Goal: Information Seeking & Learning: Find specific fact

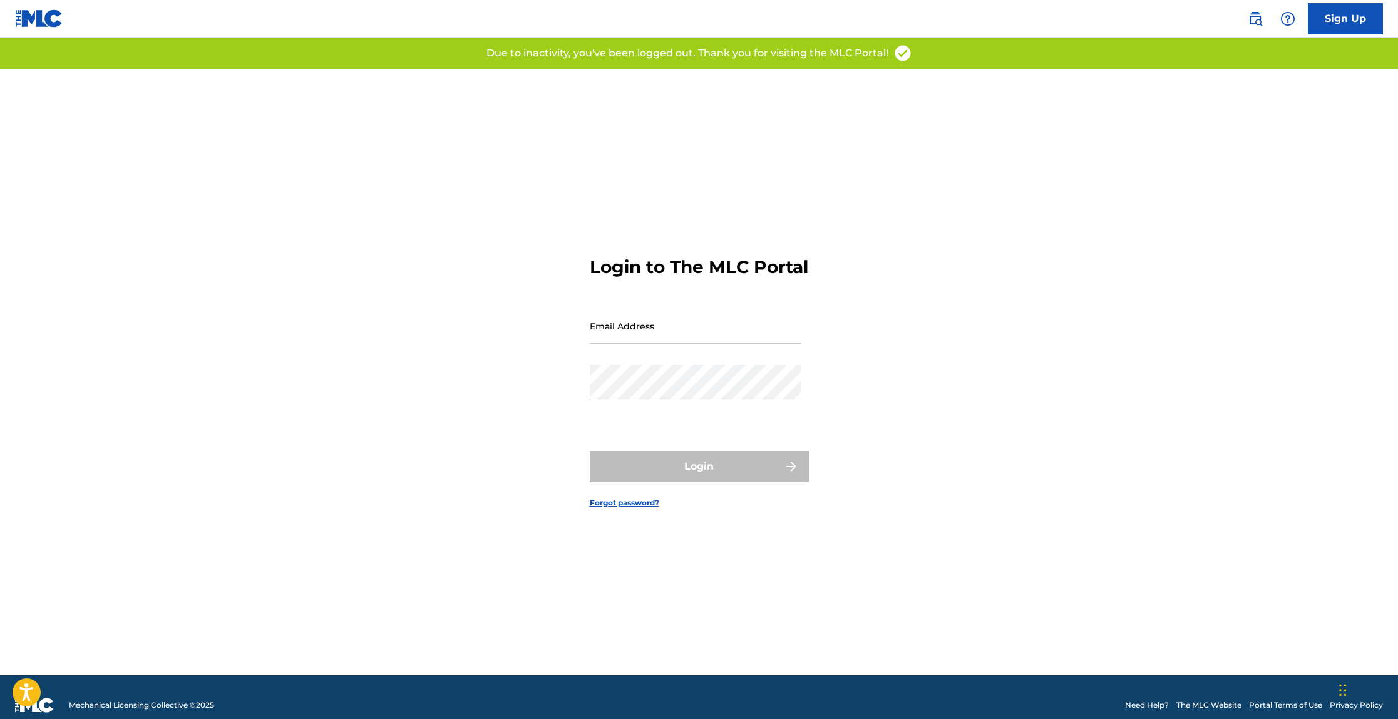
click at [690, 337] on input "Email Address" at bounding box center [696, 326] width 212 height 36
type input "[EMAIL_ADDRESS][DOMAIN_NAME]"
click at [706, 413] on div "Password" at bounding box center [696, 392] width 212 height 56
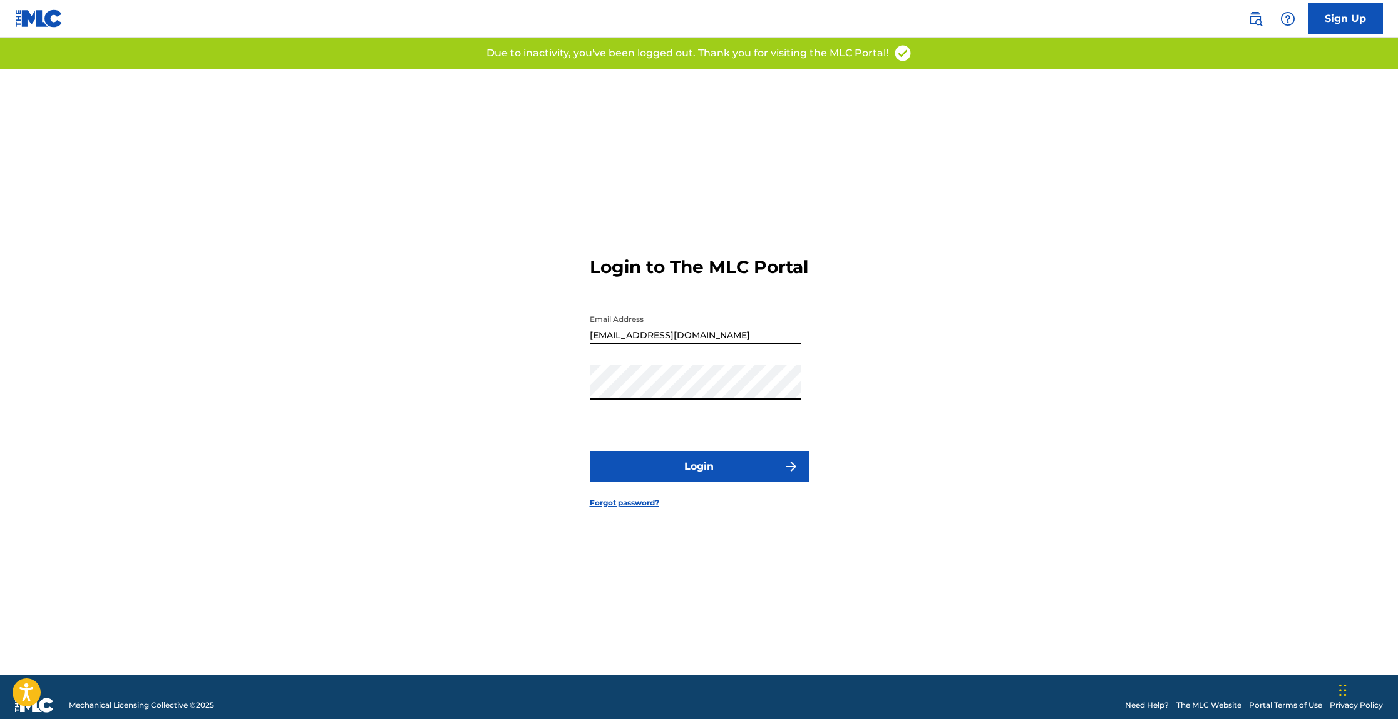
click at [701, 482] on button "Login" at bounding box center [699, 466] width 219 height 31
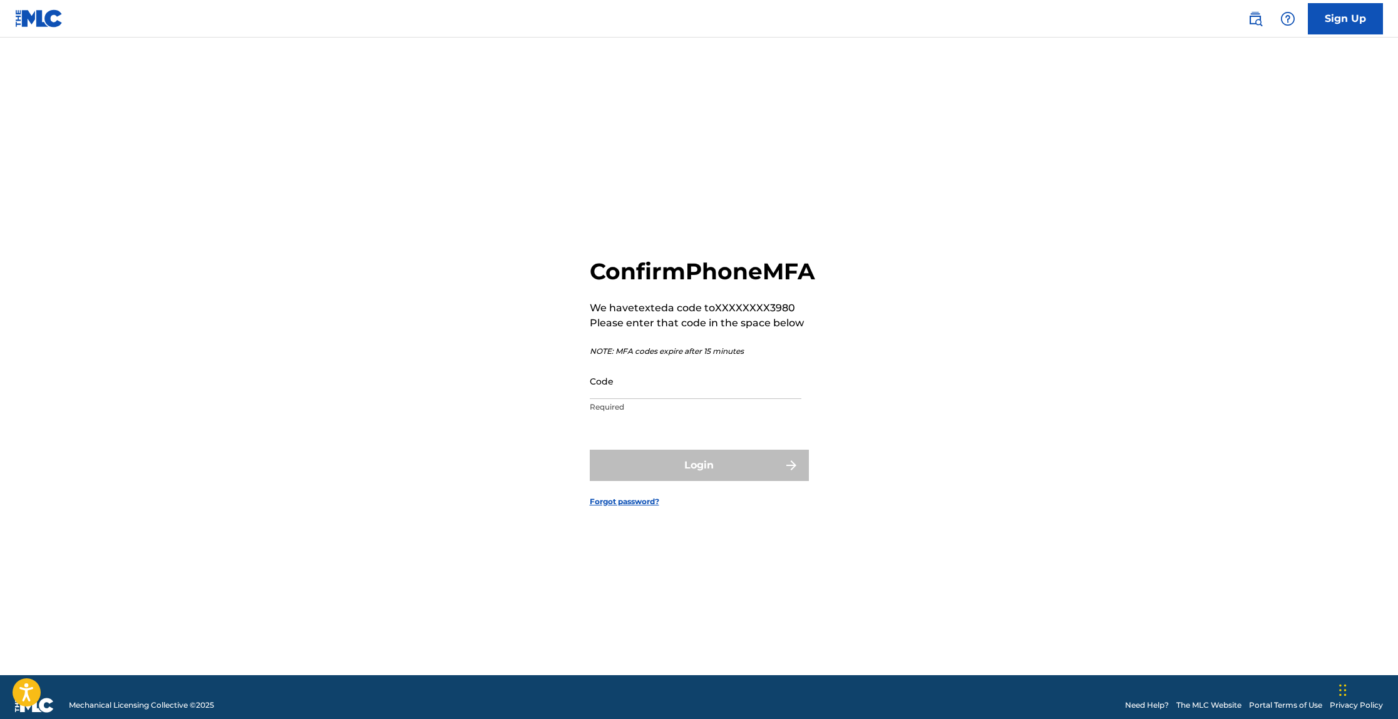
click at [692, 399] on input "Code" at bounding box center [696, 381] width 212 height 36
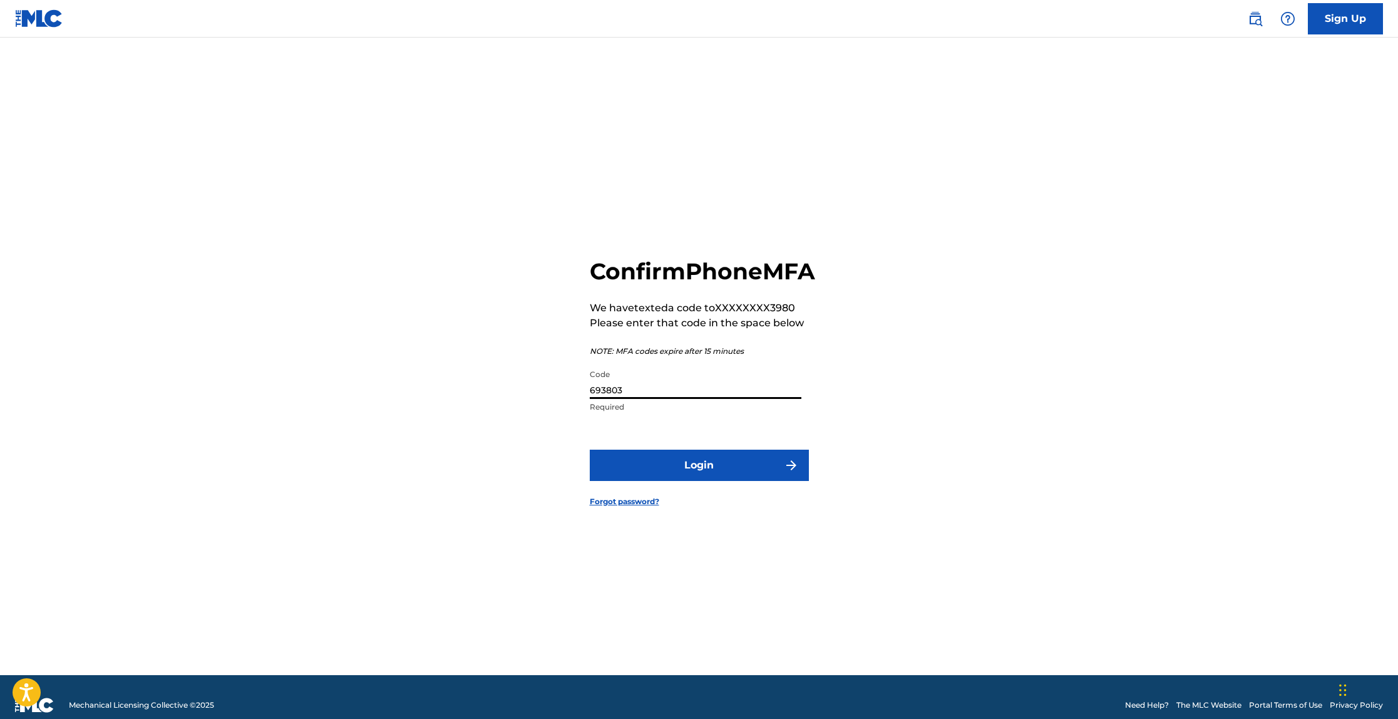
type input "693803"
click at [590, 450] on button "Login" at bounding box center [699, 465] width 219 height 31
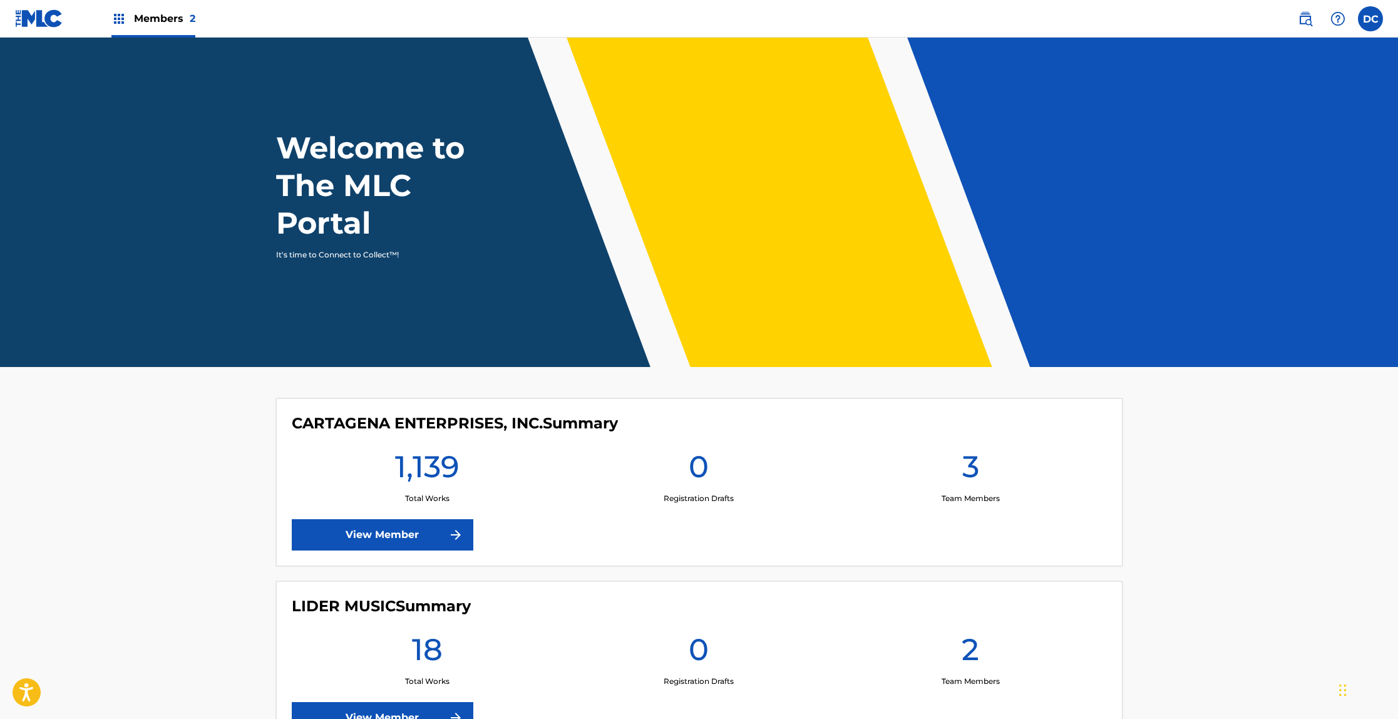
click at [430, 532] on link "View Member" at bounding box center [383, 534] width 182 height 31
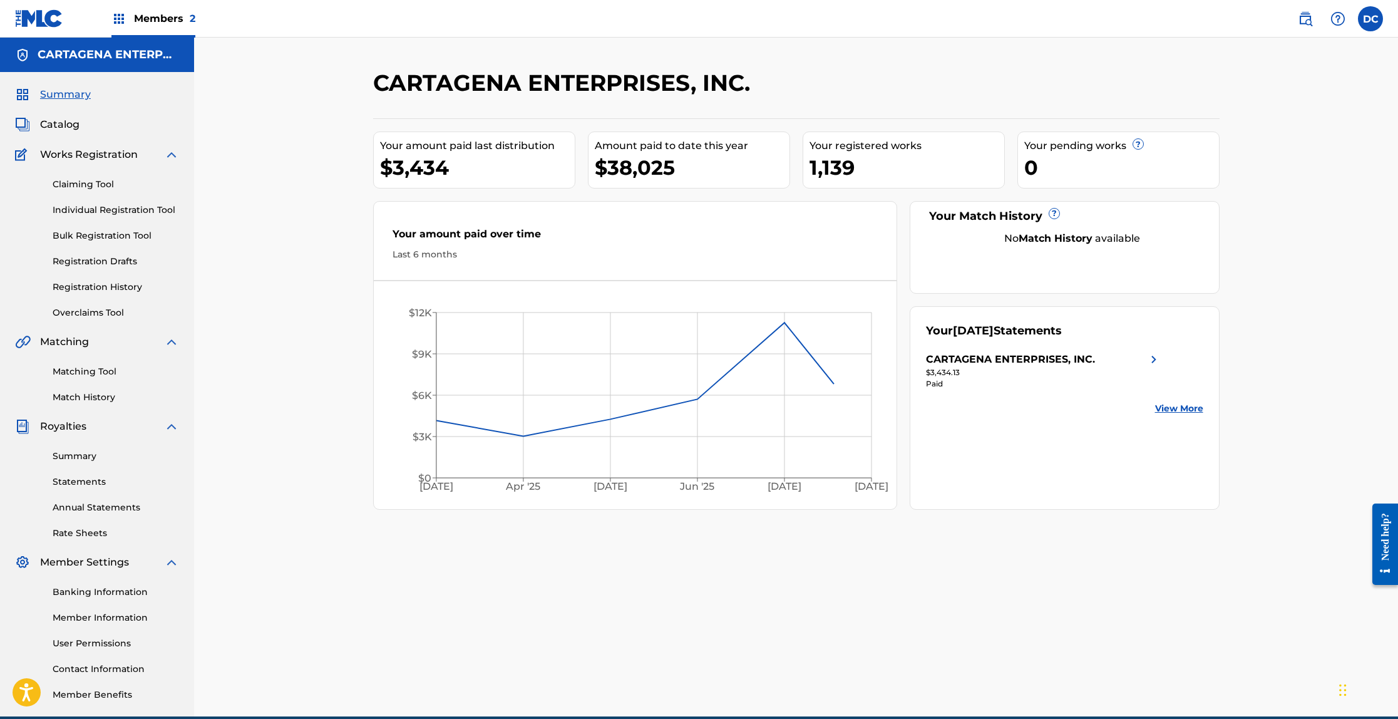
click at [133, 210] on link "Individual Registration Tool" at bounding box center [116, 209] width 126 height 13
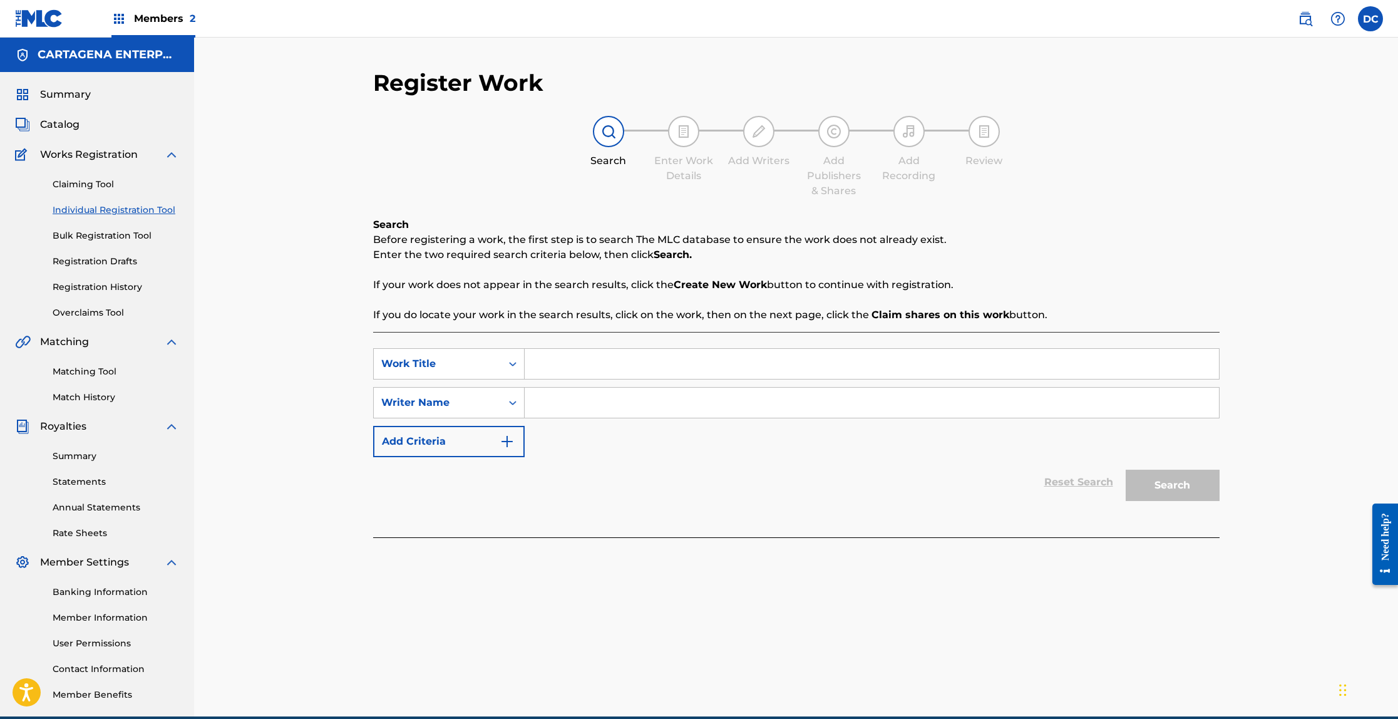
click at [620, 356] on input "Search Form" at bounding box center [872, 364] width 694 height 30
type input "Pitorro De Coco"
type input "[PERSON_NAME]"
click at [1126, 470] on button "Search" at bounding box center [1173, 485] width 94 height 31
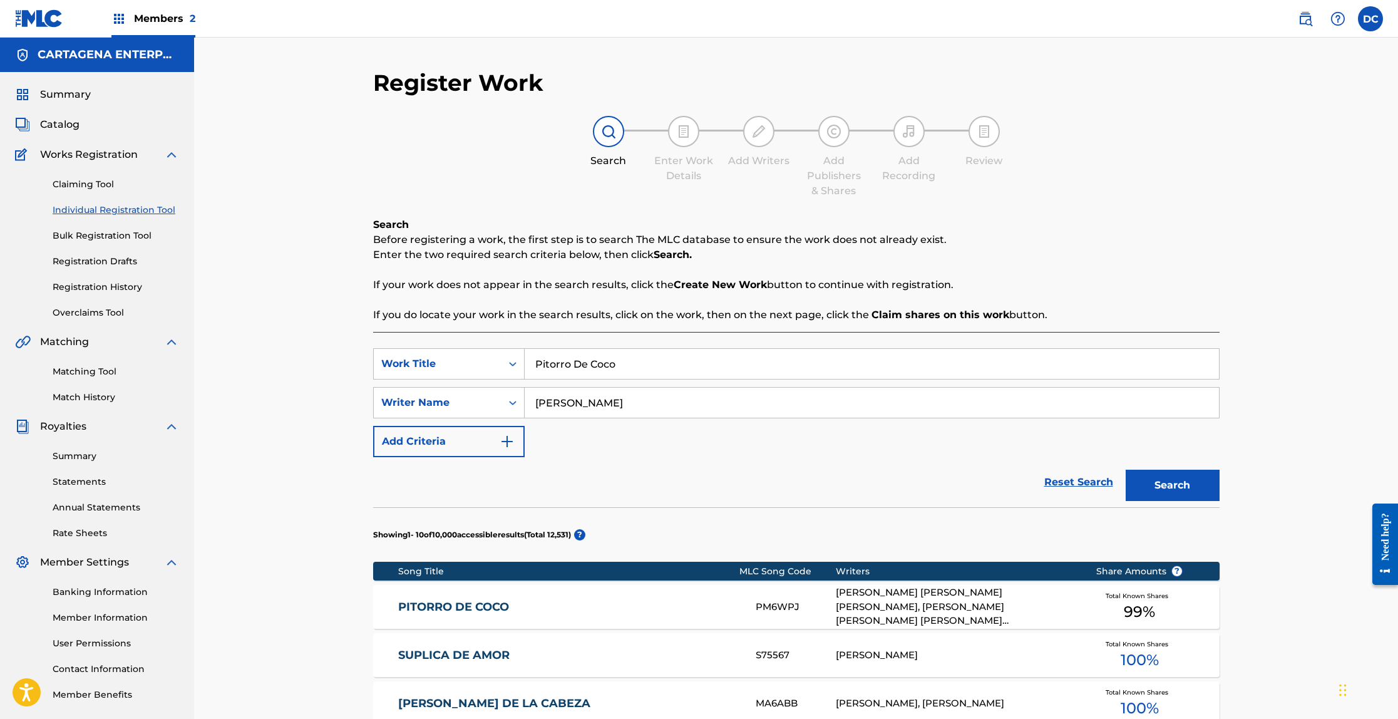
click at [478, 604] on link "PITORRO DE COCO" at bounding box center [568, 607] width 341 height 14
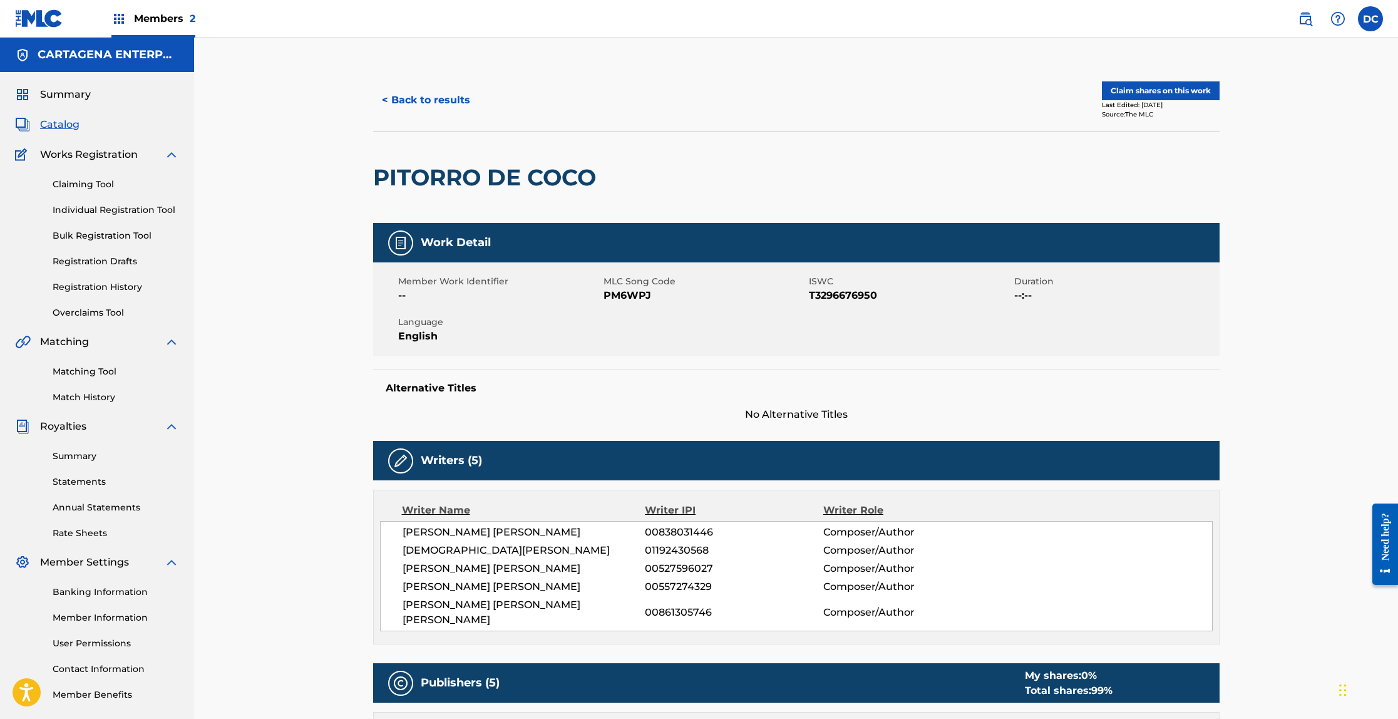
click at [414, 104] on button "< Back to results" at bounding box center [426, 100] width 106 height 31
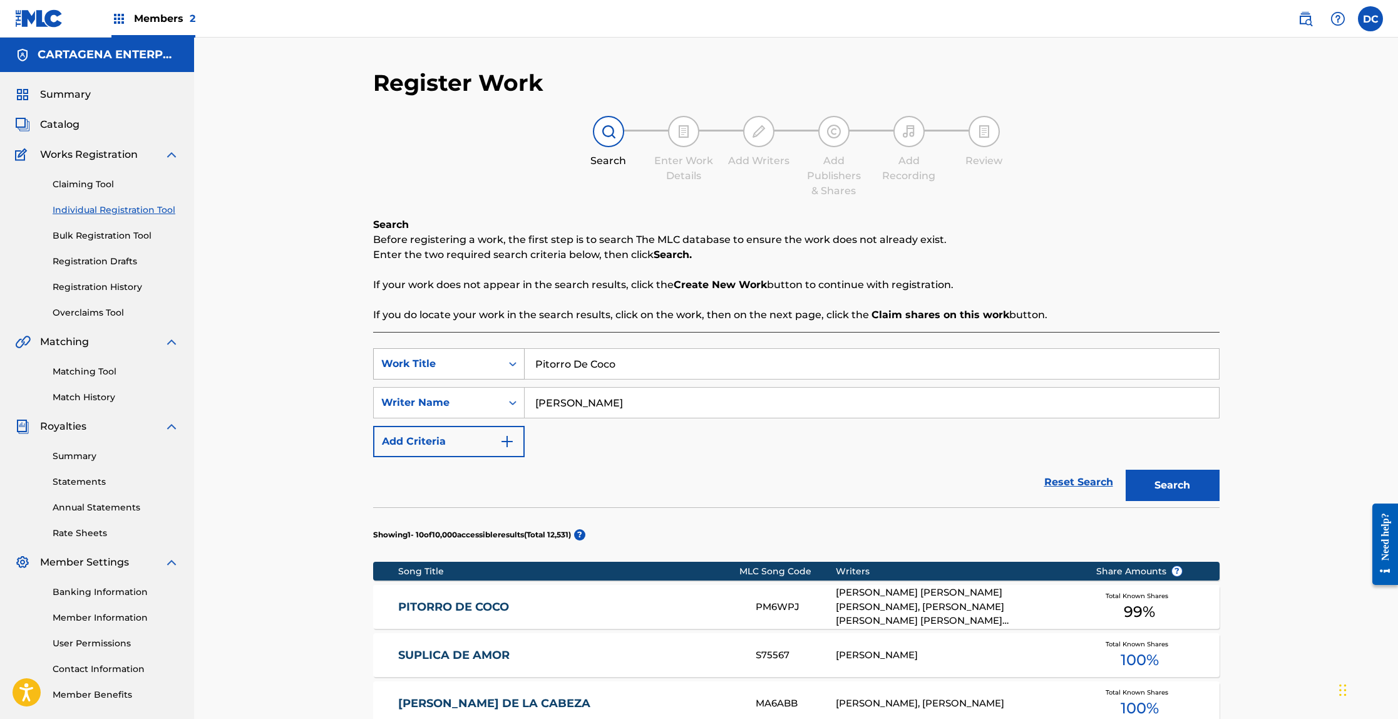
drag, startPoint x: 628, startPoint y: 366, endPoint x: 481, endPoint y: 365, distance: 146.5
click at [481, 365] on div "SearchWithCriteria4eba68d2-cd7a-4373-b152-3f887ccd262c Work Title Pitorro De Co…" at bounding box center [796, 363] width 846 height 31
type input "Vestida [PERSON_NAME]"
drag, startPoint x: 595, startPoint y: 404, endPoint x: 486, endPoint y: 403, distance: 109.6
click at [486, 403] on div "SearchWithCriteria6326780d-2613-4c0c-8634-c547b174b5a5 Writer Name [PERSON_NAME]" at bounding box center [796, 402] width 846 height 31
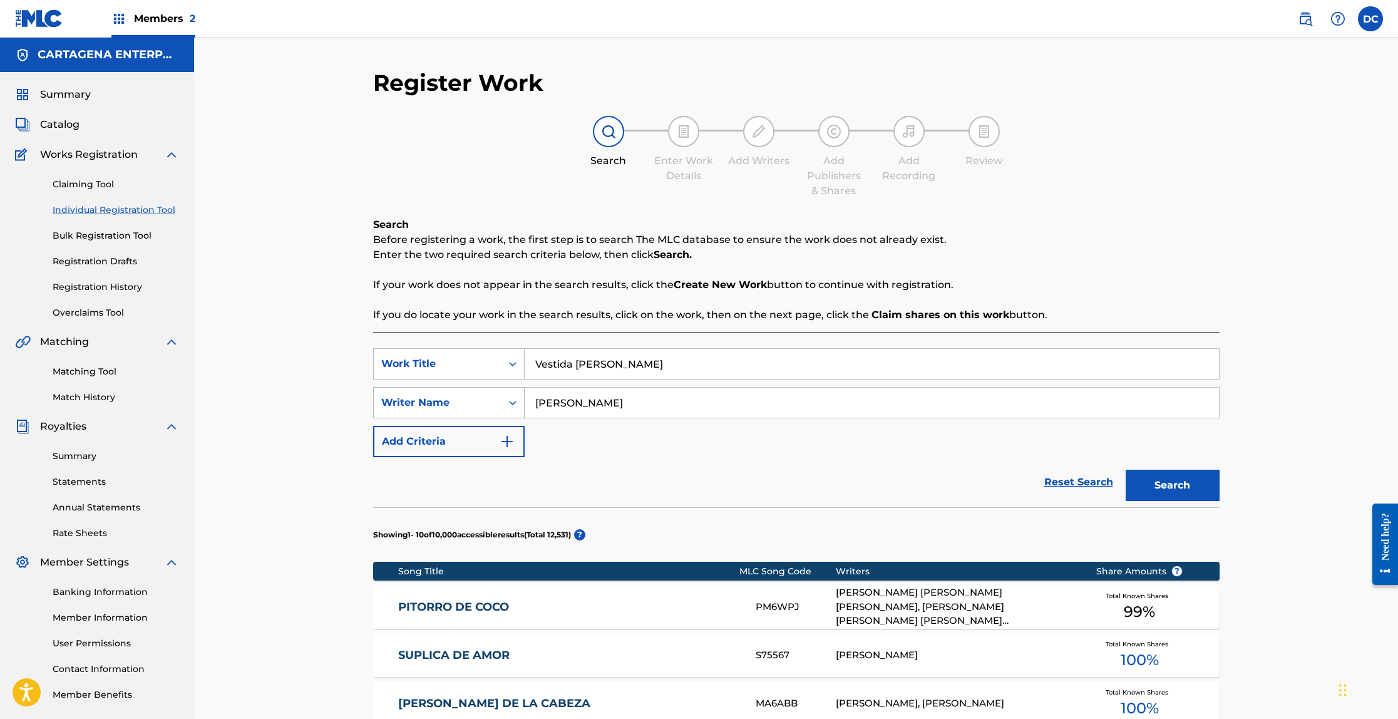
type input "[PERSON_NAME]"
click at [1126, 470] on button "Search" at bounding box center [1173, 485] width 94 height 31
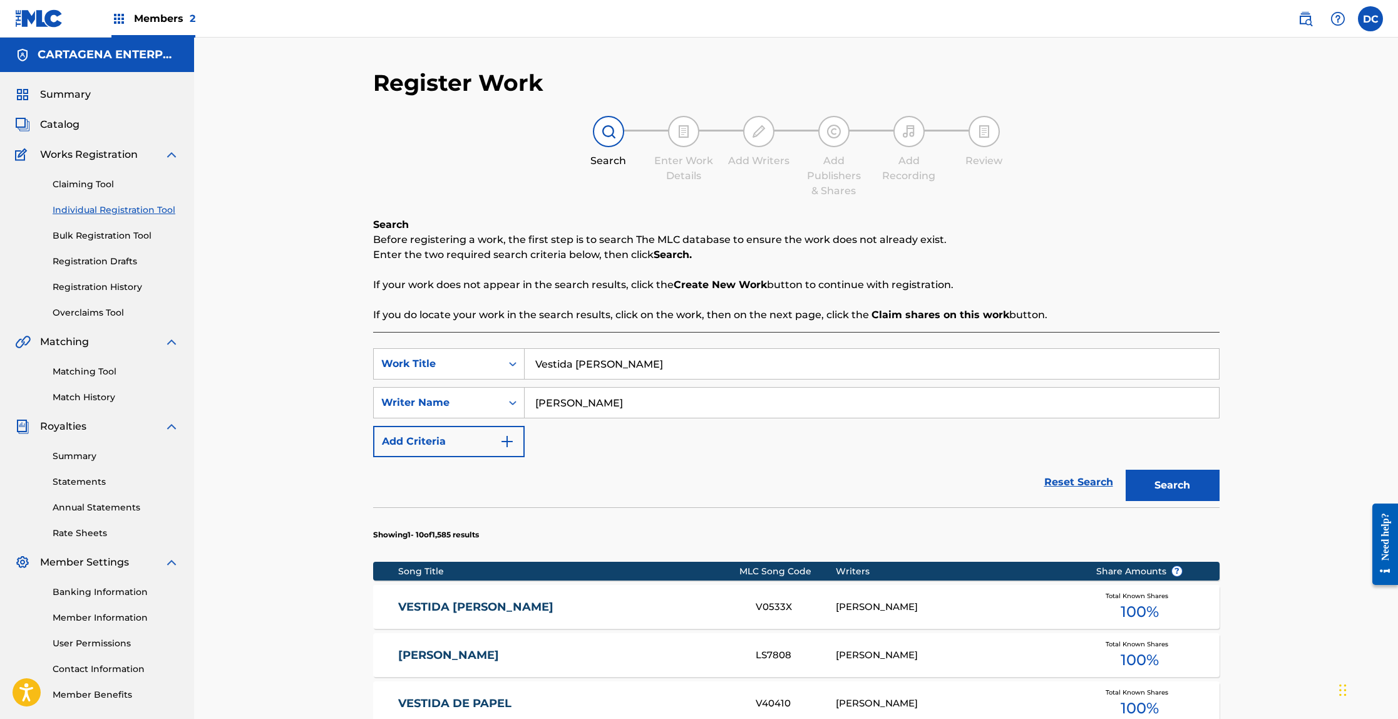
click at [423, 655] on link "[PERSON_NAME]" at bounding box center [568, 655] width 341 height 14
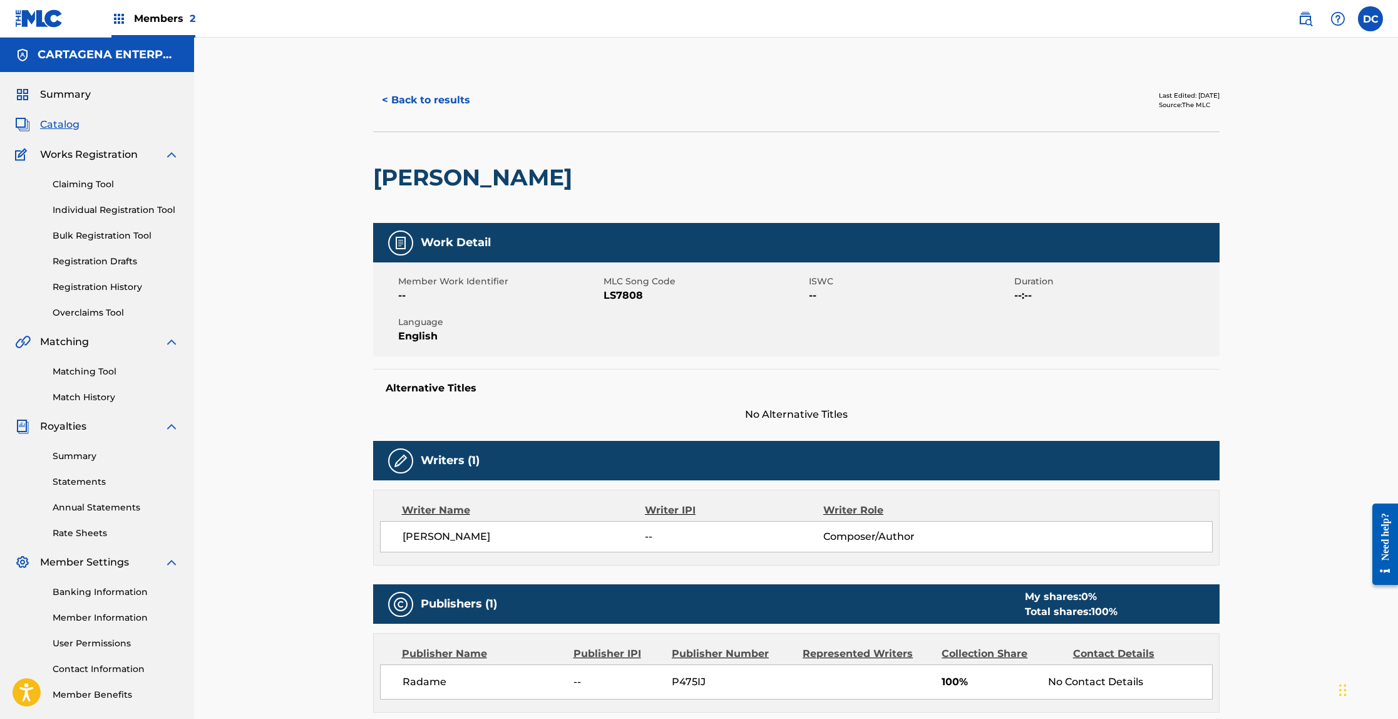
click at [410, 100] on button "< Back to results" at bounding box center [426, 100] width 106 height 31
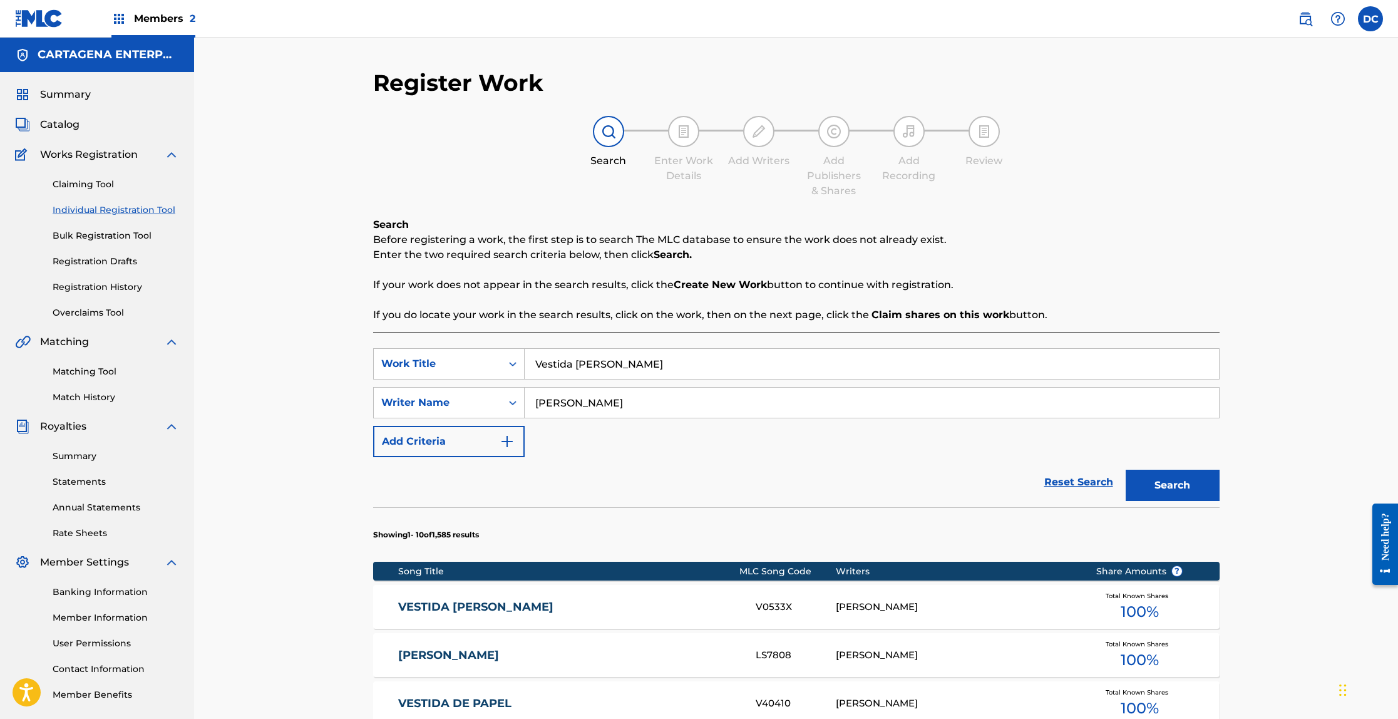
click at [440, 607] on link "VESTIDA [PERSON_NAME]" at bounding box center [568, 607] width 341 height 14
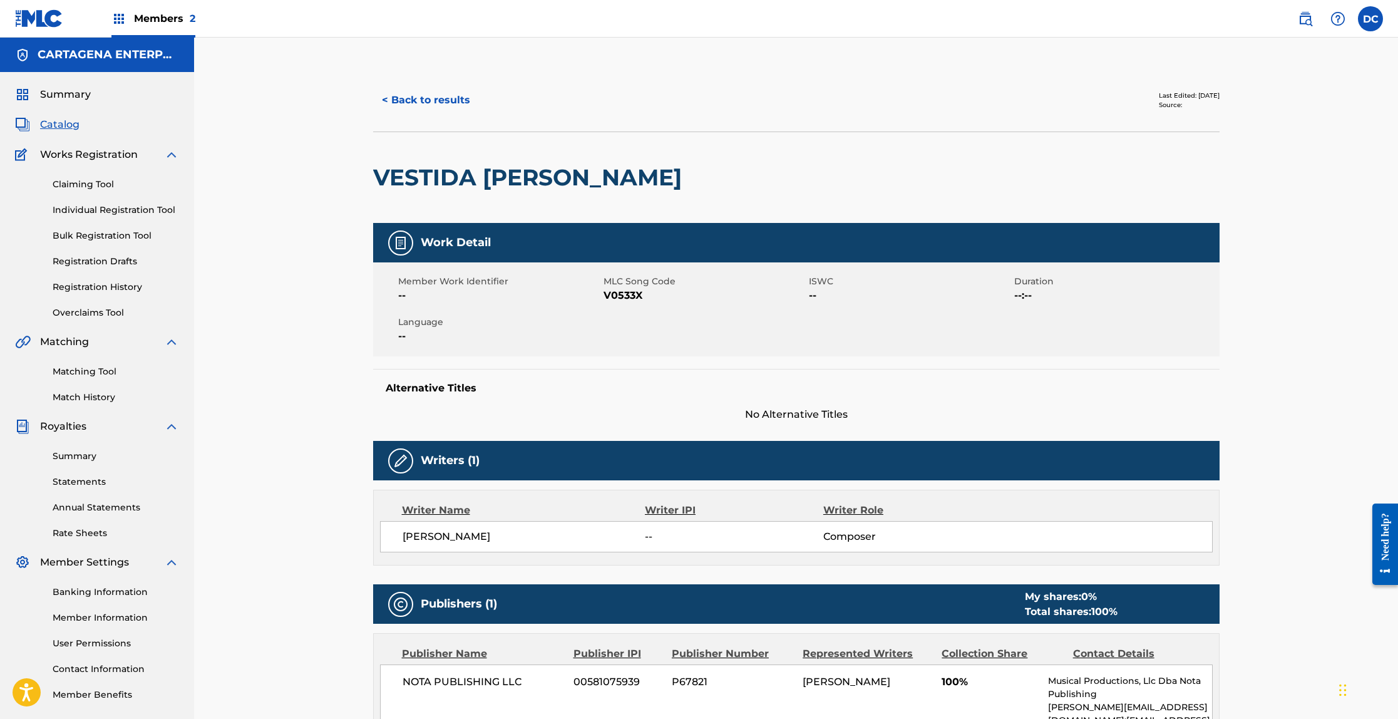
click at [457, 96] on button "< Back to results" at bounding box center [426, 100] width 106 height 31
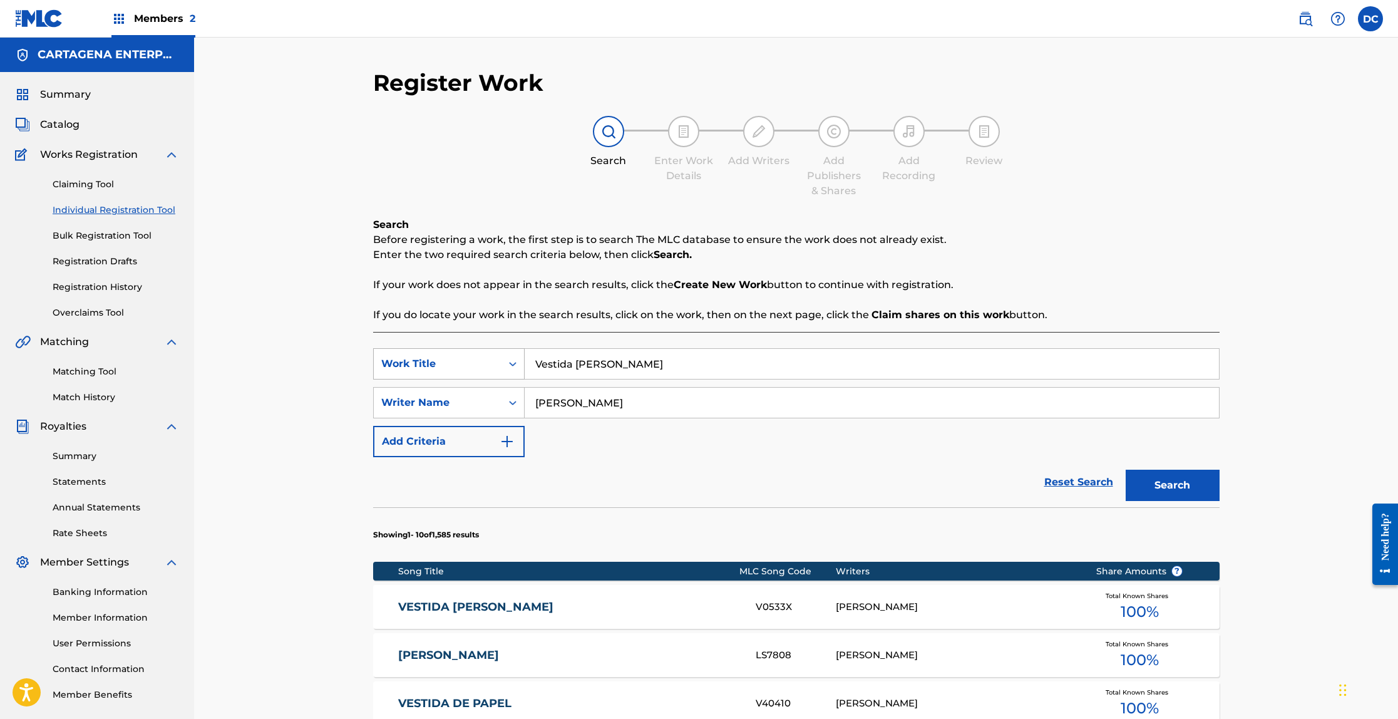
drag, startPoint x: 644, startPoint y: 366, endPoint x: 456, endPoint y: 365, distance: 187.8
click at [456, 365] on div "SearchWithCriteria4eba68d2-cd7a-4373-b152-3f887ccd262c Work Title Vestida [PERS…" at bounding box center [796, 363] width 846 height 31
click at [1126, 470] on button "Search" at bounding box center [1173, 485] width 94 height 31
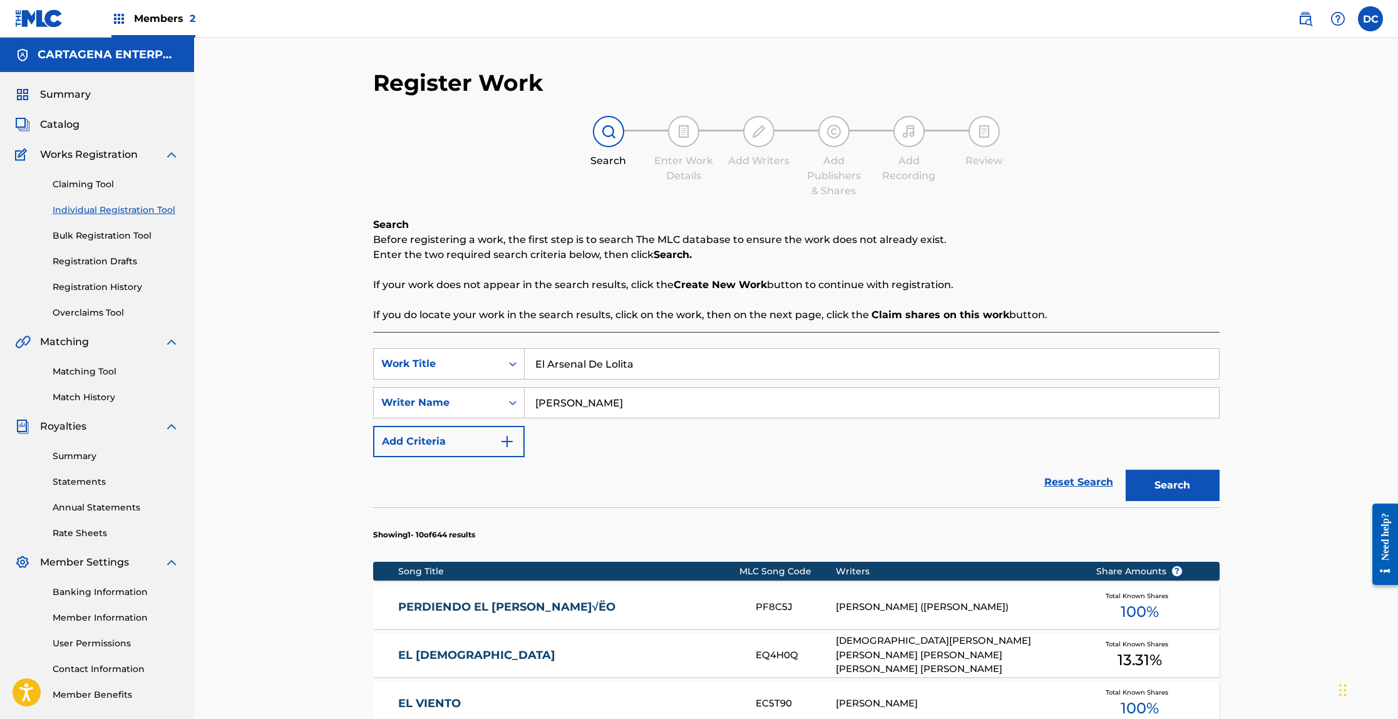
click at [1126, 470] on button "Search" at bounding box center [1173, 485] width 94 height 31
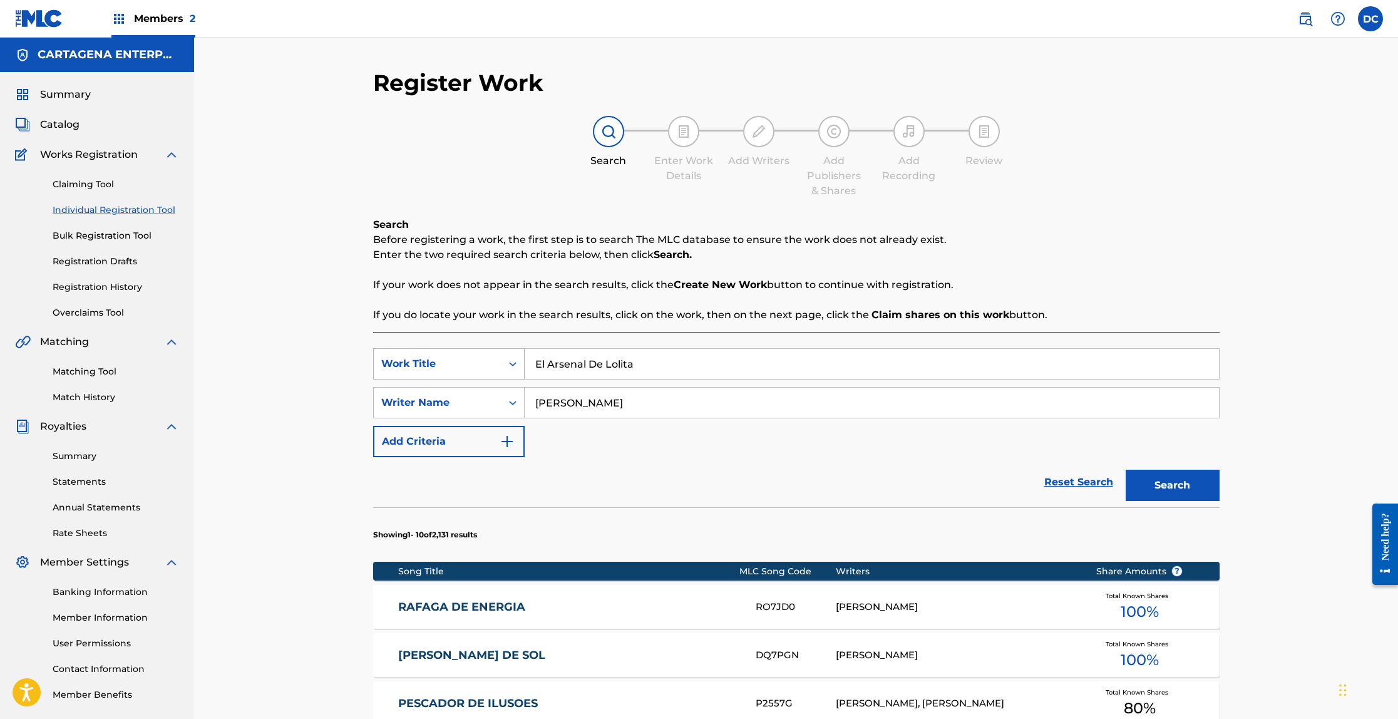
drag, startPoint x: 644, startPoint y: 365, endPoint x: 502, endPoint y: 363, distance: 141.5
click at [502, 363] on div "SearchWithCriteria4eba68d2-cd7a-4373-b152-3f887ccd262c Work Title El Arsenal De…" at bounding box center [796, 363] width 846 height 31
type input "Casita De Fantasia"
click at [1126, 470] on button "Search" at bounding box center [1173, 485] width 94 height 31
drag, startPoint x: 631, startPoint y: 364, endPoint x: 481, endPoint y: 369, distance: 149.7
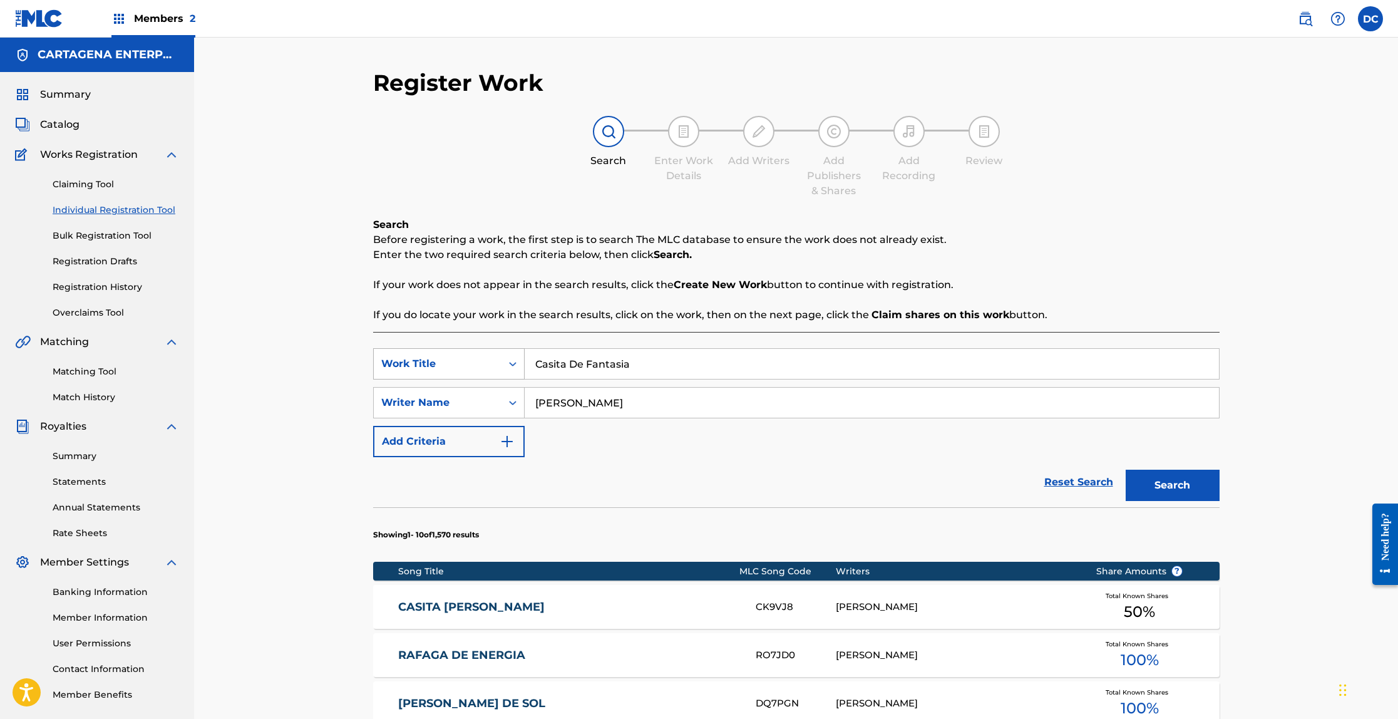
click at [481, 369] on div "SearchWithCriteria4eba68d2-cd7a-4373-b152-3f887ccd262c Work Title Casita De Fan…" at bounding box center [796, 363] width 846 height 31
type input "Como Amigos"
click at [1126, 470] on button "Search" at bounding box center [1173, 485] width 94 height 31
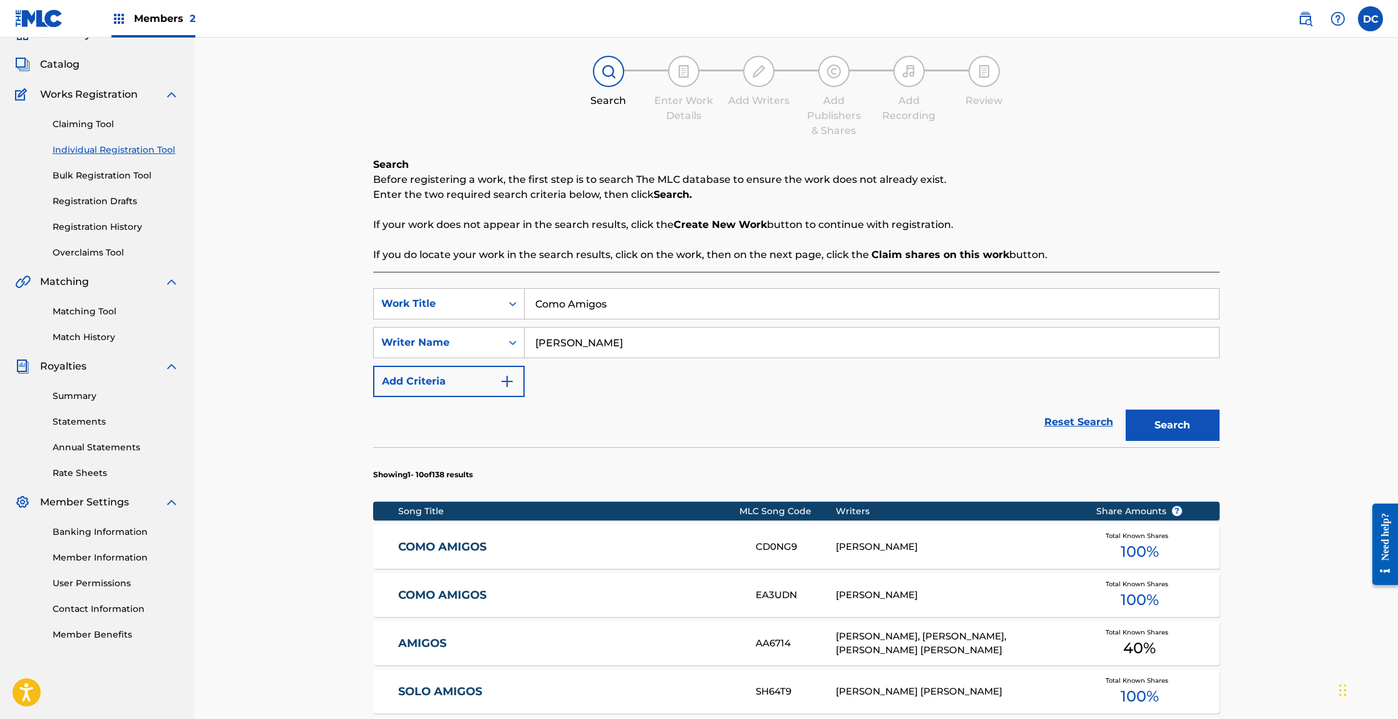
scroll to position [110, 0]
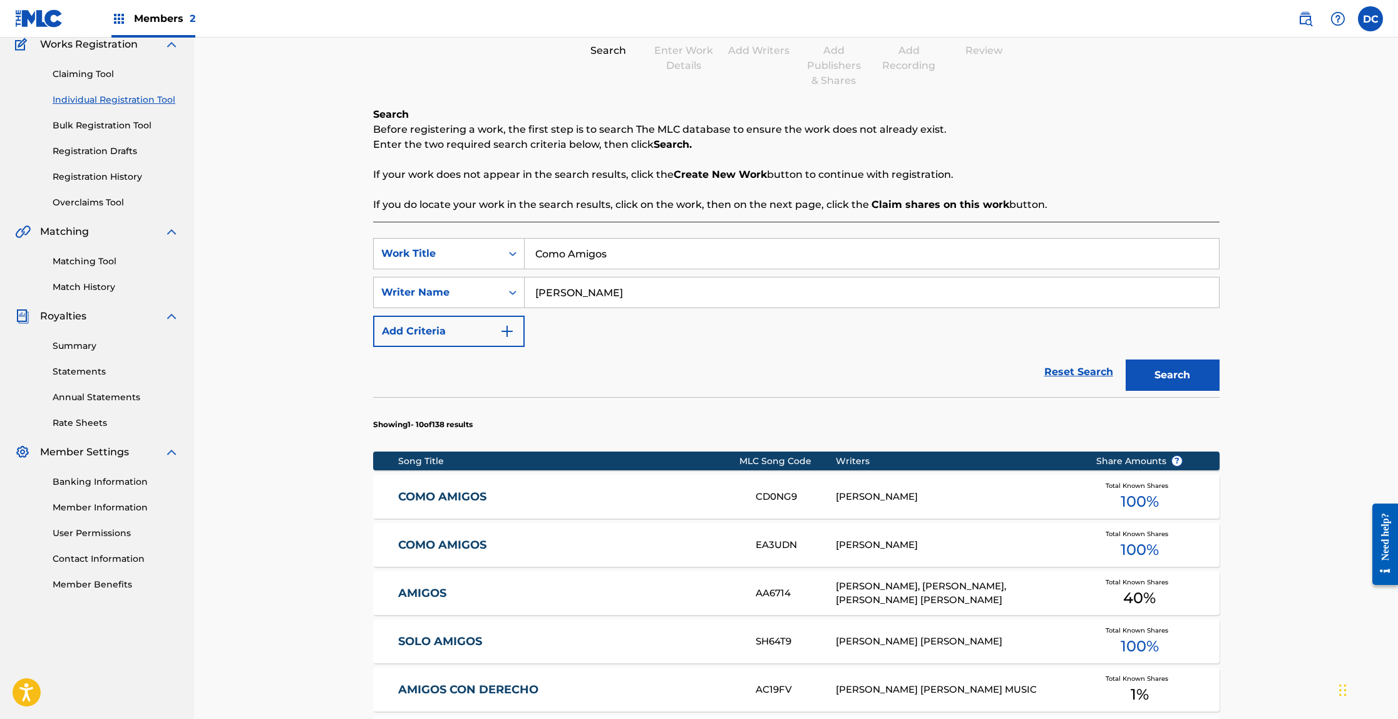
click at [432, 592] on link "AMIGOS" at bounding box center [568, 593] width 341 height 14
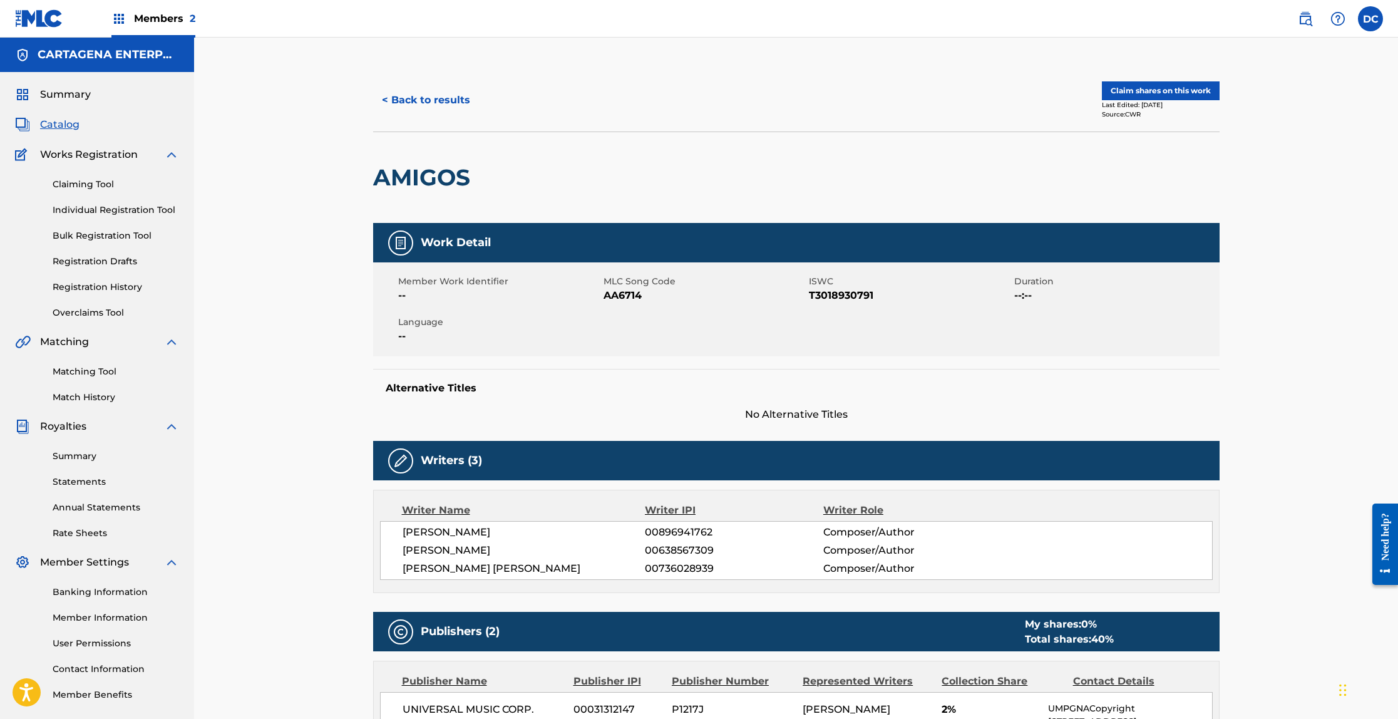
click at [432, 95] on button "< Back to results" at bounding box center [426, 100] width 106 height 31
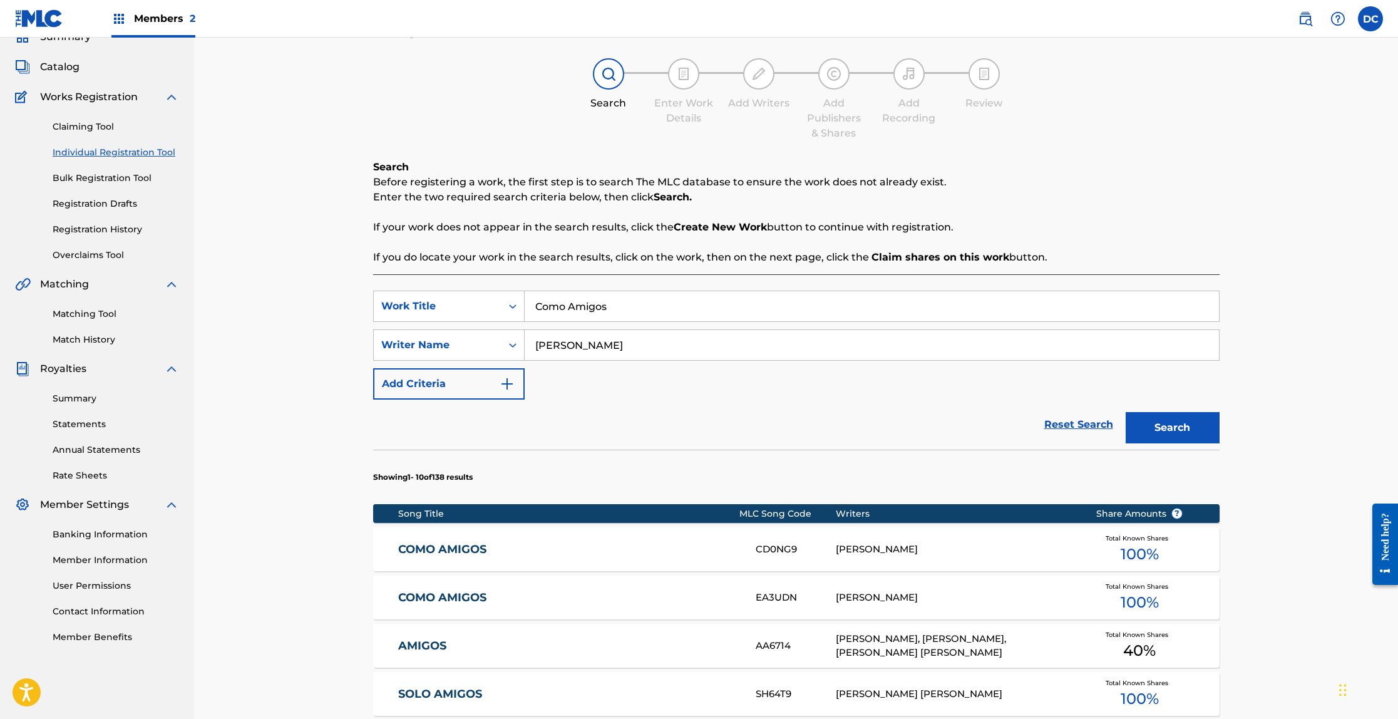
click at [442, 597] on link "COMO AMIGOS" at bounding box center [568, 597] width 341 height 14
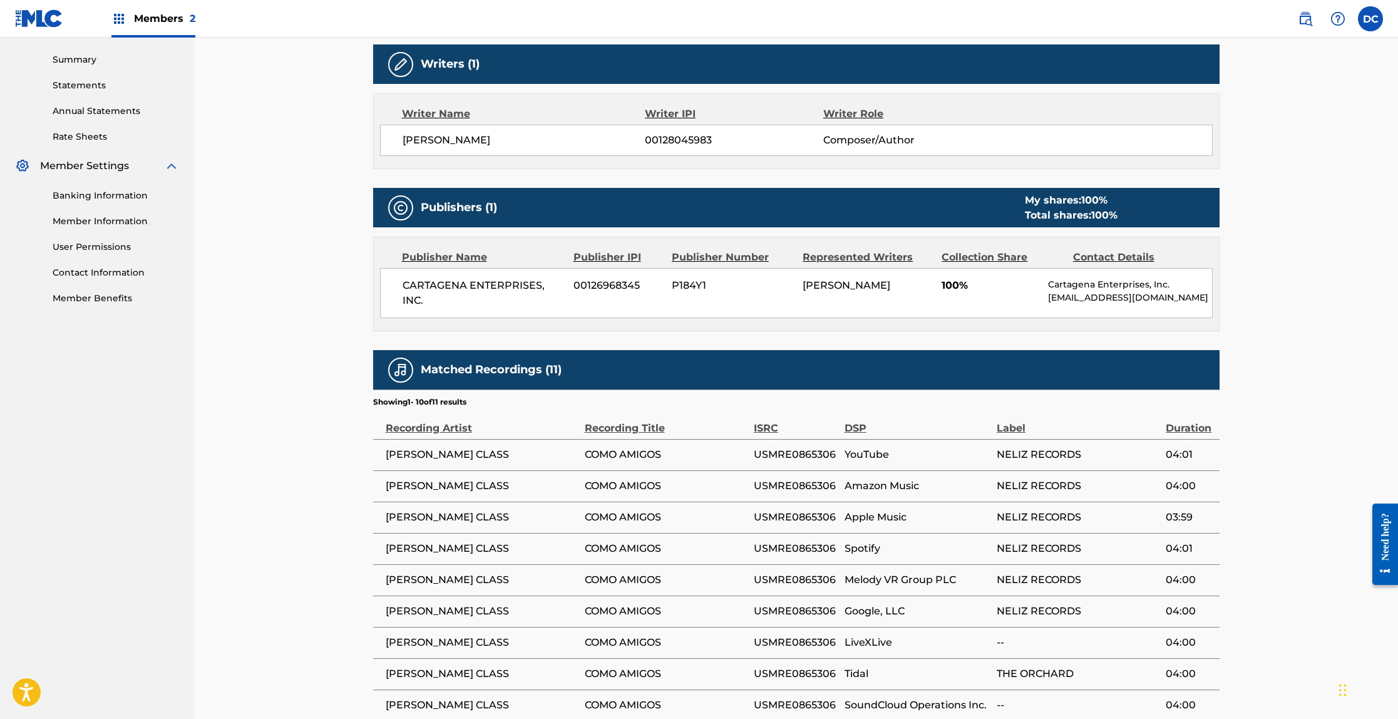
scroll to position [585, 0]
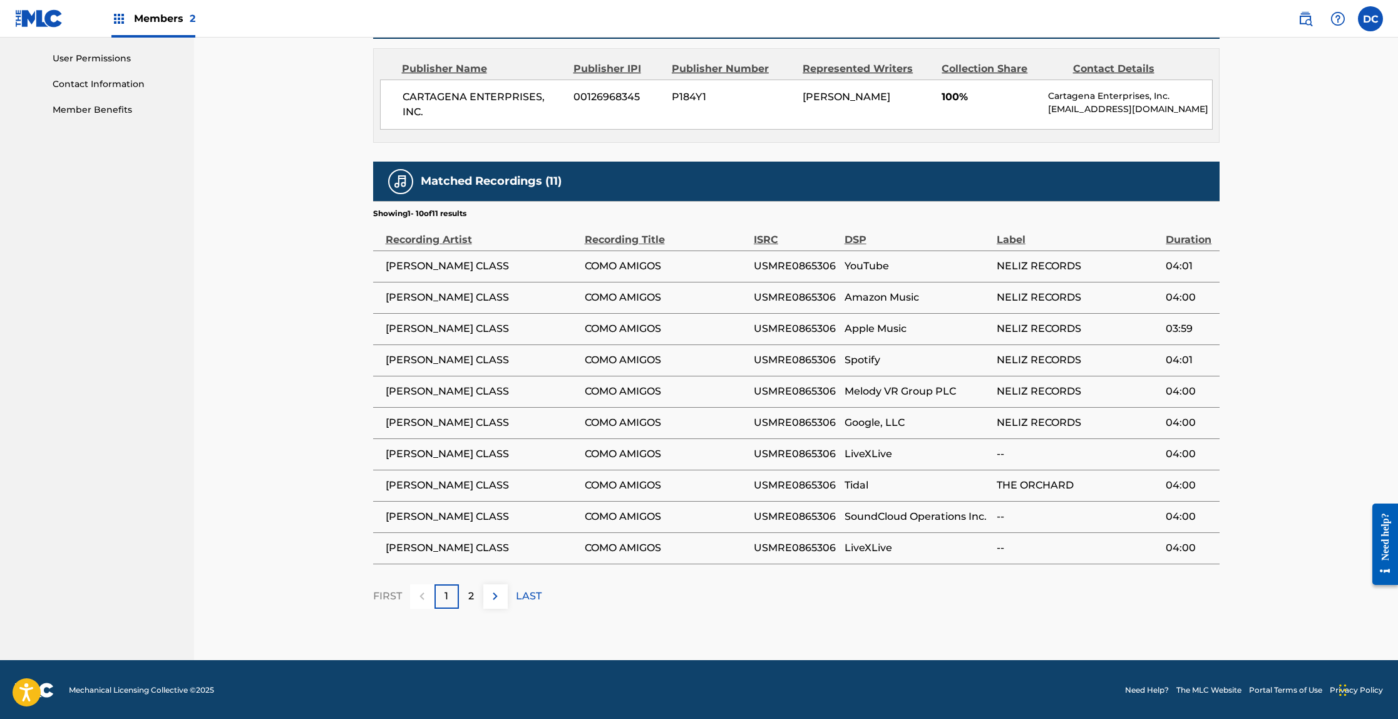
click at [470, 598] on p "2" at bounding box center [471, 596] width 6 height 15
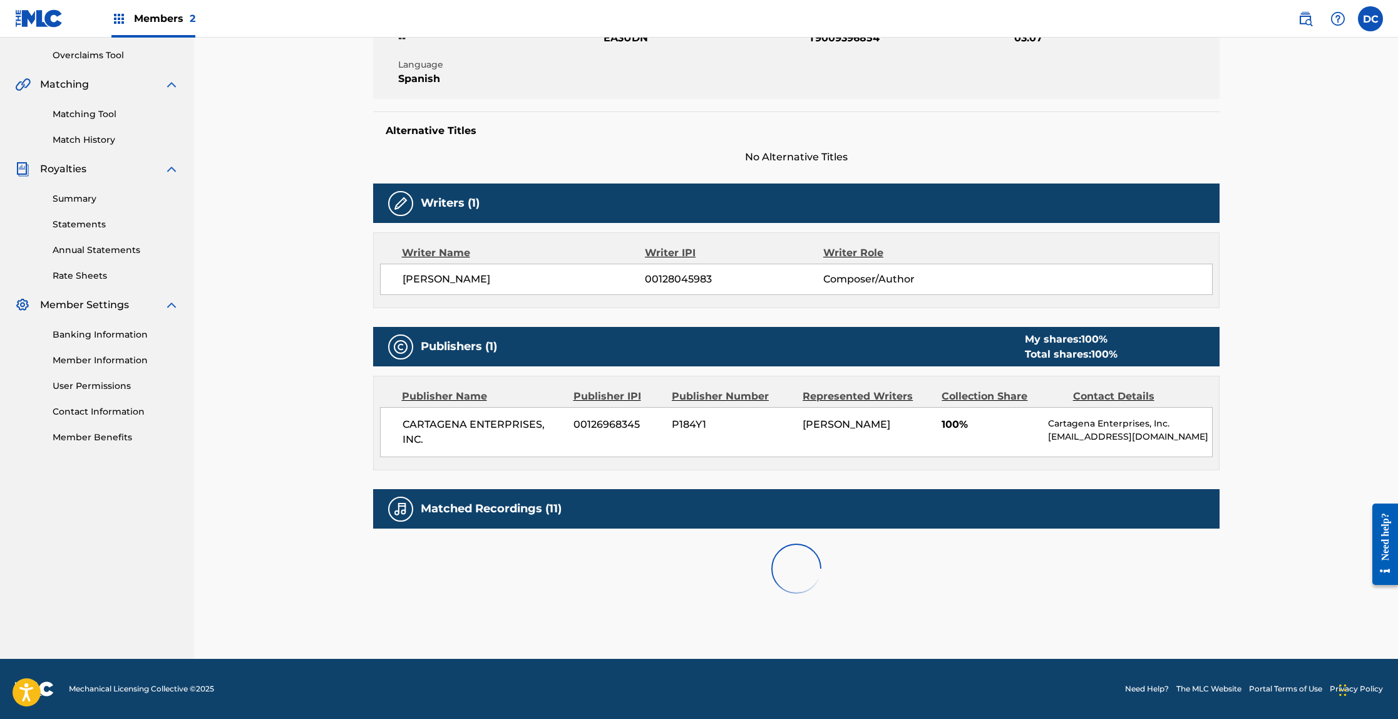
scroll to position [303, 0]
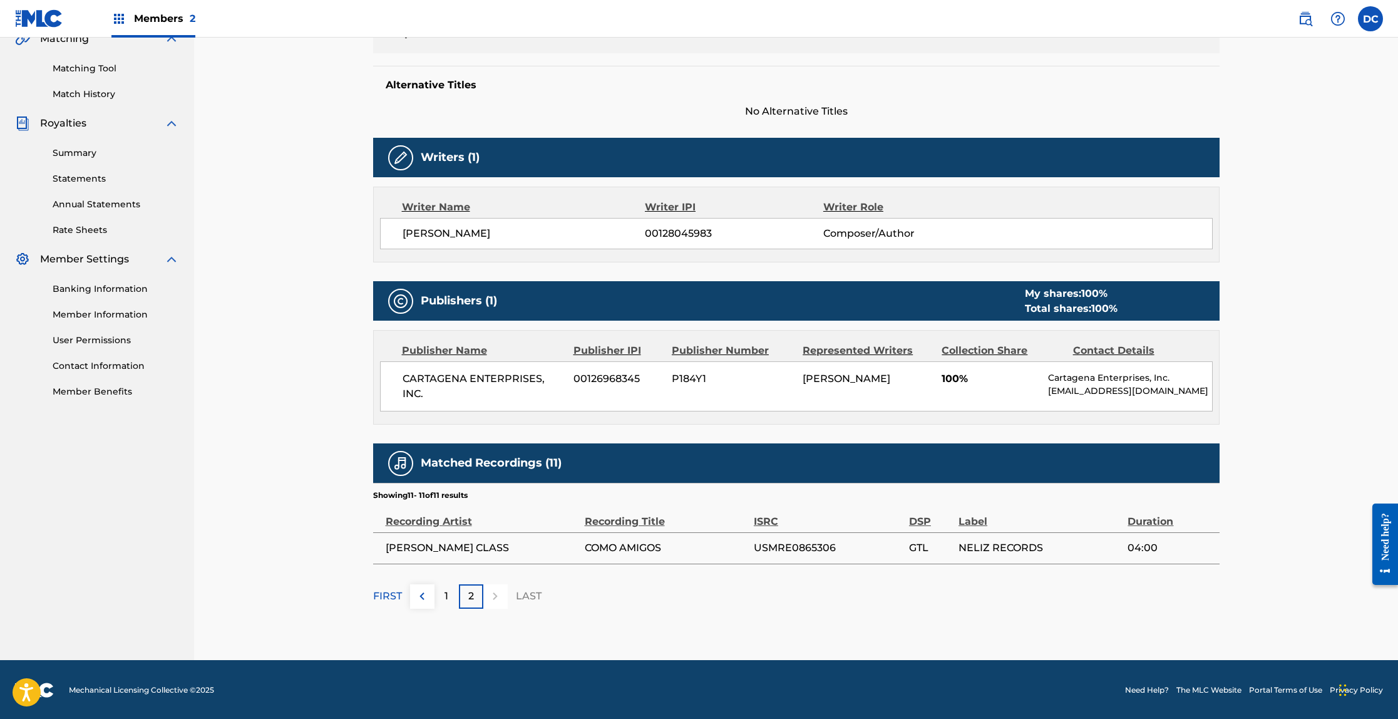
click at [449, 596] on div "1" at bounding box center [447, 596] width 24 height 24
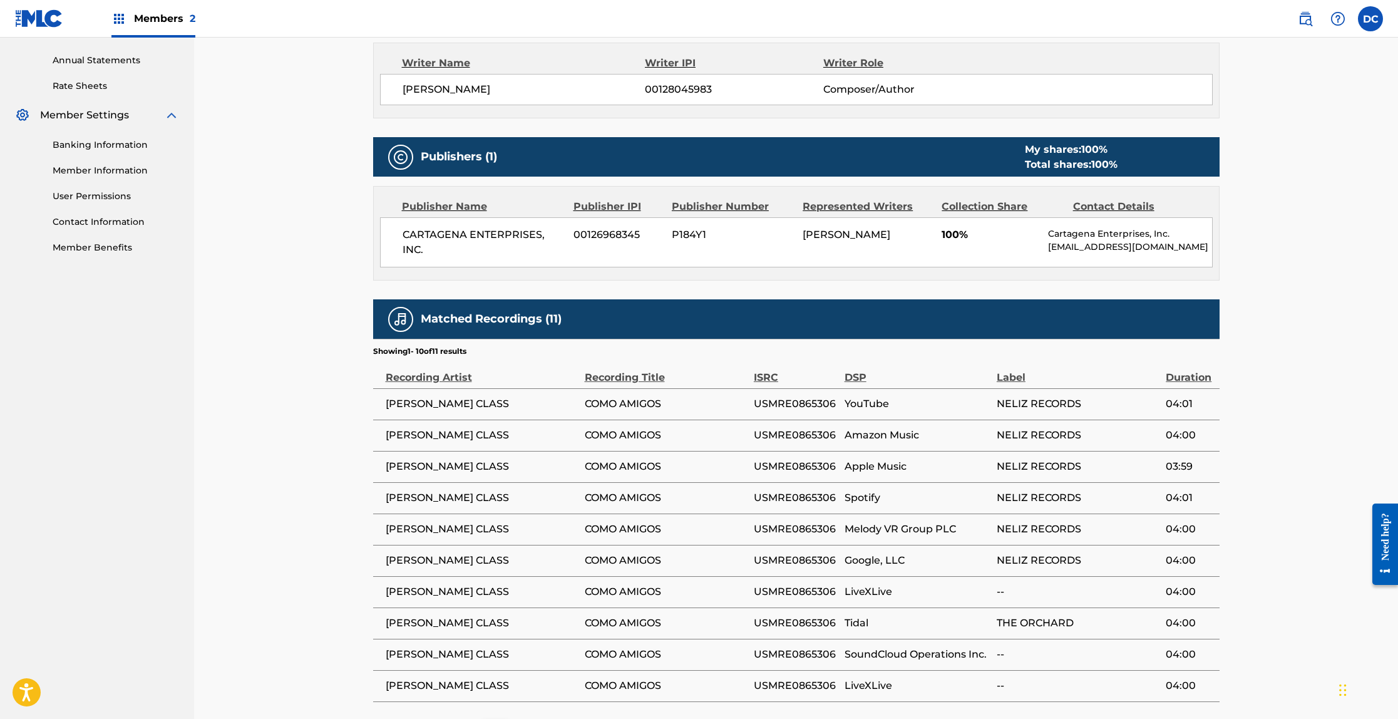
scroll to position [0, 0]
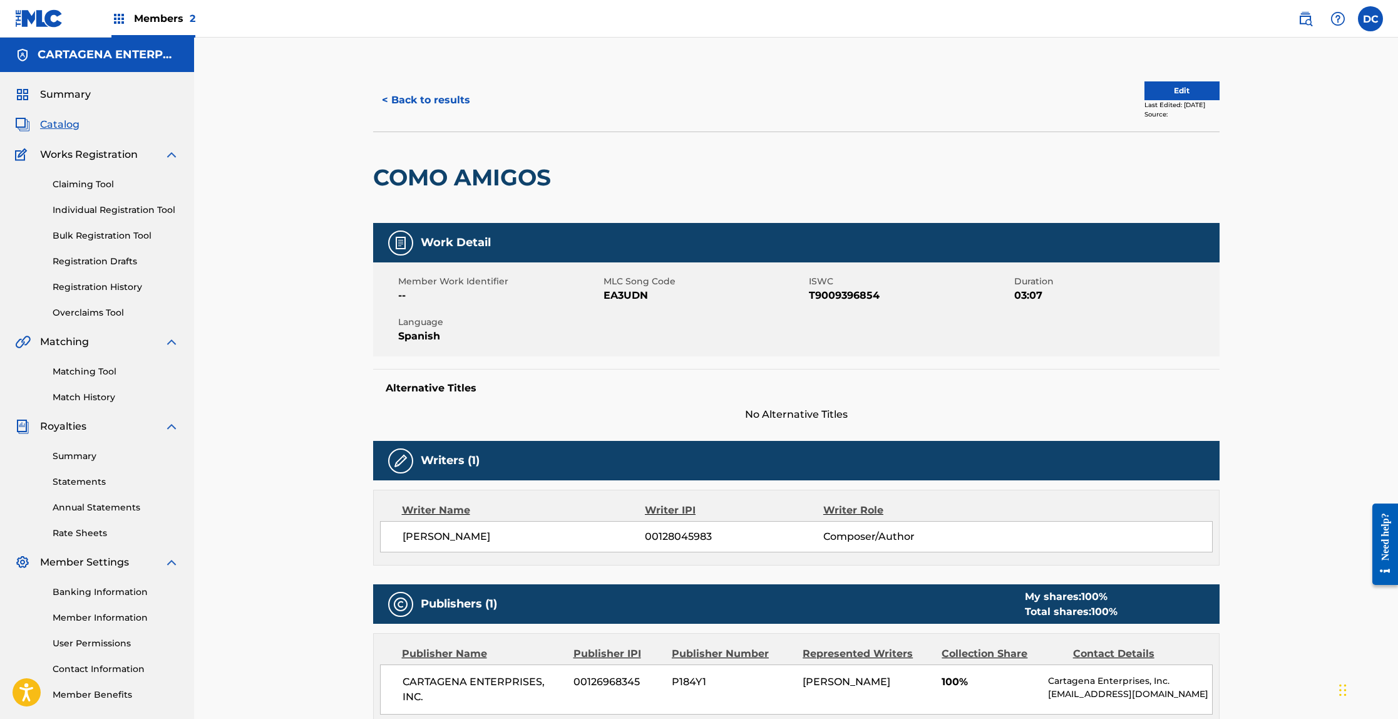
click at [410, 98] on button "< Back to results" at bounding box center [426, 100] width 106 height 31
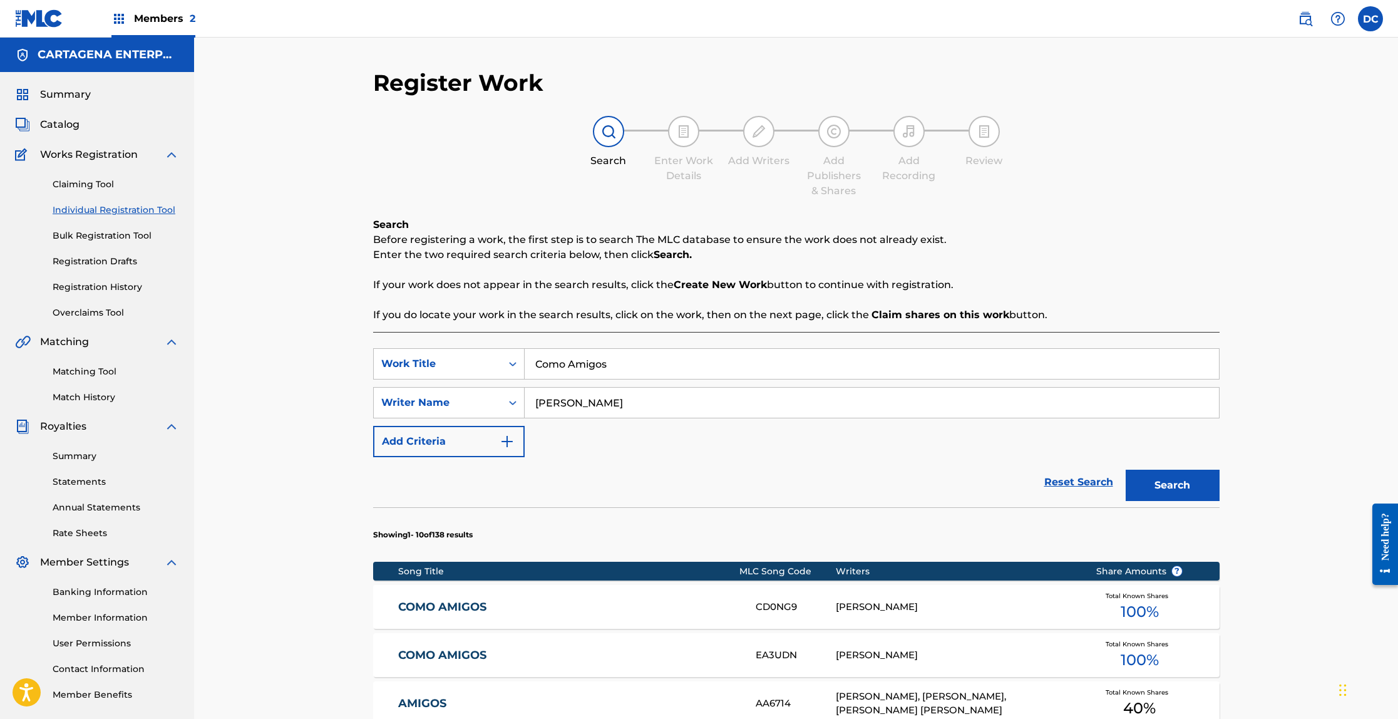
scroll to position [58, 0]
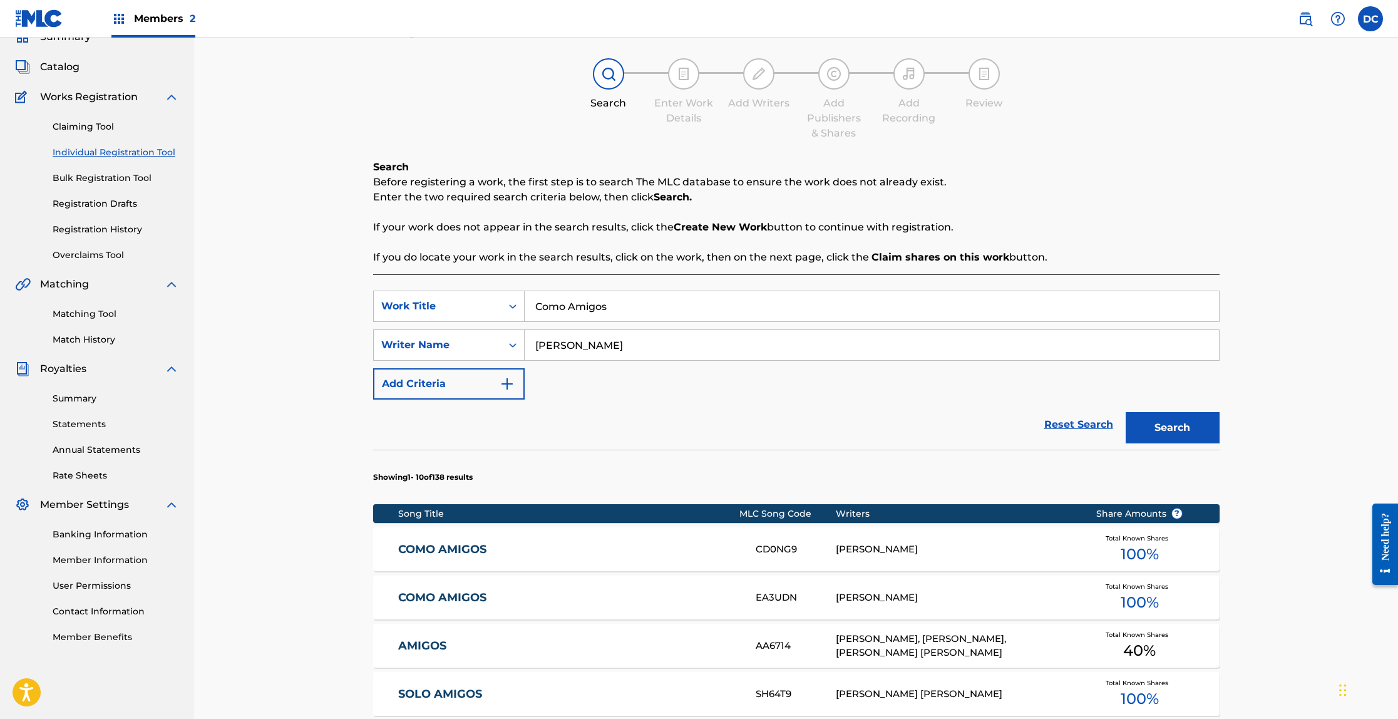
click at [451, 544] on link "COMO AMIGOS" at bounding box center [568, 549] width 341 height 14
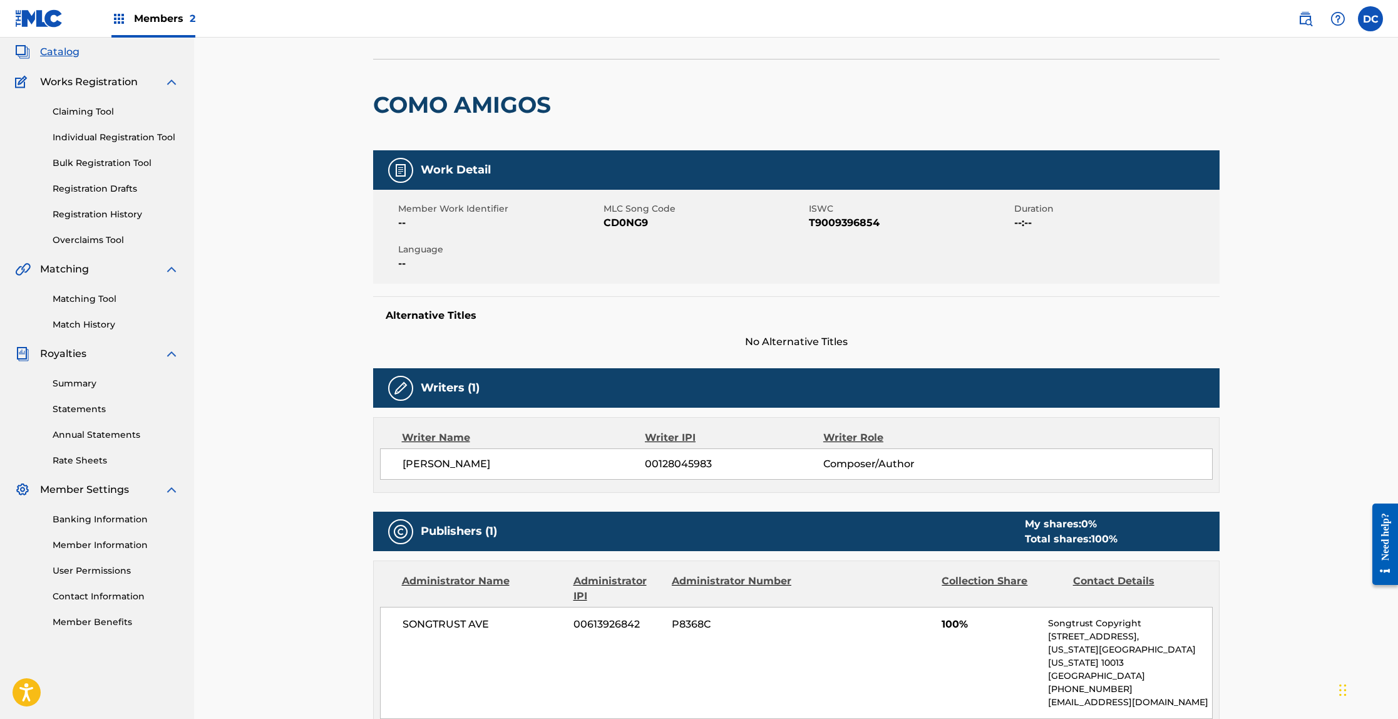
scroll to position [8, 0]
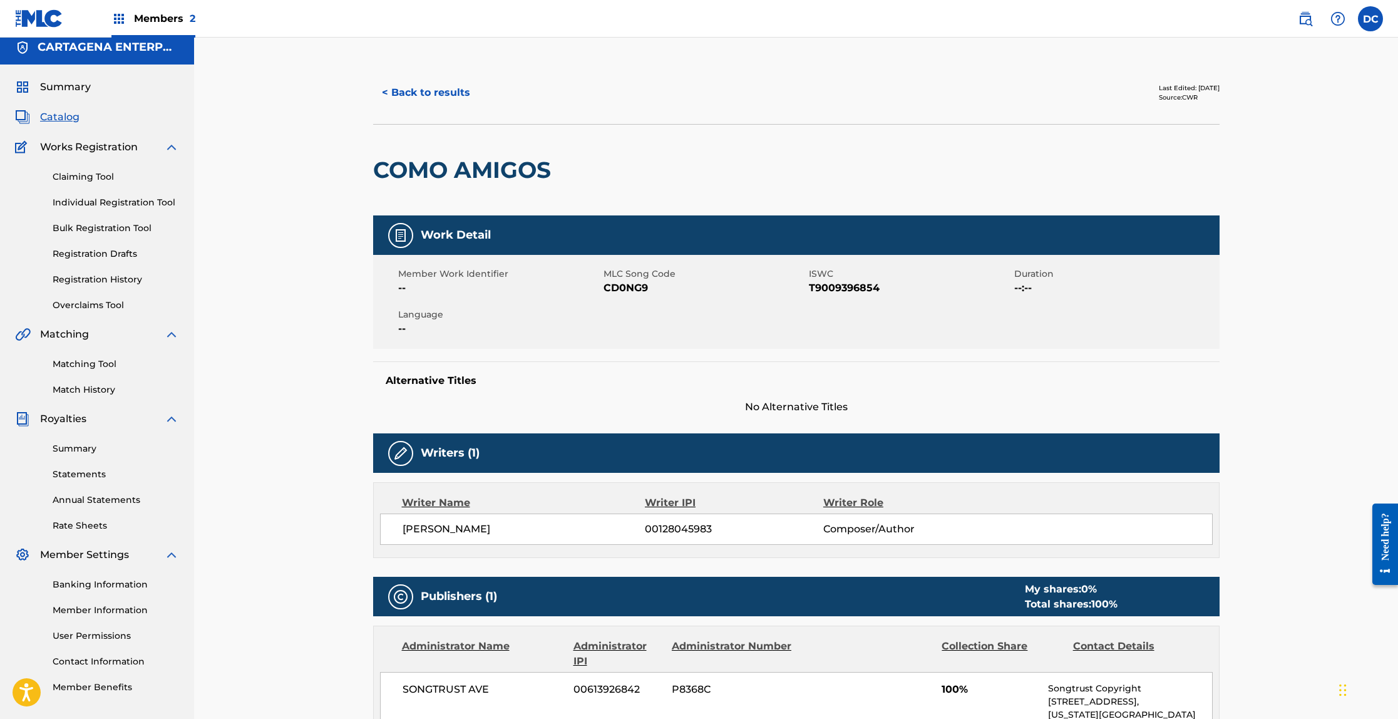
click at [409, 94] on button "< Back to results" at bounding box center [426, 92] width 106 height 31
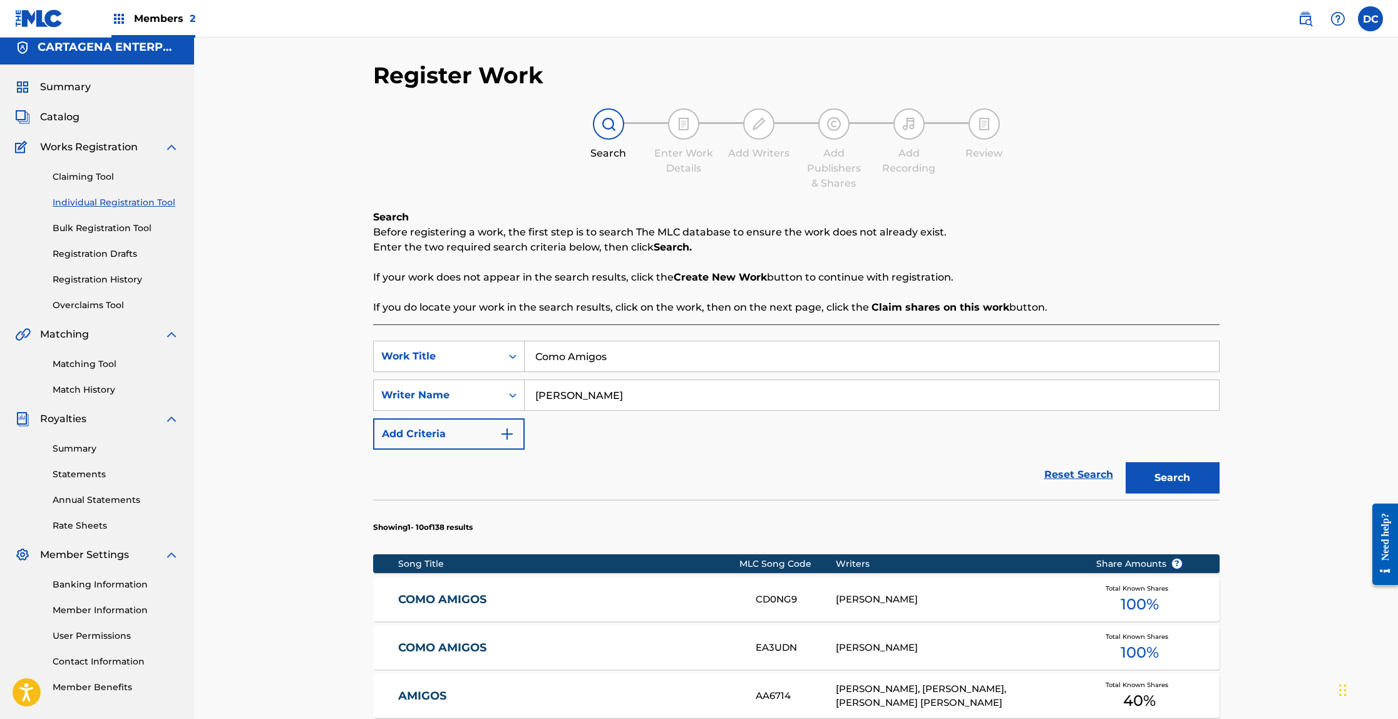
scroll to position [58, 0]
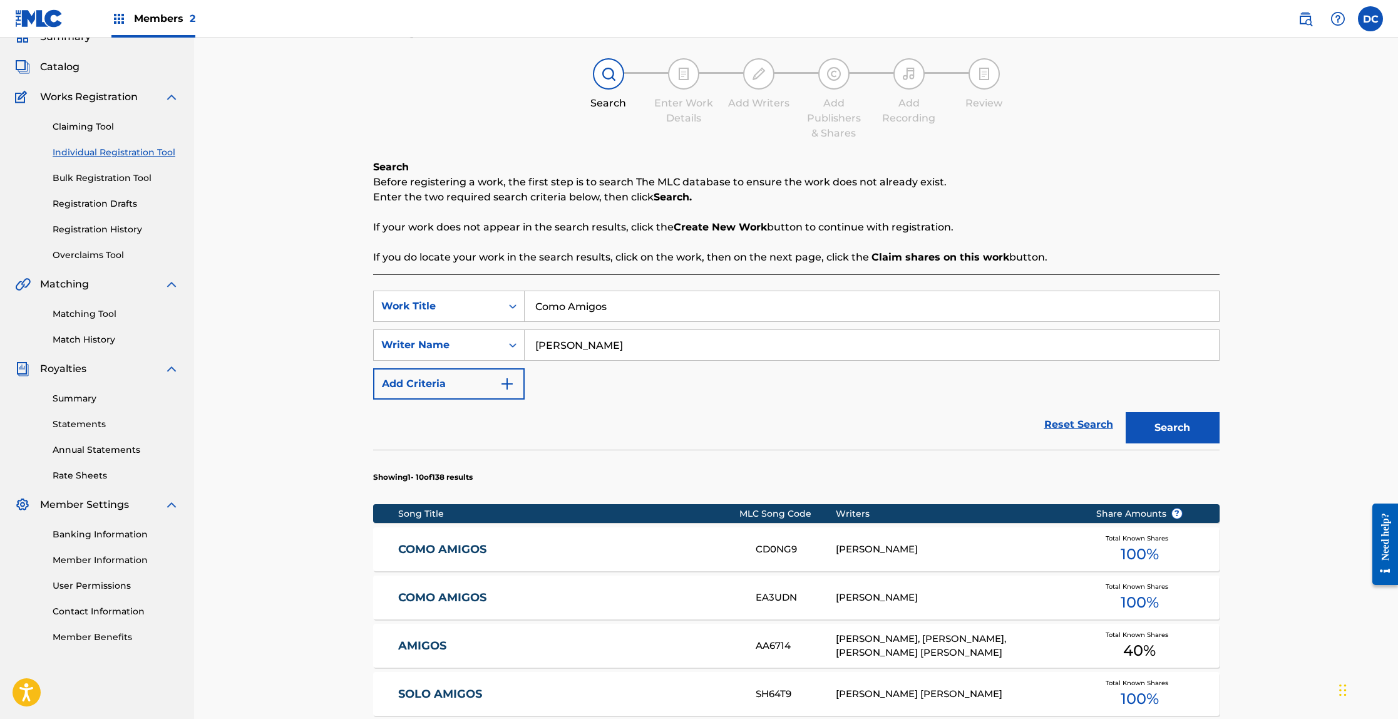
click at [445, 603] on link "COMO AMIGOS" at bounding box center [568, 597] width 341 height 14
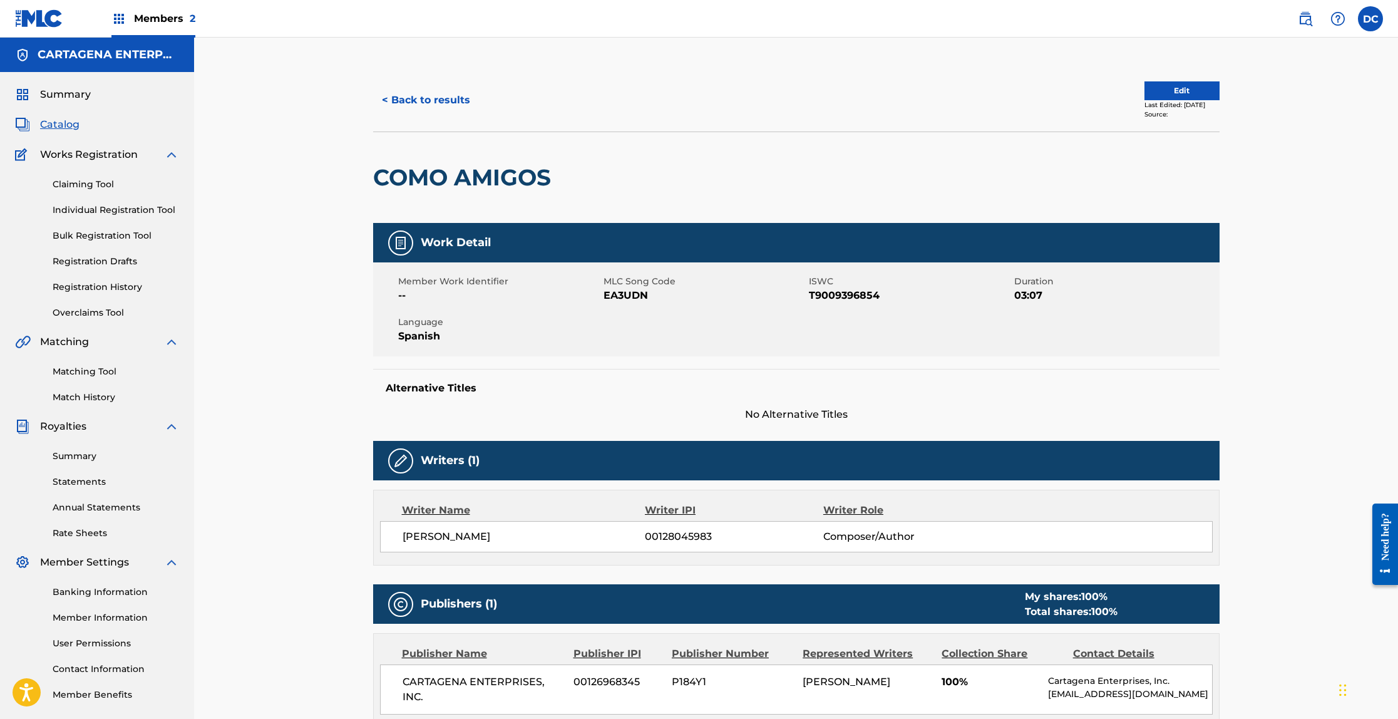
click at [426, 103] on button "< Back to results" at bounding box center [426, 100] width 106 height 31
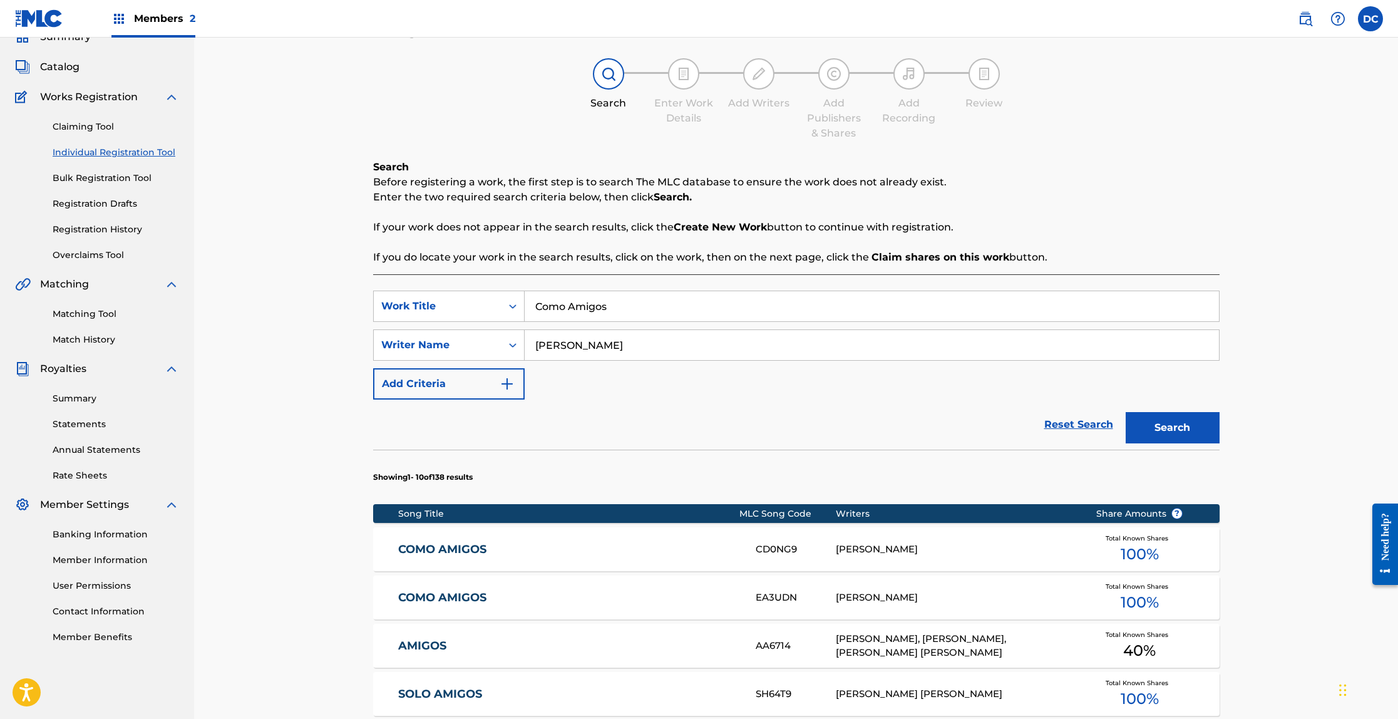
click at [455, 553] on link "COMO AMIGOS" at bounding box center [568, 549] width 341 height 14
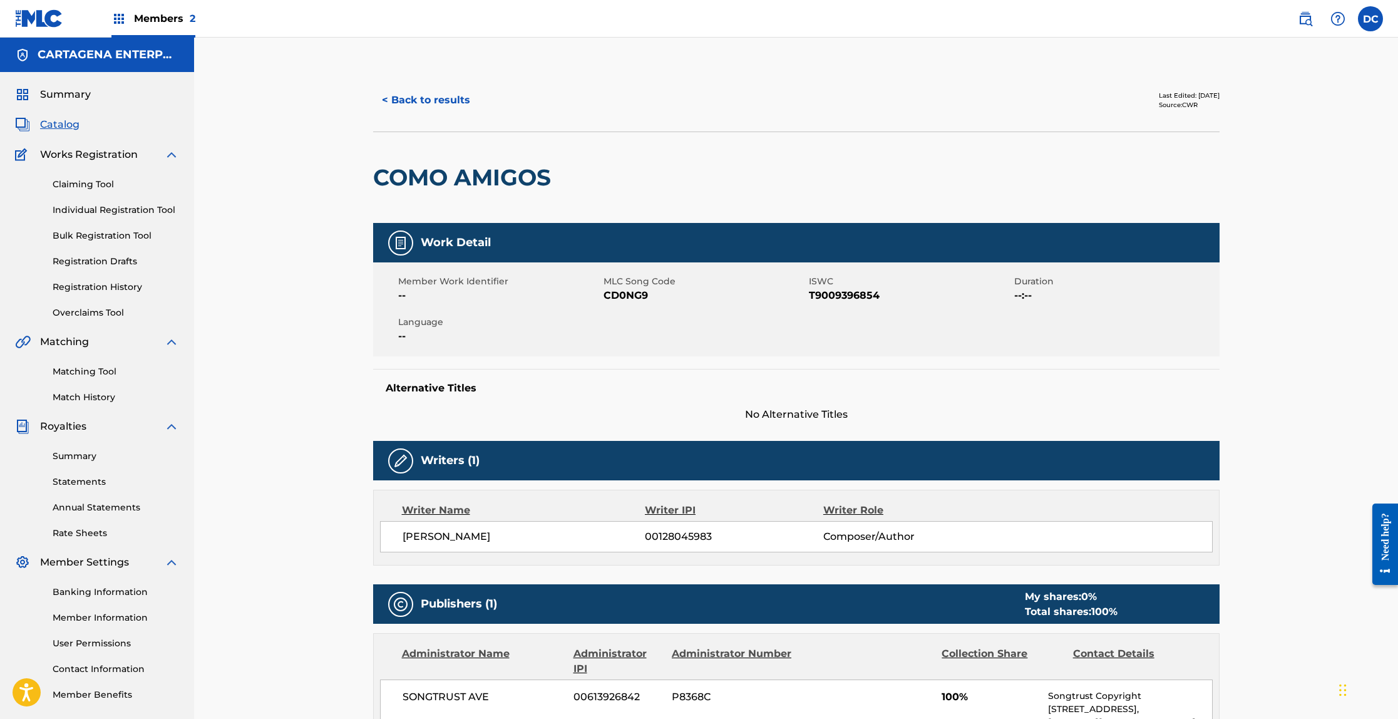
click at [419, 98] on button "< Back to results" at bounding box center [426, 100] width 106 height 31
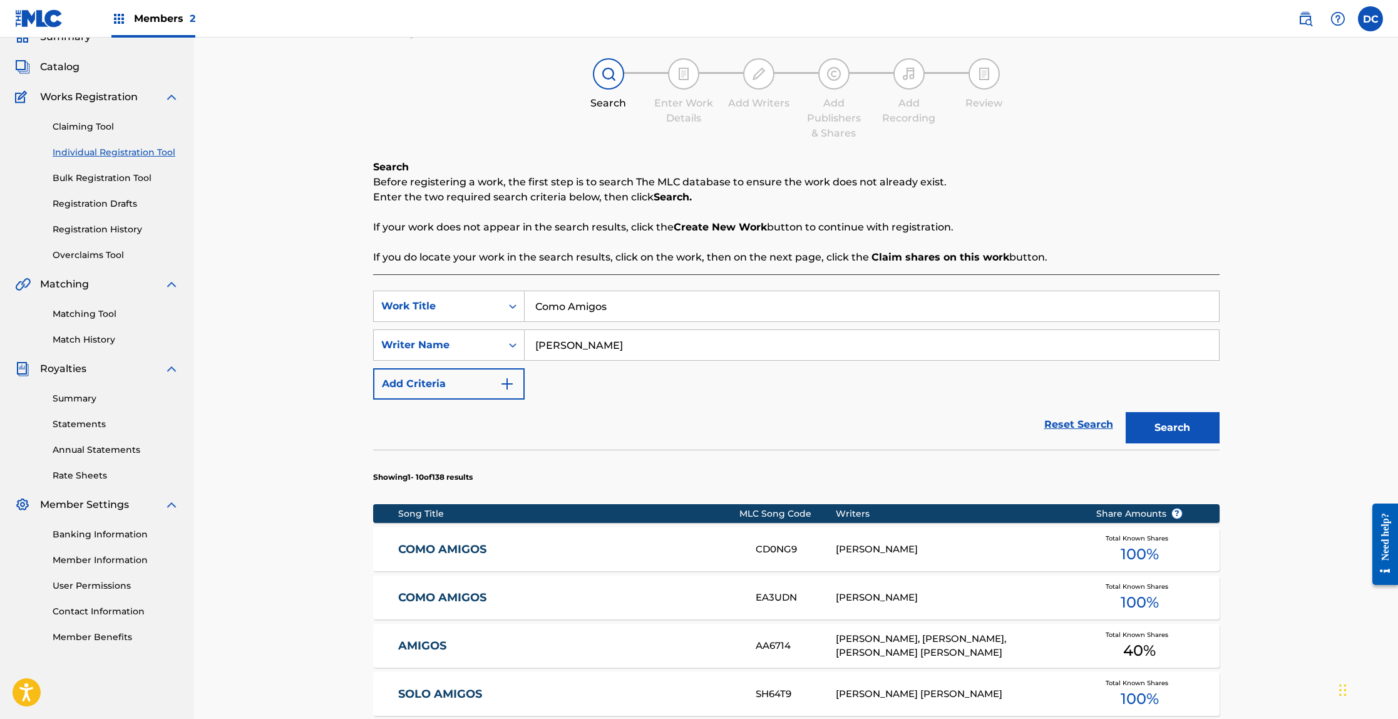
click at [449, 599] on link "COMO AMIGOS" at bounding box center [568, 597] width 341 height 14
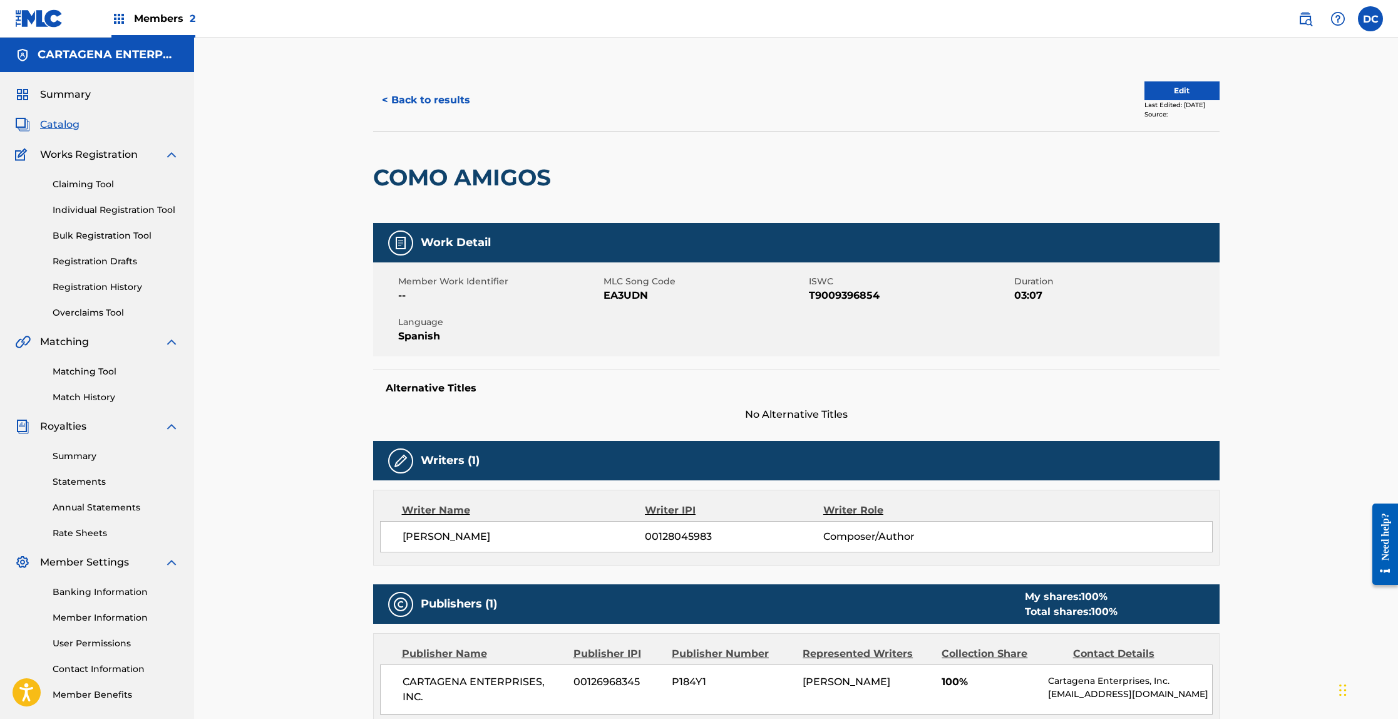
click at [416, 96] on button "< Back to results" at bounding box center [426, 100] width 106 height 31
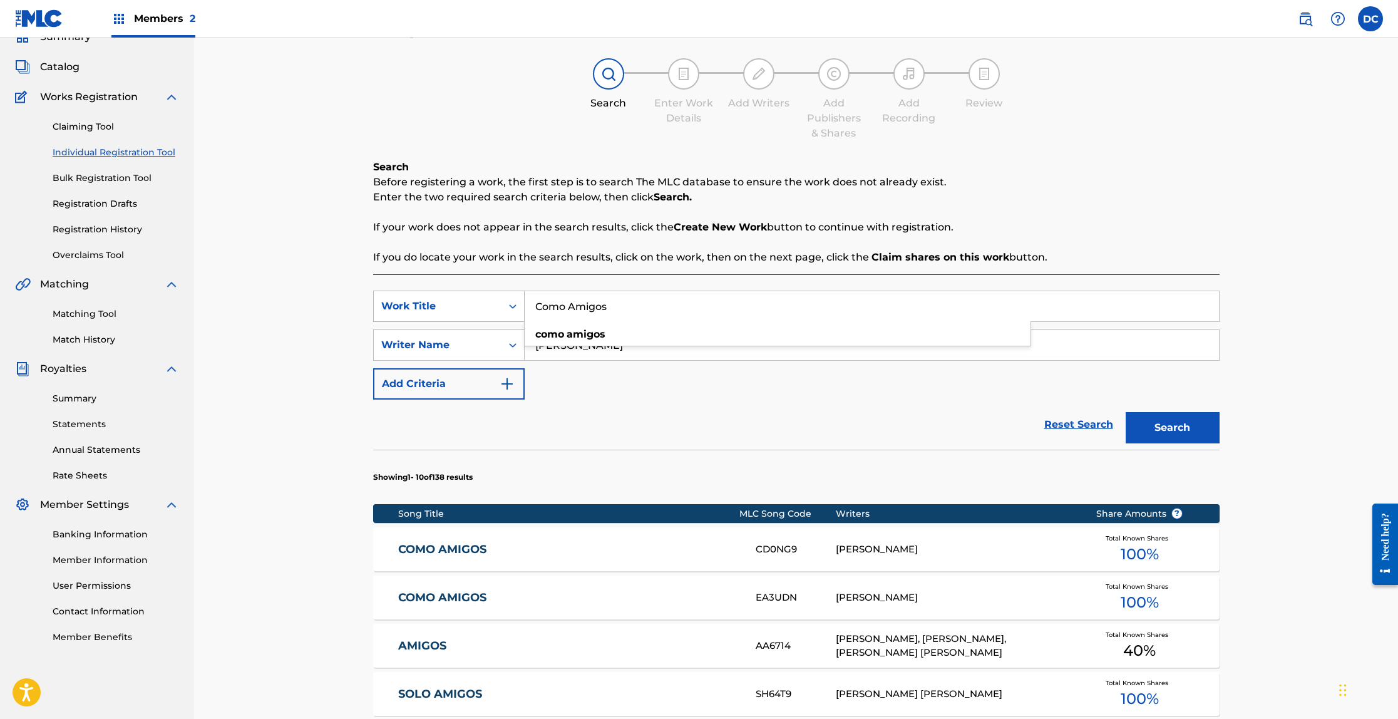
drag, startPoint x: 624, startPoint y: 311, endPoint x: 478, endPoint y: 302, distance: 146.1
click at [478, 302] on div "SearchWithCriteria4eba68d2-cd7a-4373-b152-3f887ccd262c Work Title Como Amigos c…" at bounding box center [796, 306] width 846 height 31
type input "Esa Mujer"
click at [1126, 412] on button "Search" at bounding box center [1173, 427] width 94 height 31
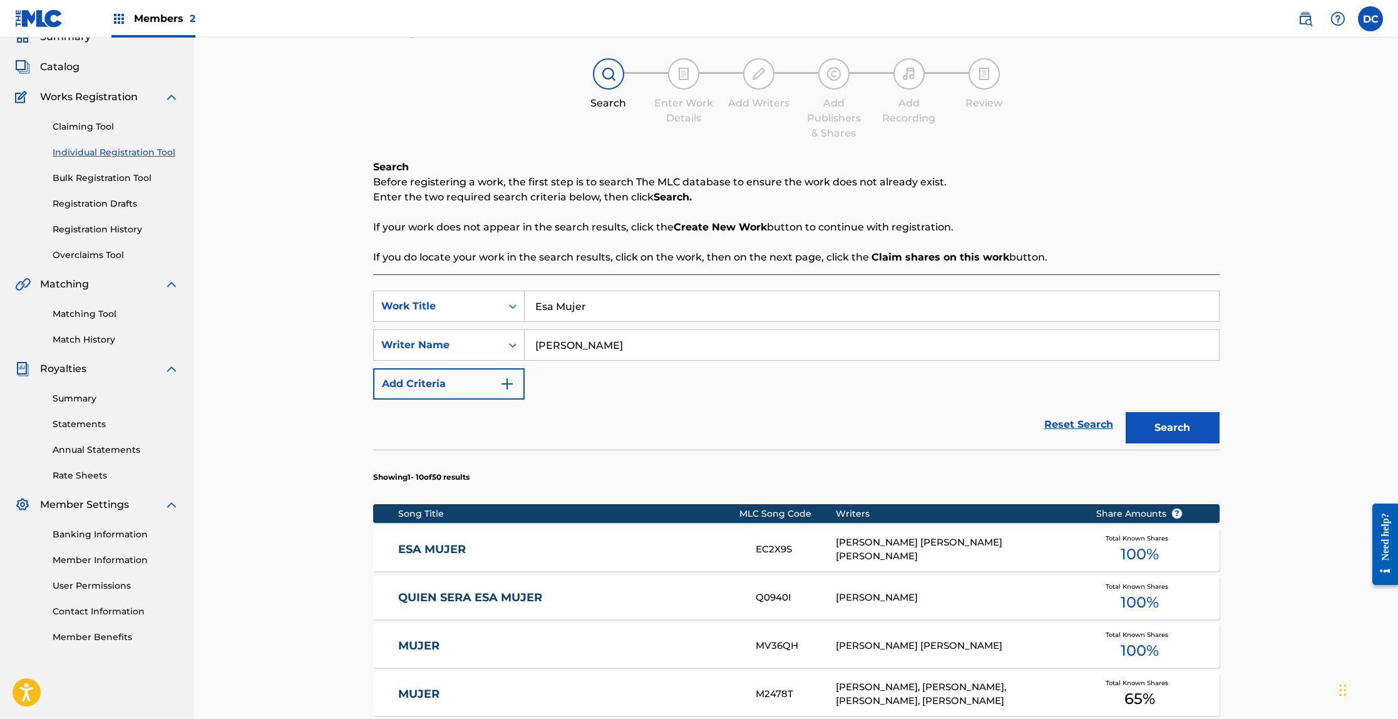
click at [449, 548] on link "ESA MUJER" at bounding box center [568, 549] width 341 height 14
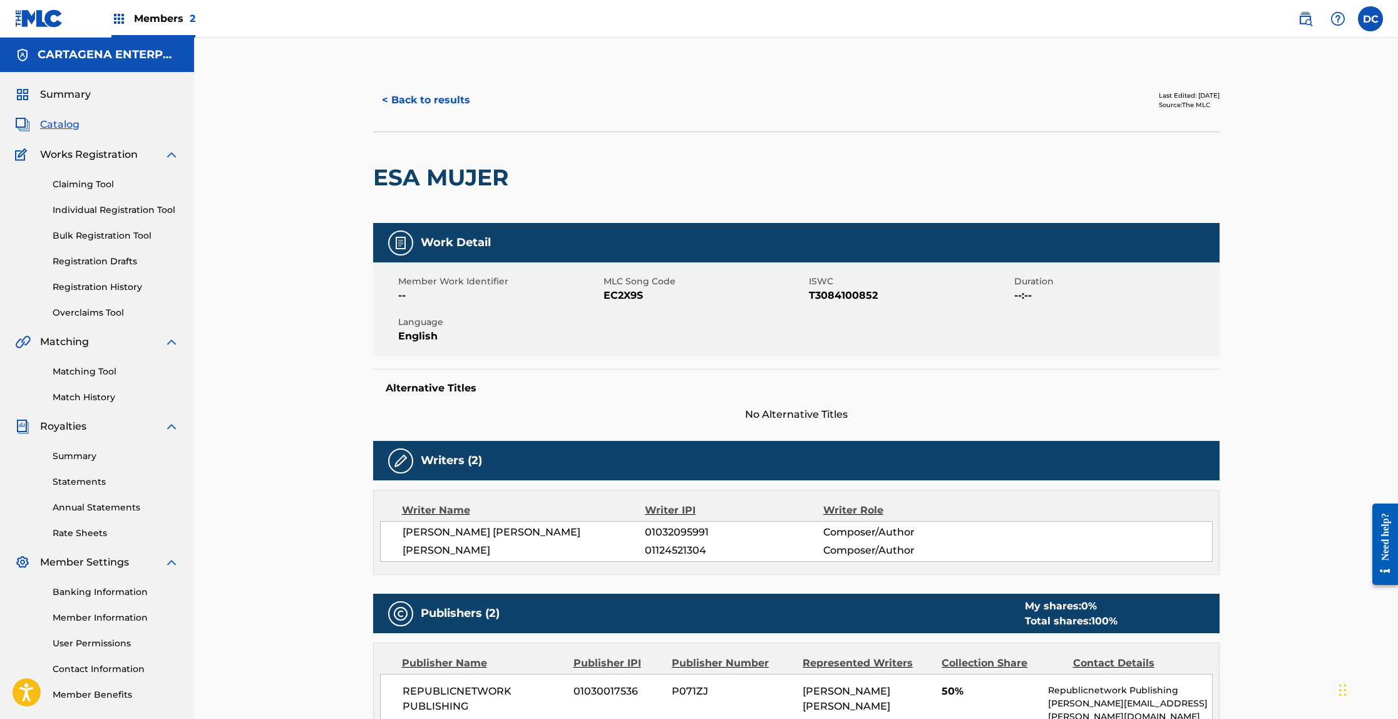
click at [403, 97] on button "< Back to results" at bounding box center [426, 100] width 106 height 31
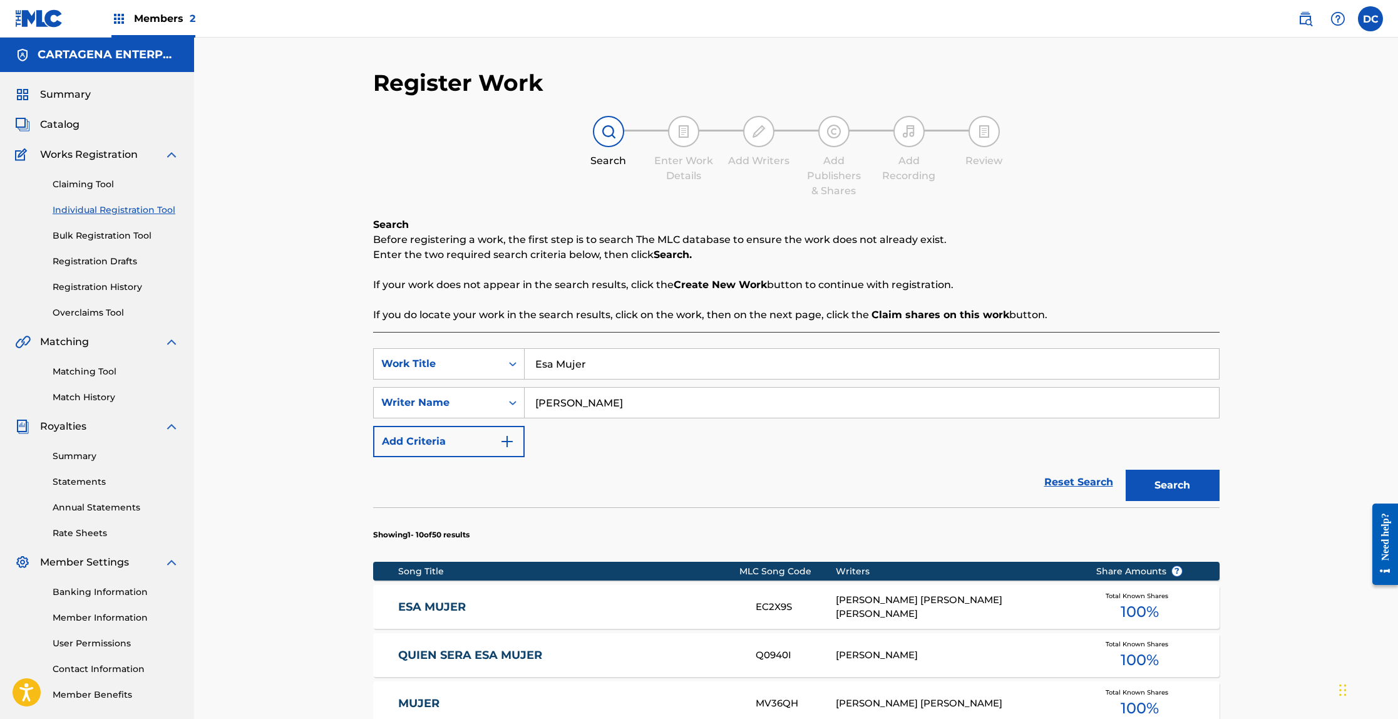
click at [538, 406] on input "[PERSON_NAME]" at bounding box center [872, 403] width 694 height 30
click at [536, 406] on input "[PERSON_NAME]" at bounding box center [872, 403] width 694 height 30
click at [1126, 470] on button "Search" at bounding box center [1173, 485] width 94 height 31
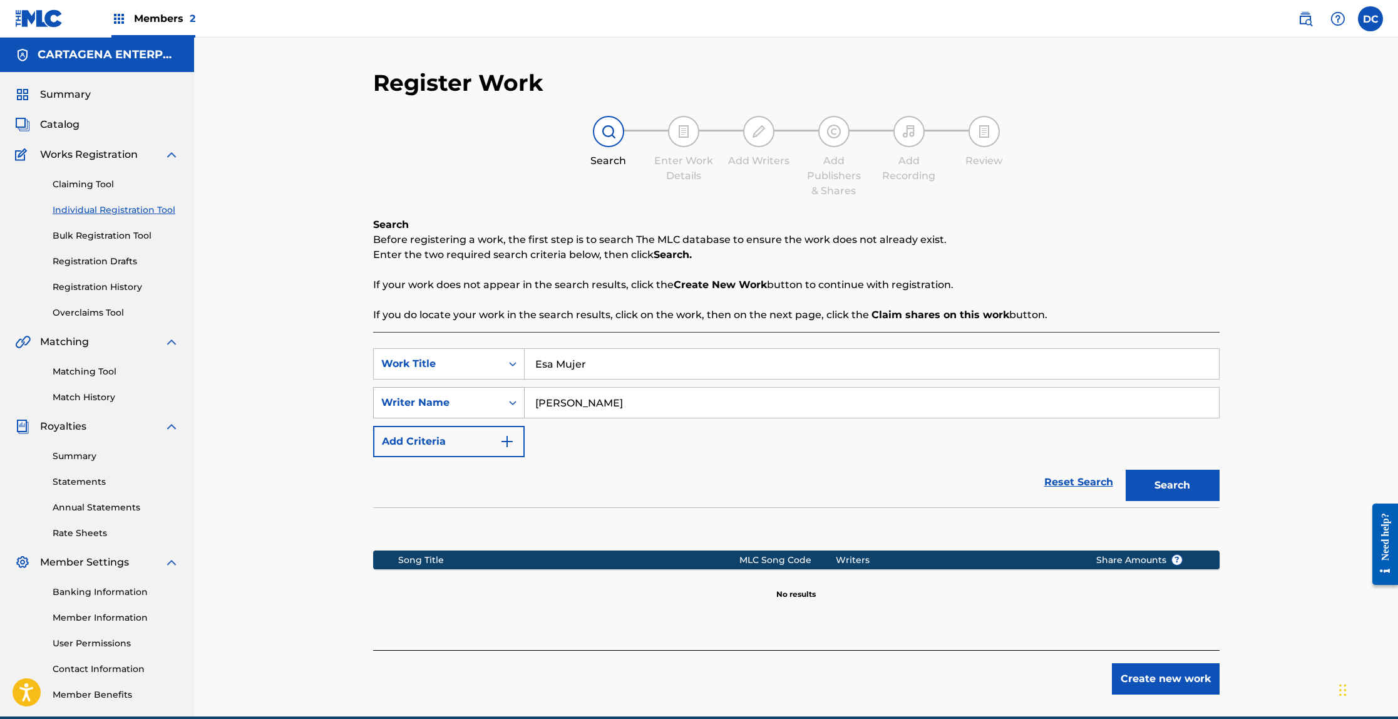
drag, startPoint x: 579, startPoint y: 405, endPoint x: 481, endPoint y: 393, distance: 98.4
click at [496, 396] on div "SearchWithCriteria6326780d-2613-4c0c-8634-c547b174b5a5 Writer Name [PERSON_NAME]" at bounding box center [796, 402] width 846 height 31
type input "[PERSON_NAME]"
click at [1126, 470] on button "Search" at bounding box center [1173, 485] width 94 height 31
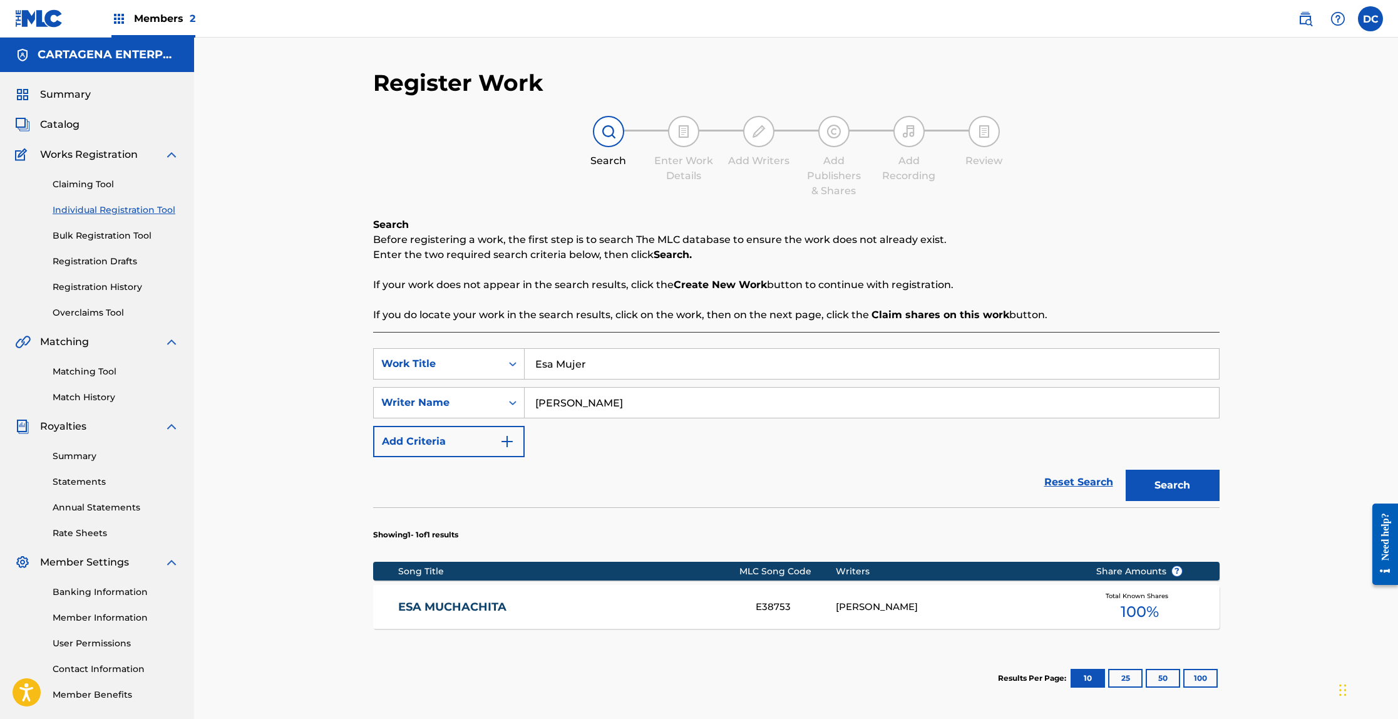
click at [445, 609] on link "ESA MUCHACHITA" at bounding box center [568, 607] width 341 height 14
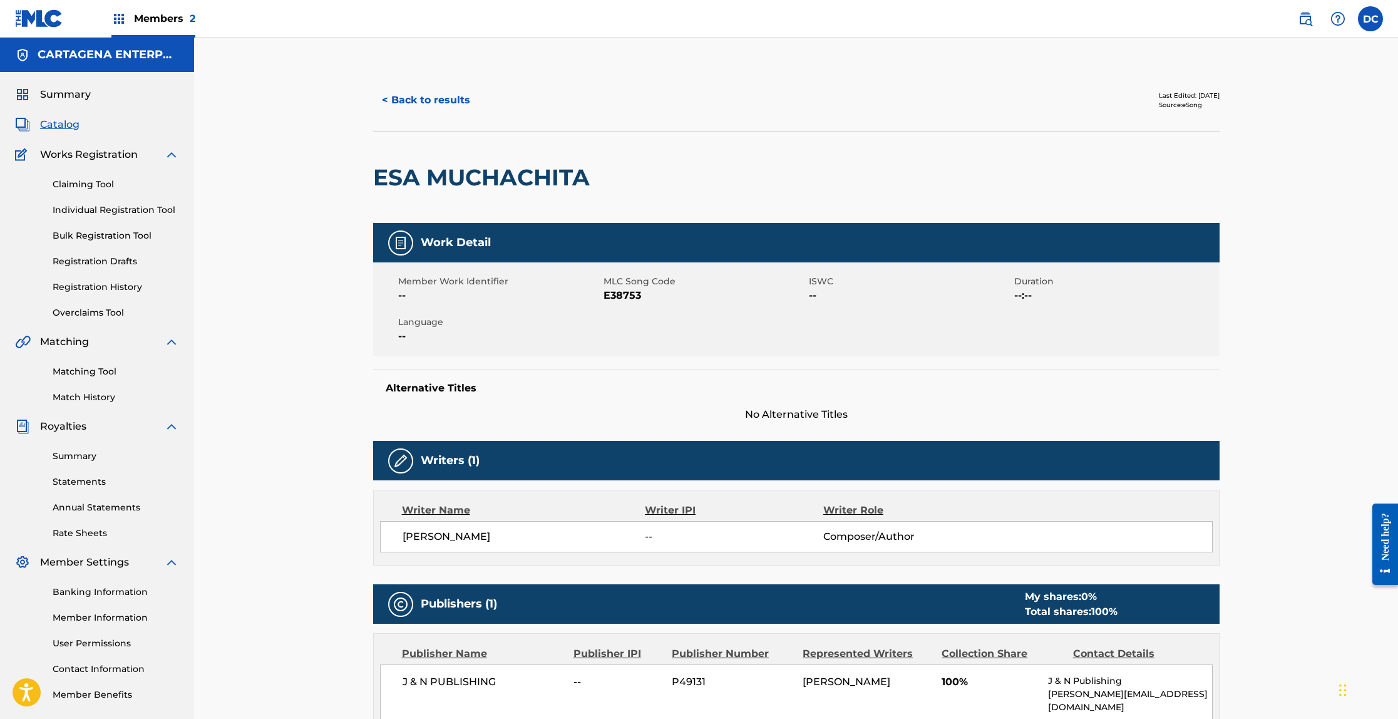
click at [416, 98] on button "< Back to results" at bounding box center [426, 100] width 106 height 31
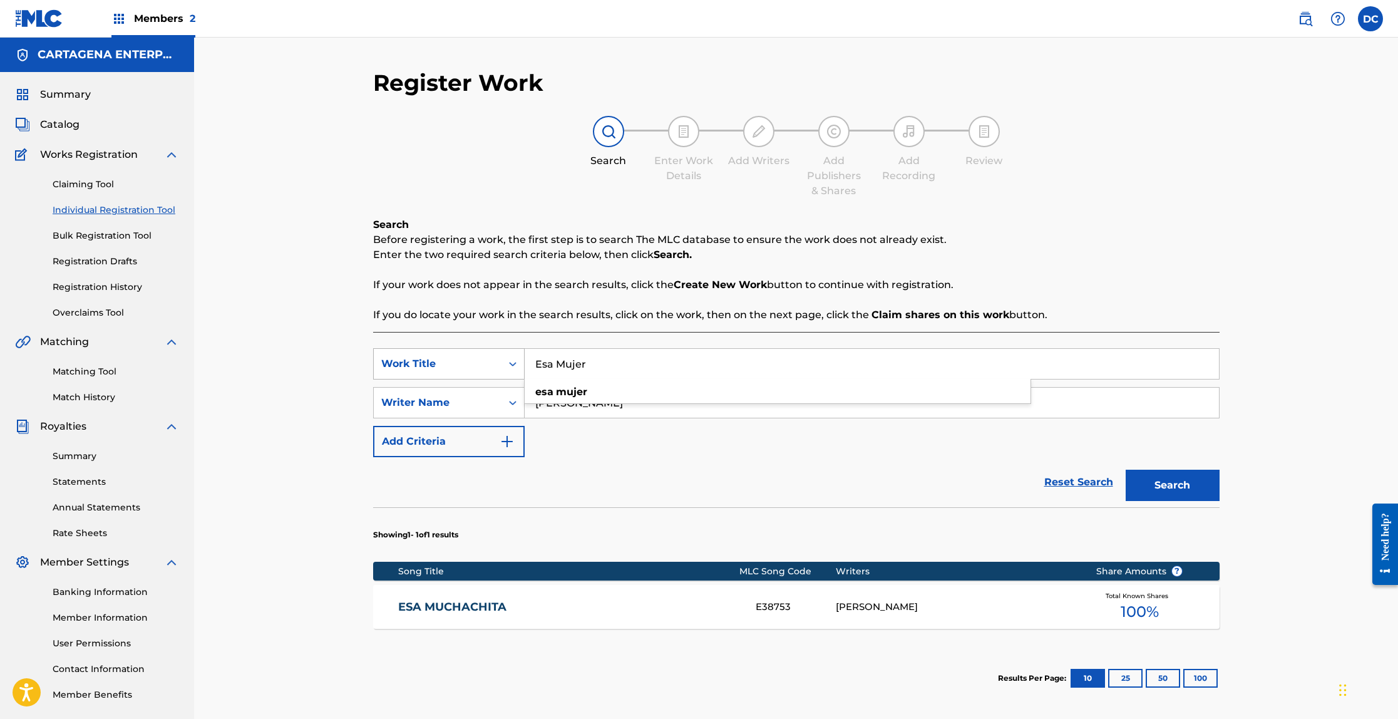
drag, startPoint x: 590, startPoint y: 359, endPoint x: 508, endPoint y: 359, distance: 82.0
click at [508, 359] on div "SearchWithCriteria4eba68d2-cd7a-4373-b152-3f887ccd262c Work Title Esa Mujer esa…" at bounding box center [796, 363] width 846 height 31
drag, startPoint x: 632, startPoint y: 404, endPoint x: 498, endPoint y: 398, distance: 134.1
click at [498, 398] on div "SearchWithCriteria6326780d-2613-4c0c-8634-c547b174b5a5 Writer Name [PERSON_NAME]" at bounding box center [796, 402] width 846 height 31
type input "Frantoni"
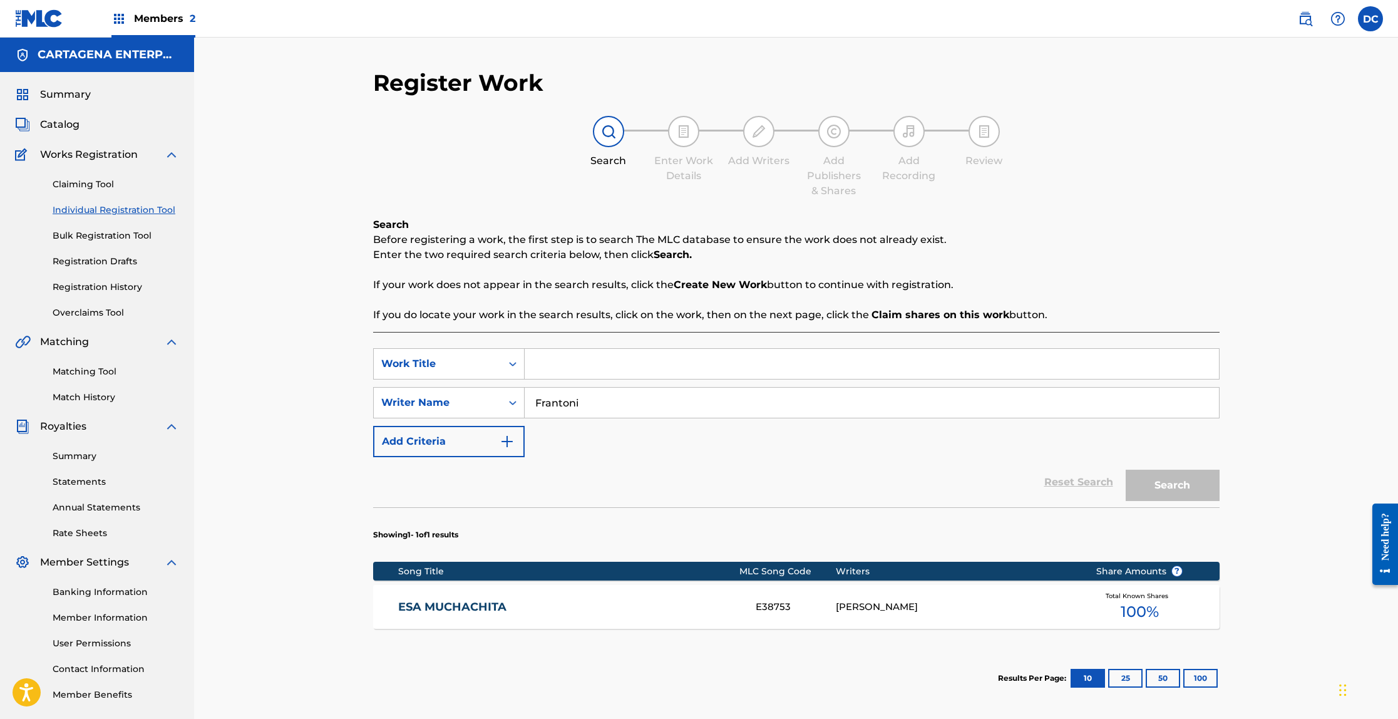
click at [566, 366] on input "Search Form" at bounding box center [872, 364] width 694 height 30
click at [1126, 470] on button "Search" at bounding box center [1173, 485] width 94 height 31
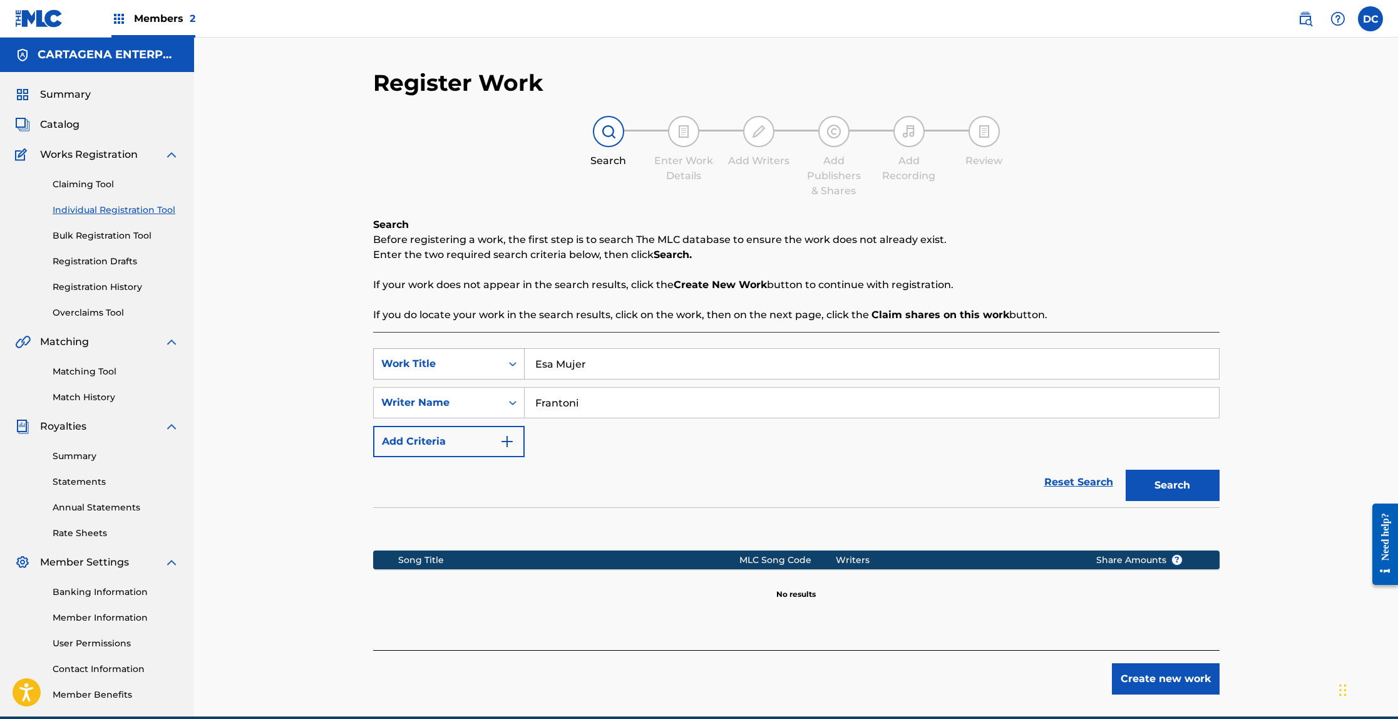
drag, startPoint x: 595, startPoint y: 364, endPoint x: 480, endPoint y: 356, distance: 114.9
click at [482, 357] on div "SearchWithCriteria4eba68d2-cd7a-4373-b152-3f887ccd262c Work Title Esa Mujer" at bounding box center [796, 363] width 846 height 31
type input "El Porompompom"
click at [1126, 470] on button "Search" at bounding box center [1173, 485] width 94 height 31
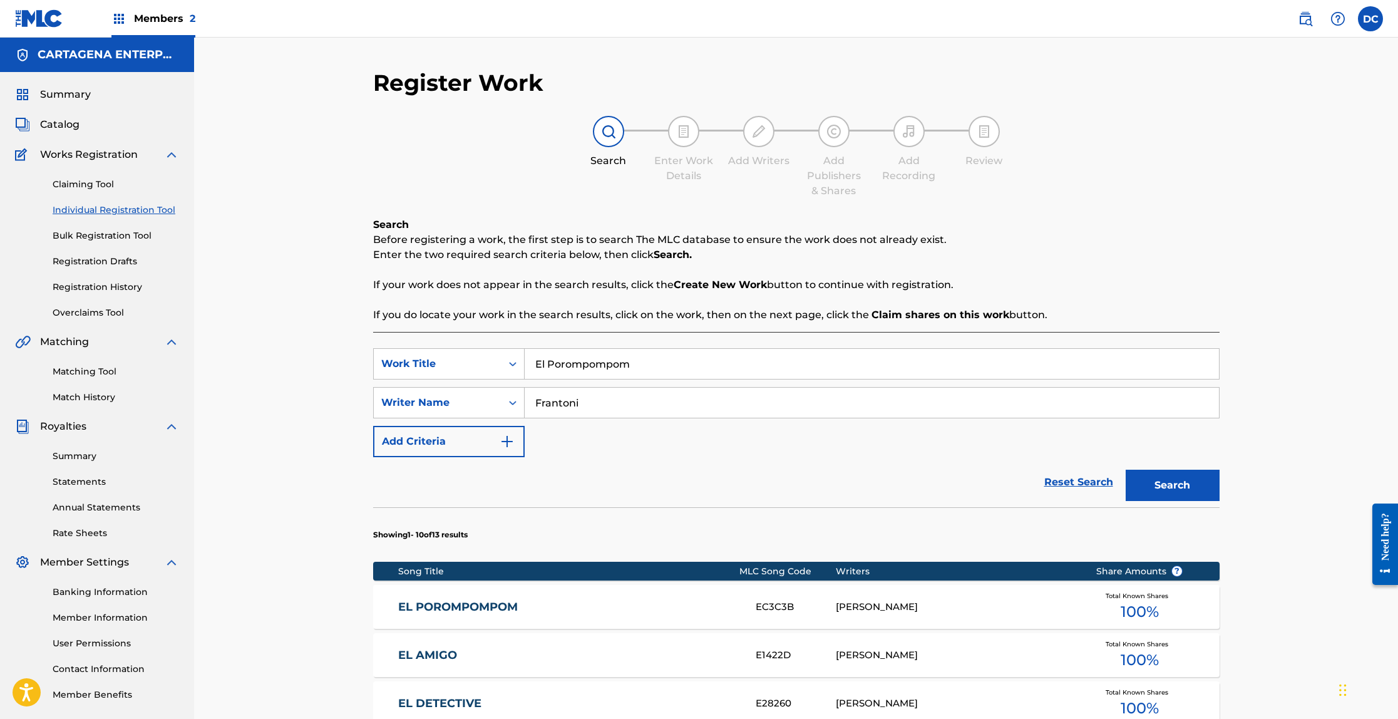
click at [436, 605] on link "EL POROMPOMPOM" at bounding box center [568, 607] width 341 height 14
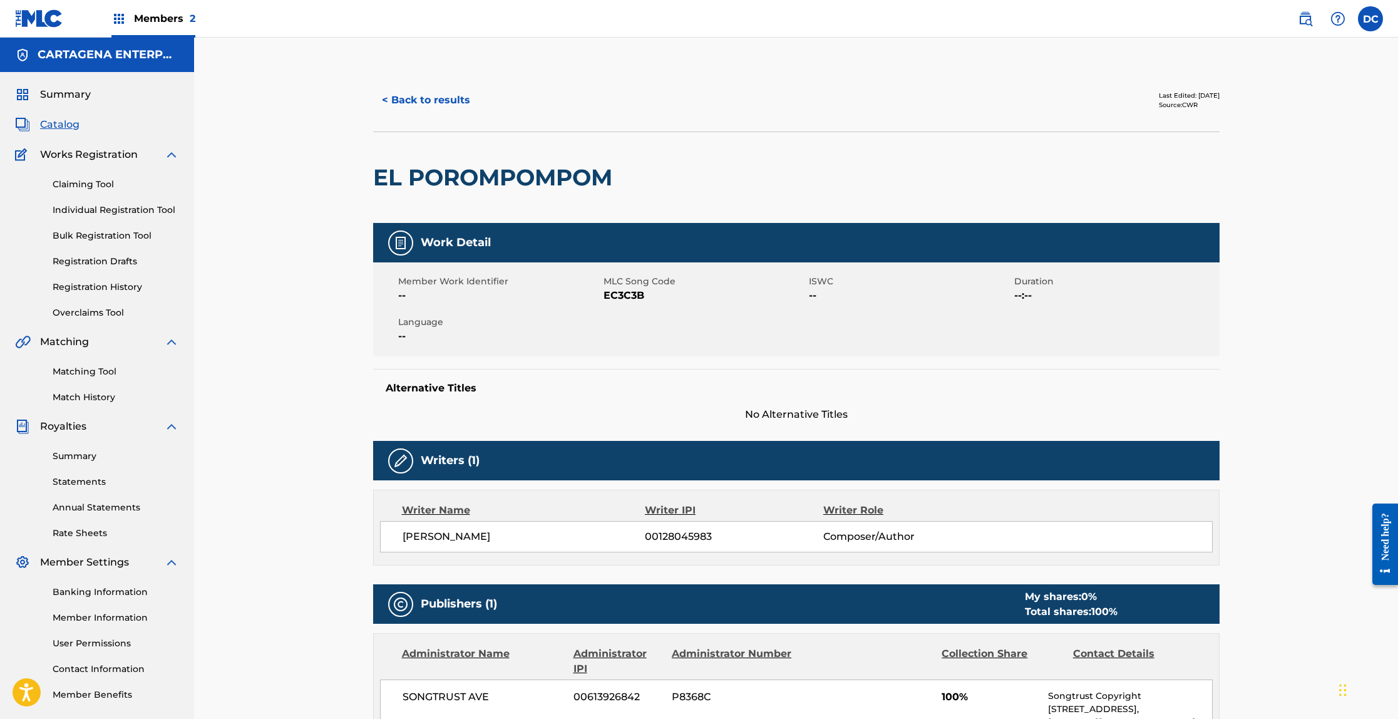
click at [403, 103] on button "< Back to results" at bounding box center [426, 100] width 106 height 31
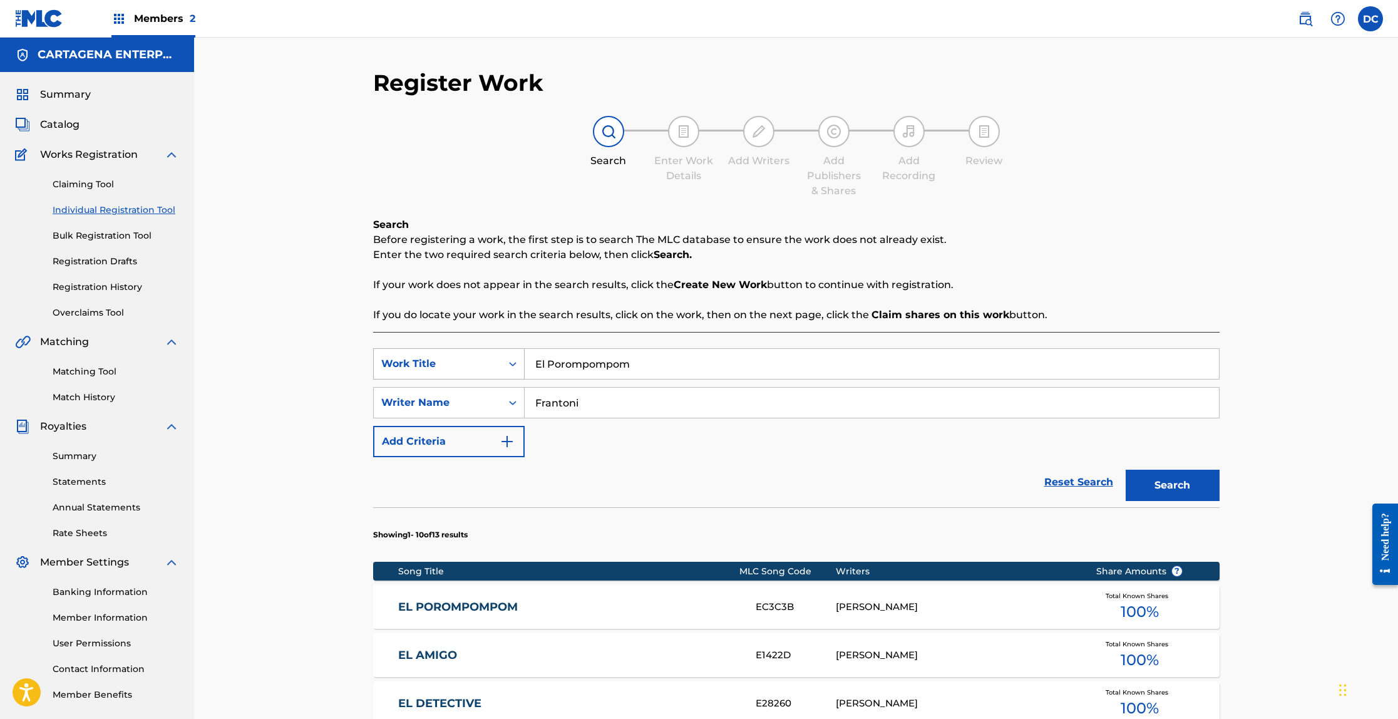
drag, startPoint x: 642, startPoint y: 368, endPoint x: 517, endPoint y: 365, distance: 124.6
click at [517, 365] on div "SearchWithCriteria4eba68d2-cd7a-4373-b152-3f887ccd262c Work Title El Porompompom" at bounding box center [796, 363] width 846 height 31
type input "Esa Mujer"
type input "[PERSON_NAME]"
click at [1126, 470] on button "Search" at bounding box center [1173, 485] width 94 height 31
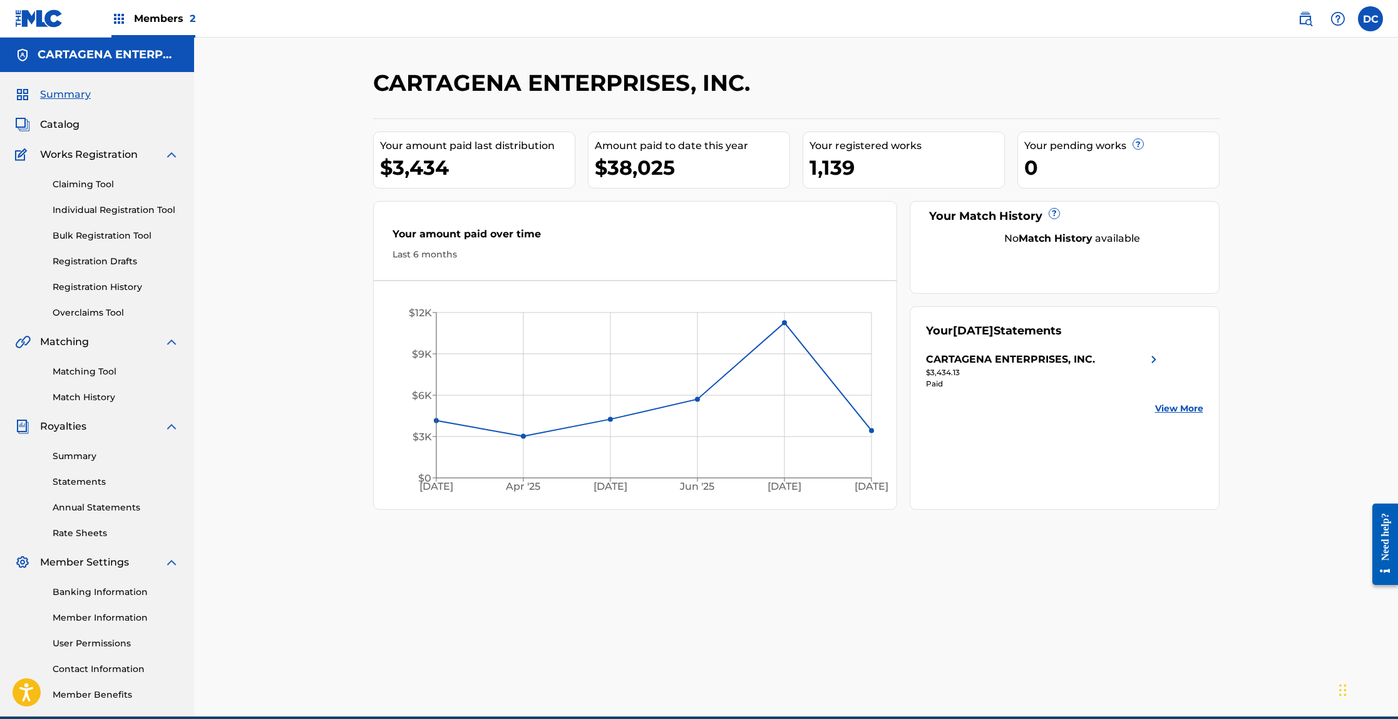
click at [148, 210] on link "Individual Registration Tool" at bounding box center [116, 209] width 126 height 13
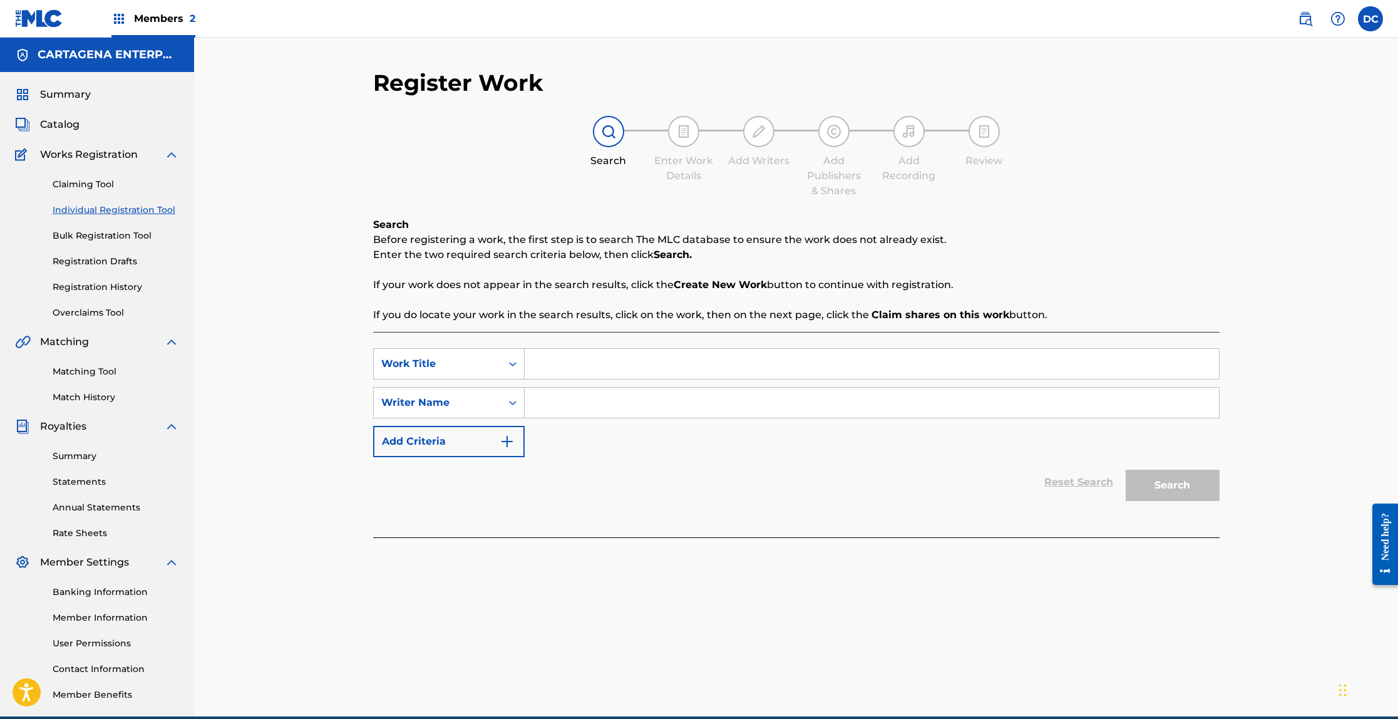
click at [61, 126] on span "Catalog" at bounding box center [59, 124] width 39 height 15
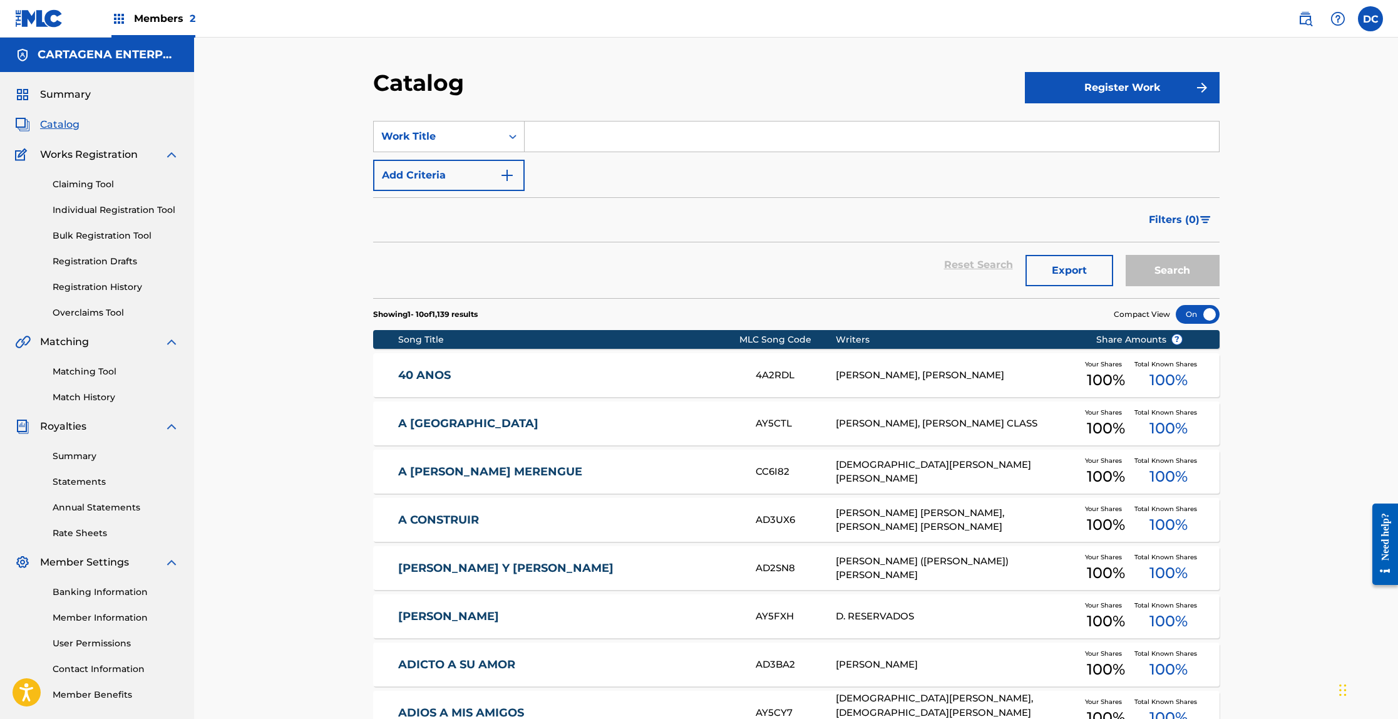
click at [567, 141] on input "Search Form" at bounding box center [872, 136] width 694 height 30
type input "Esa Mujer"
click at [1126, 255] on button "Search" at bounding box center [1173, 270] width 94 height 31
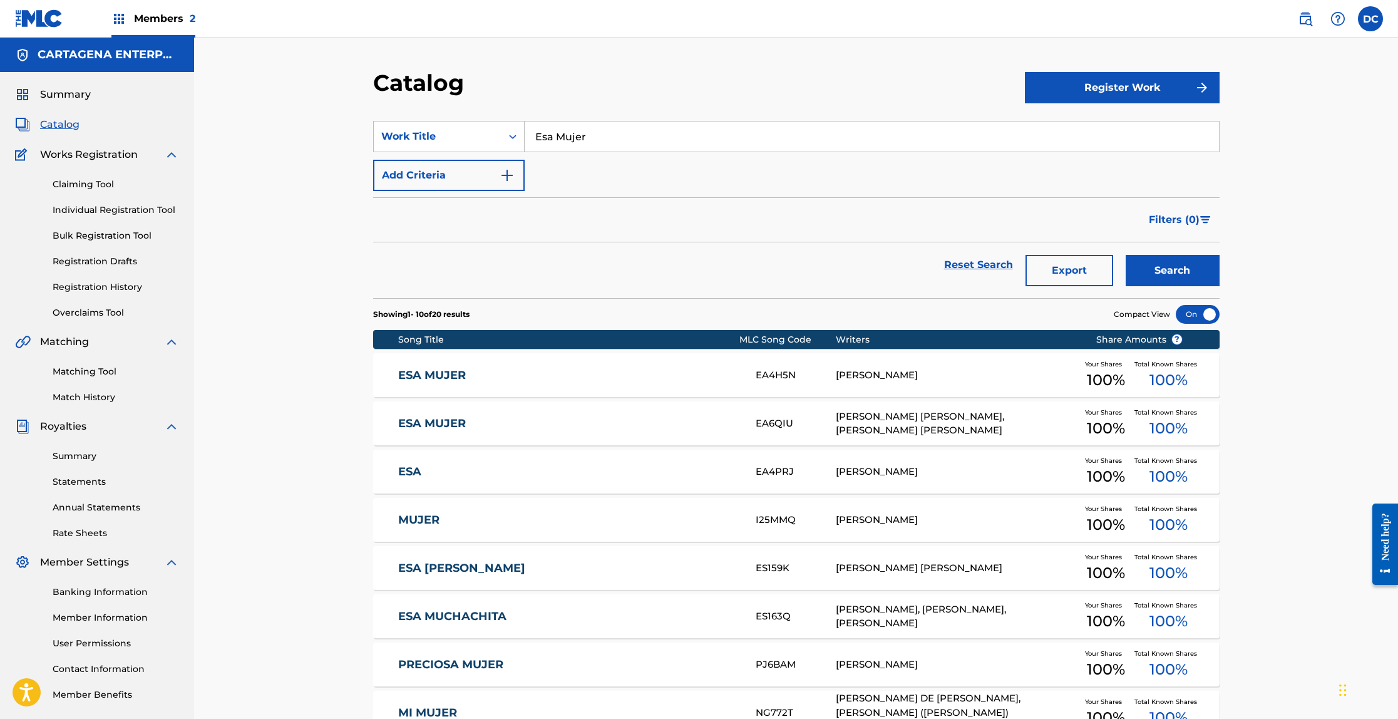
click at [446, 378] on link "ESA MUJER" at bounding box center [568, 375] width 341 height 14
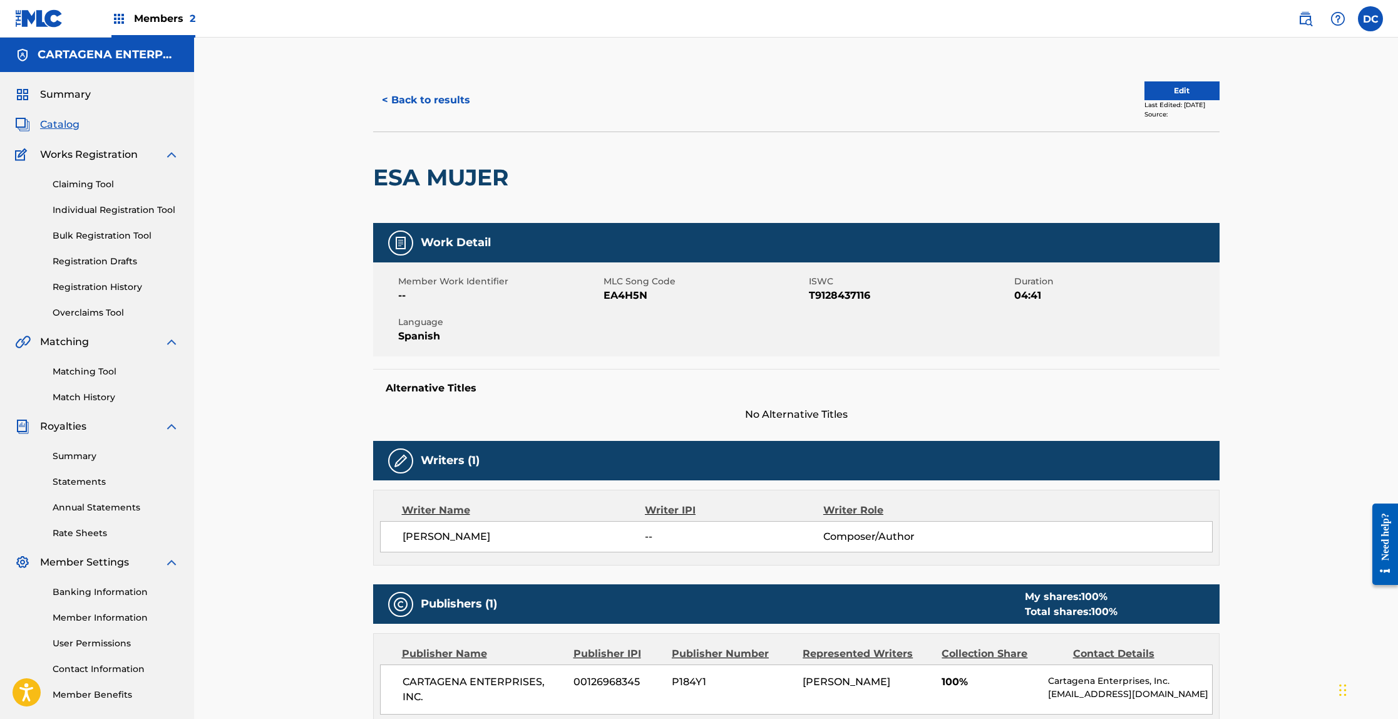
click at [413, 99] on button "< Back to results" at bounding box center [426, 100] width 106 height 31
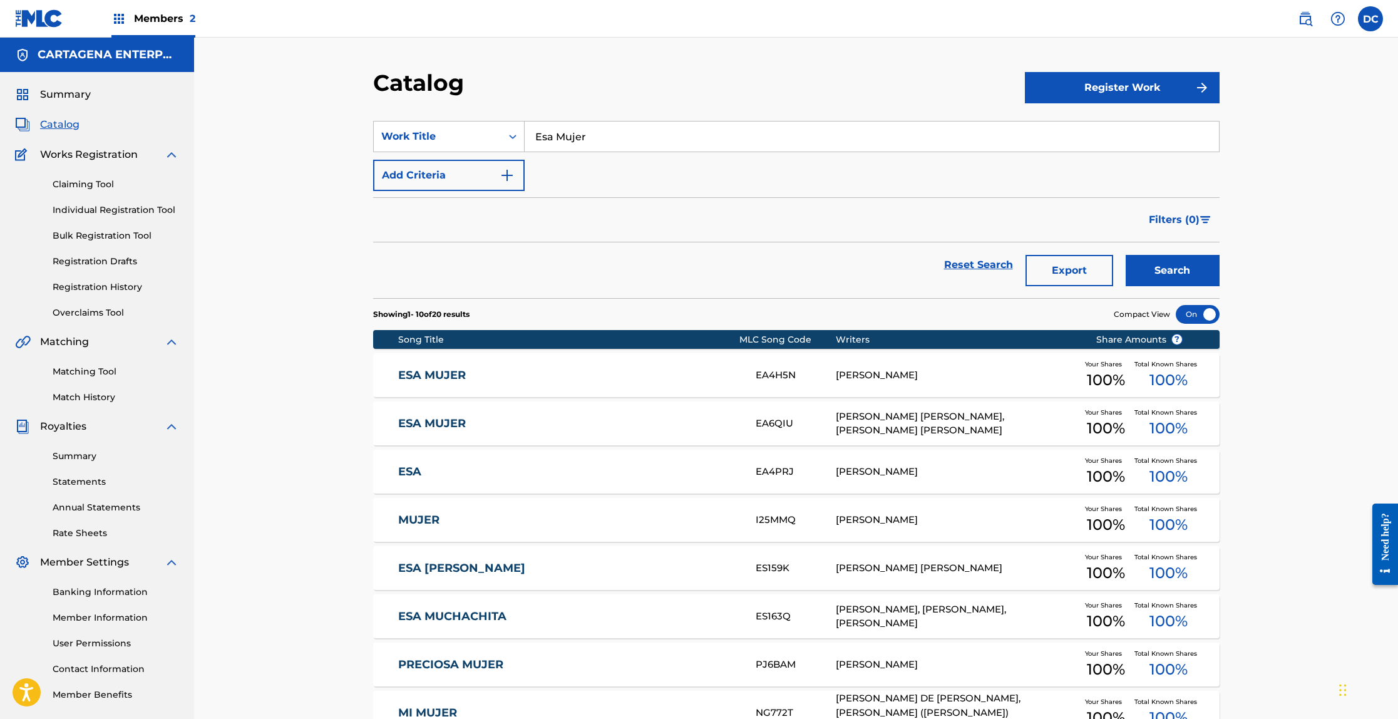
click at [419, 470] on link "ESA" at bounding box center [568, 472] width 341 height 14
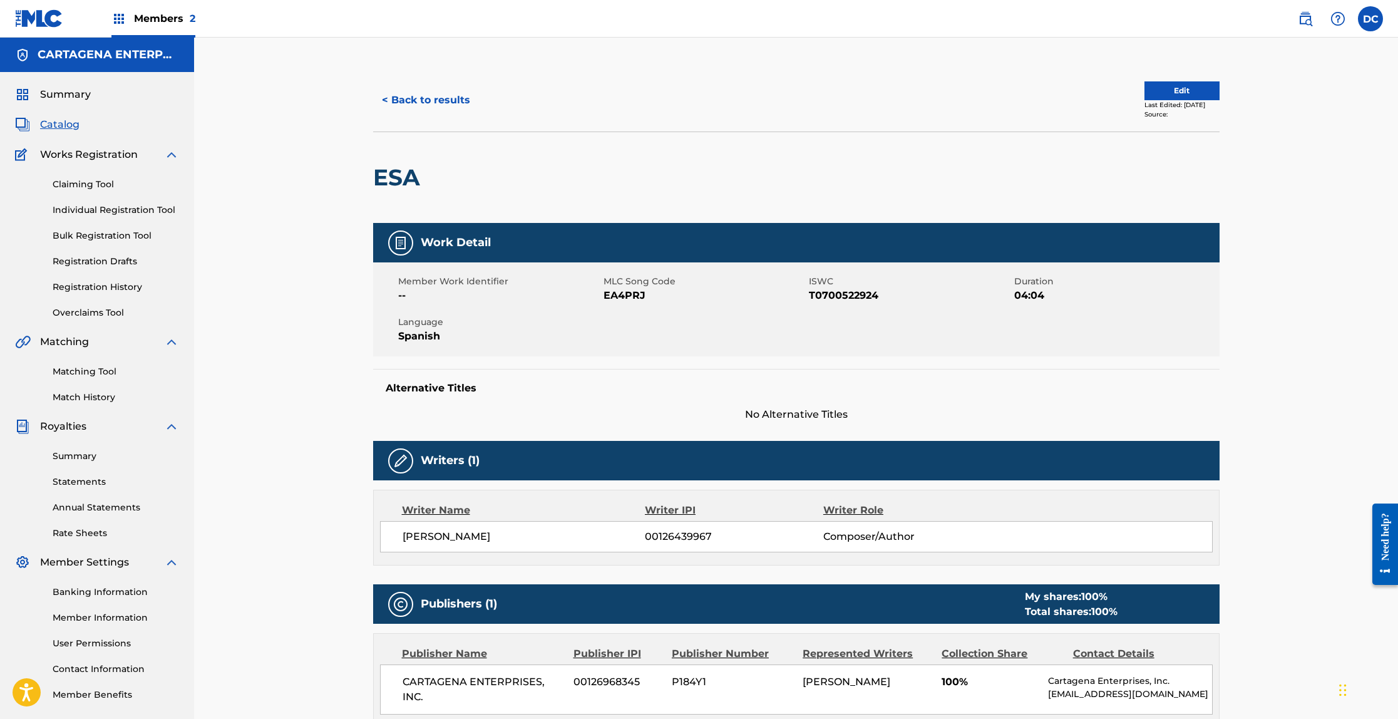
click at [414, 101] on button "< Back to results" at bounding box center [426, 100] width 106 height 31
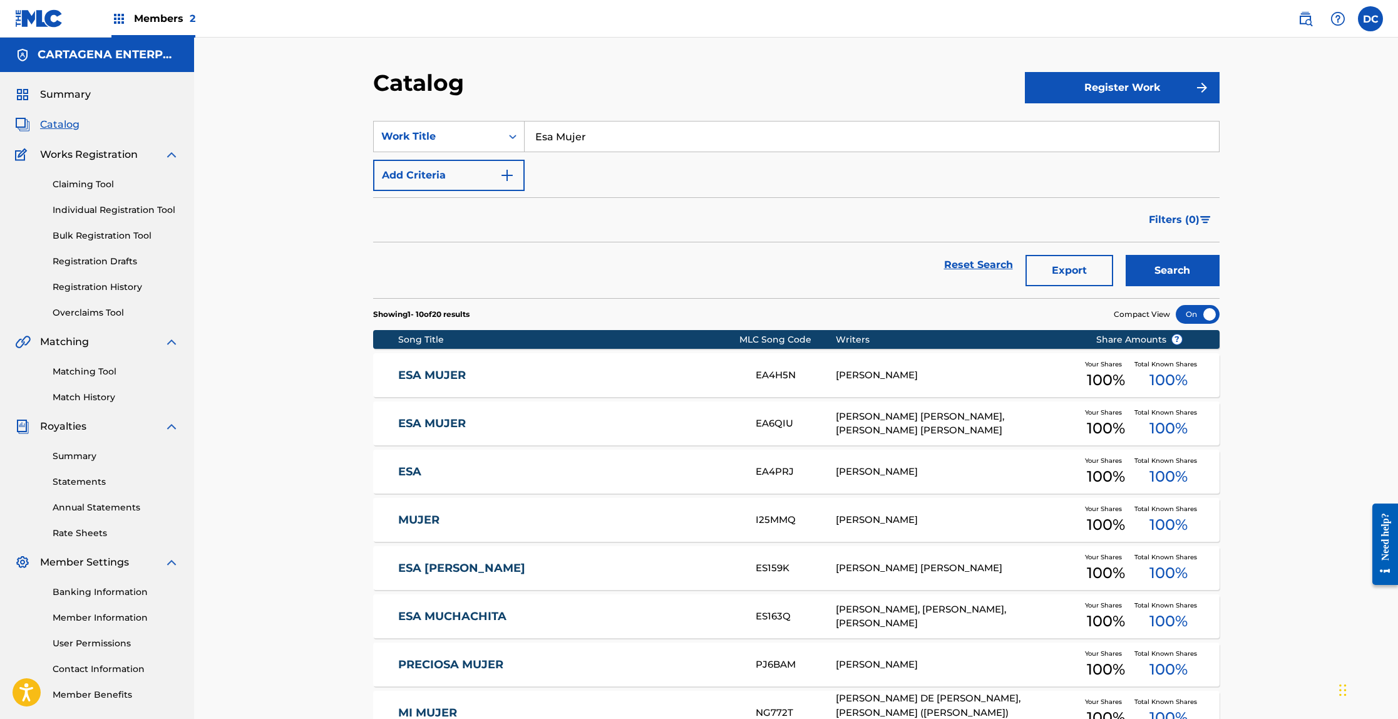
scroll to position [104, 0]
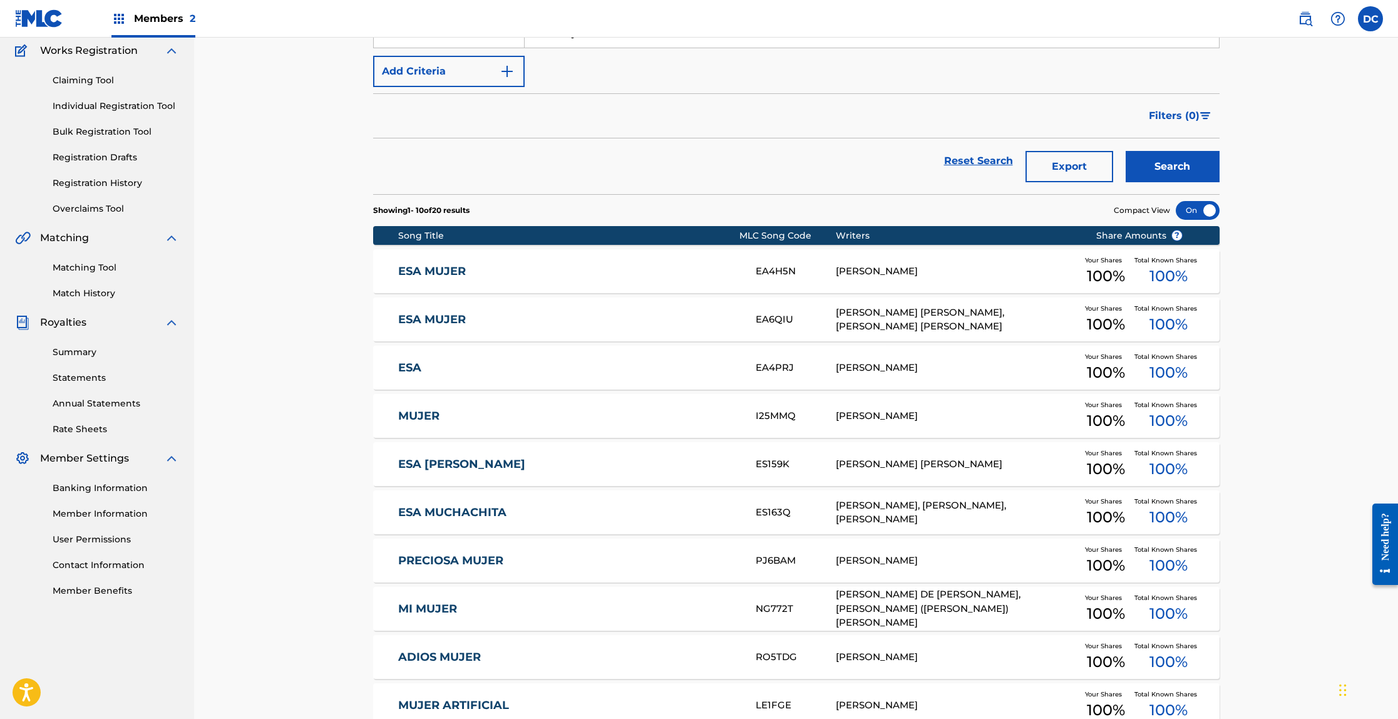
click at [435, 553] on link "PRECIOSA MUJER" at bounding box center [568, 560] width 341 height 14
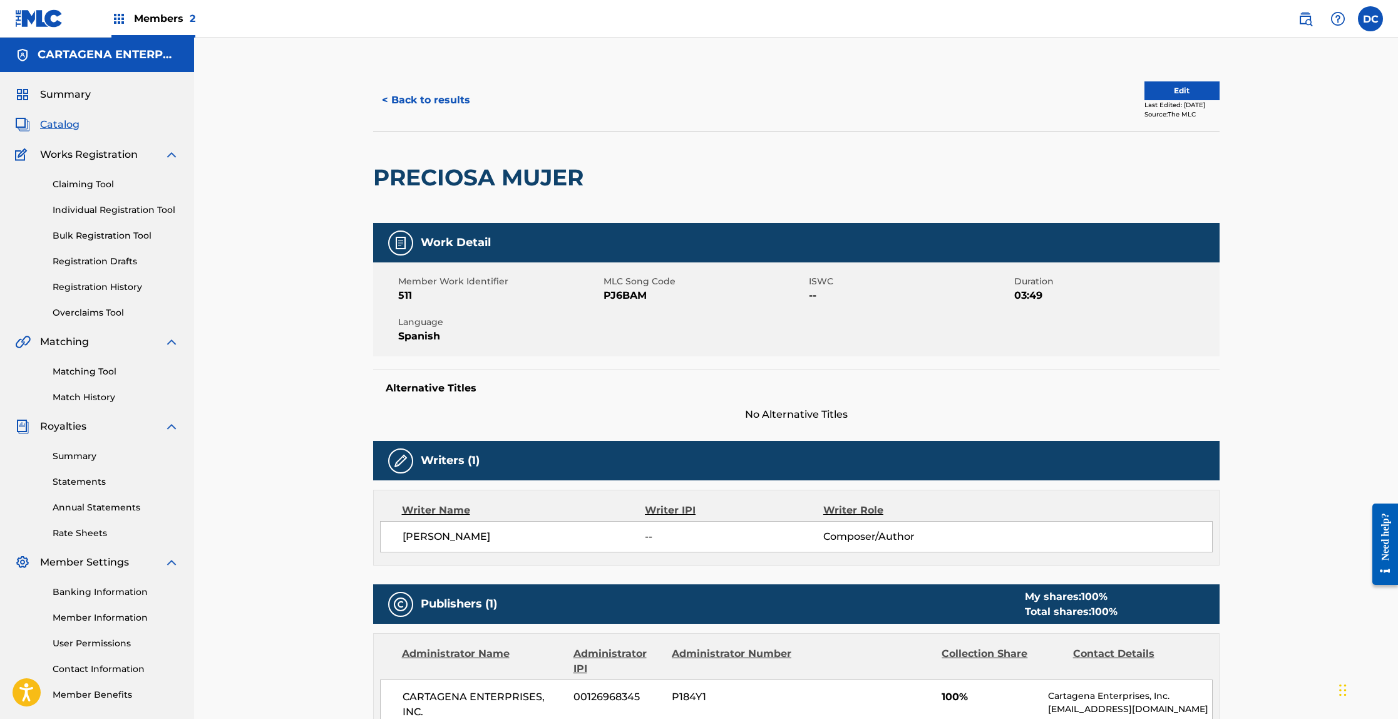
click at [452, 100] on button "< Back to results" at bounding box center [426, 100] width 106 height 31
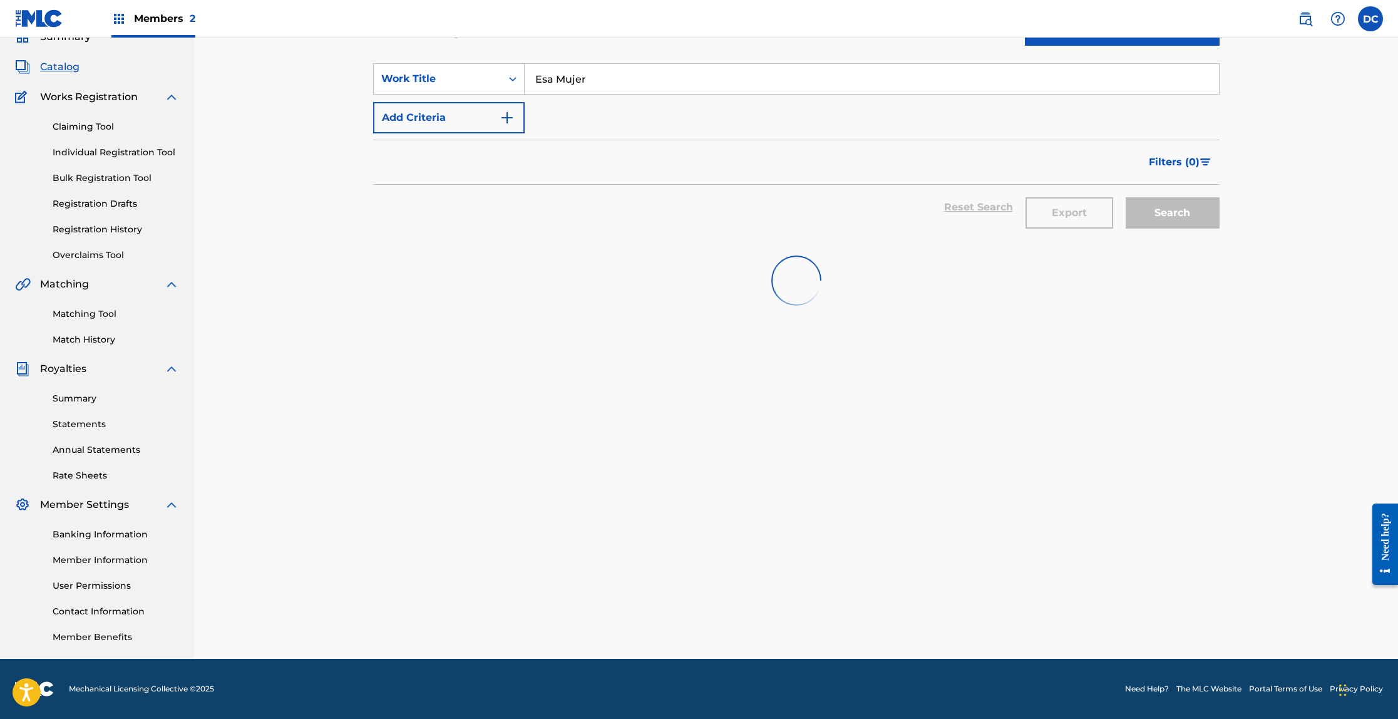
scroll to position [104, 0]
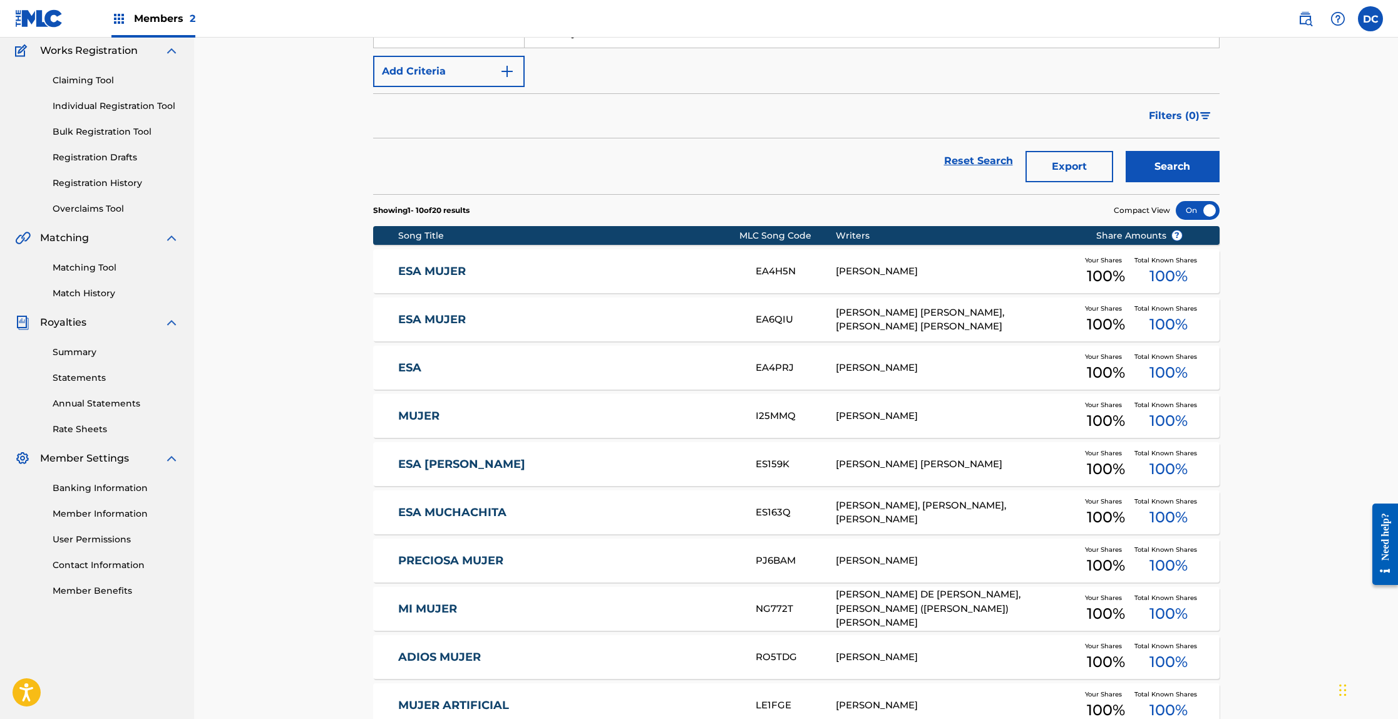
click at [419, 609] on link "MI MUJER" at bounding box center [568, 609] width 341 height 14
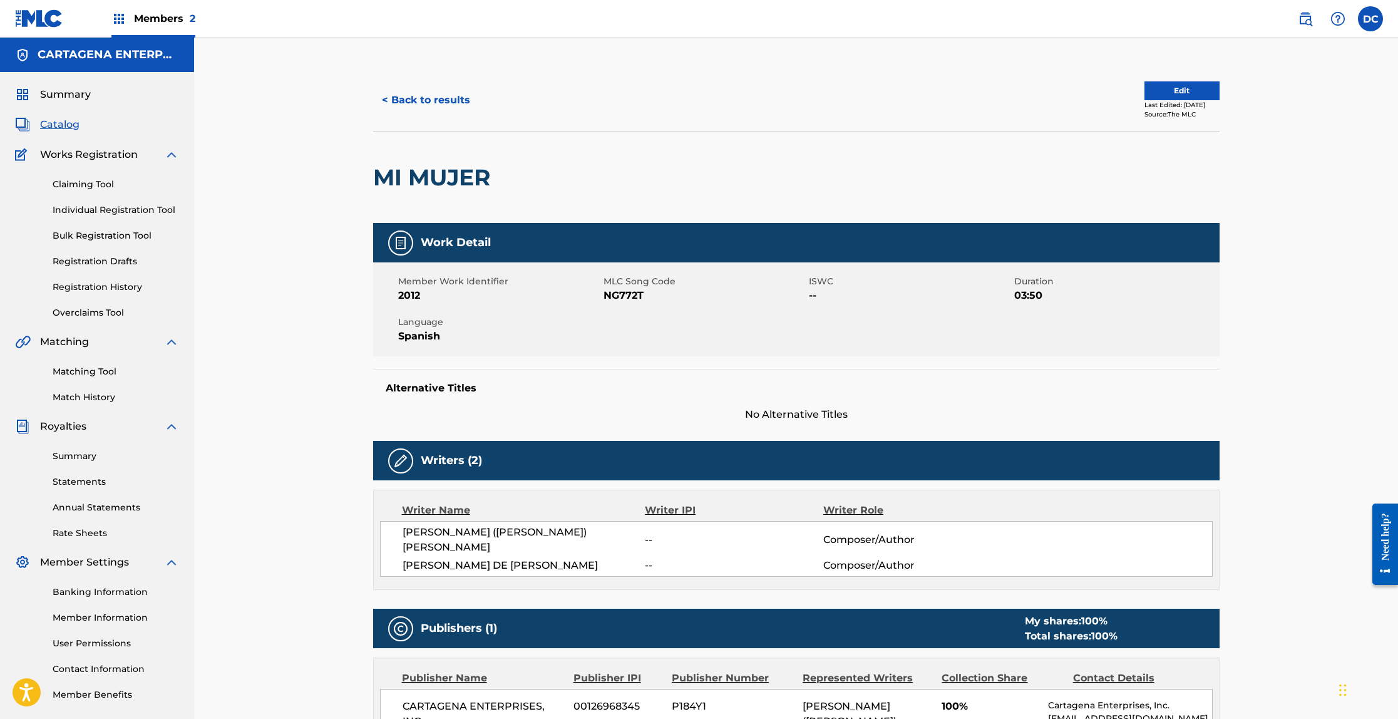
click at [408, 95] on button "< Back to results" at bounding box center [426, 100] width 106 height 31
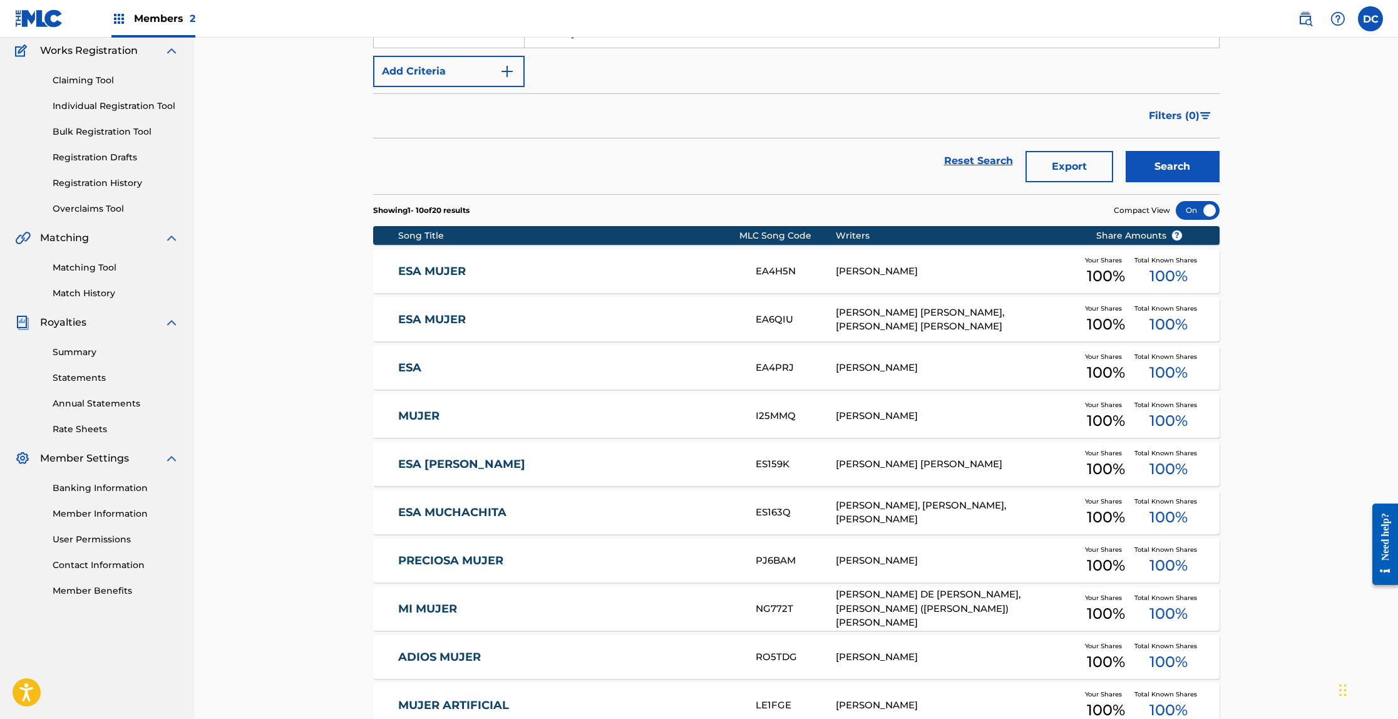
scroll to position [237, 0]
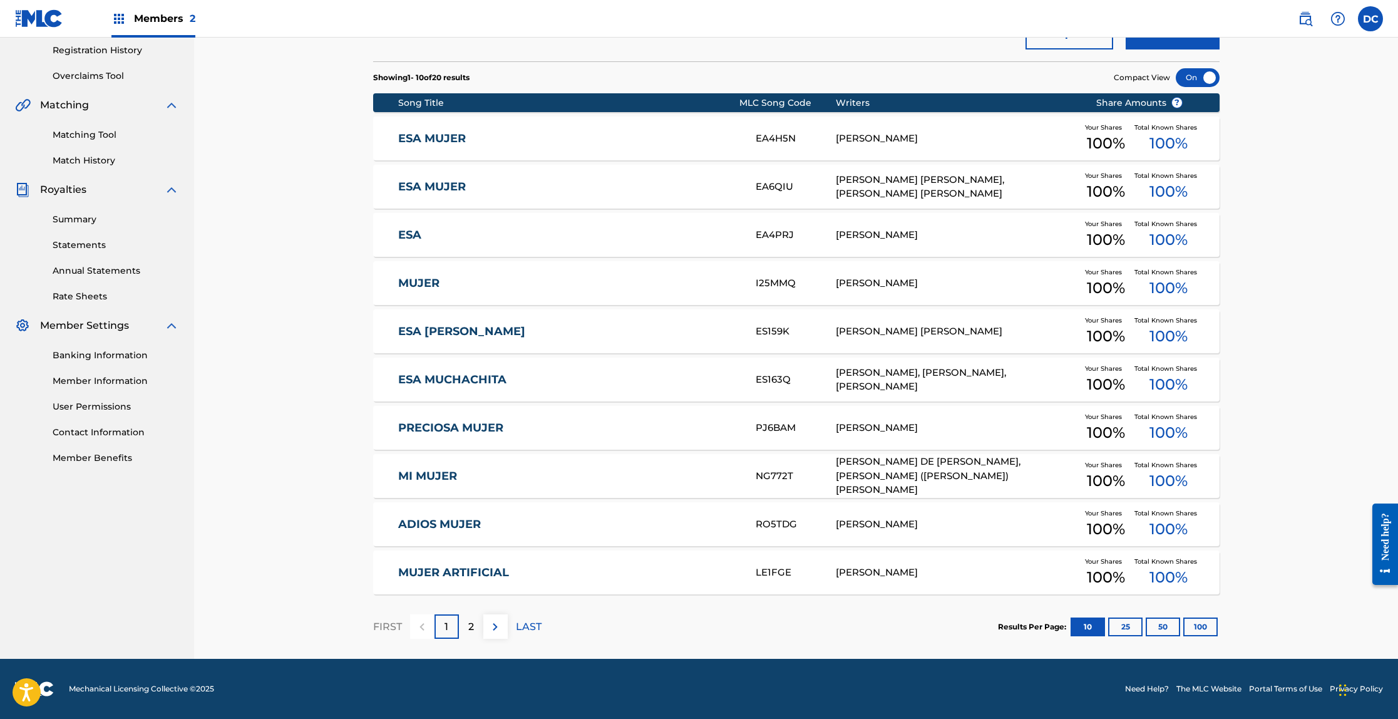
click at [439, 579] on link "MUJER ARTIFICIAL" at bounding box center [568, 572] width 341 height 14
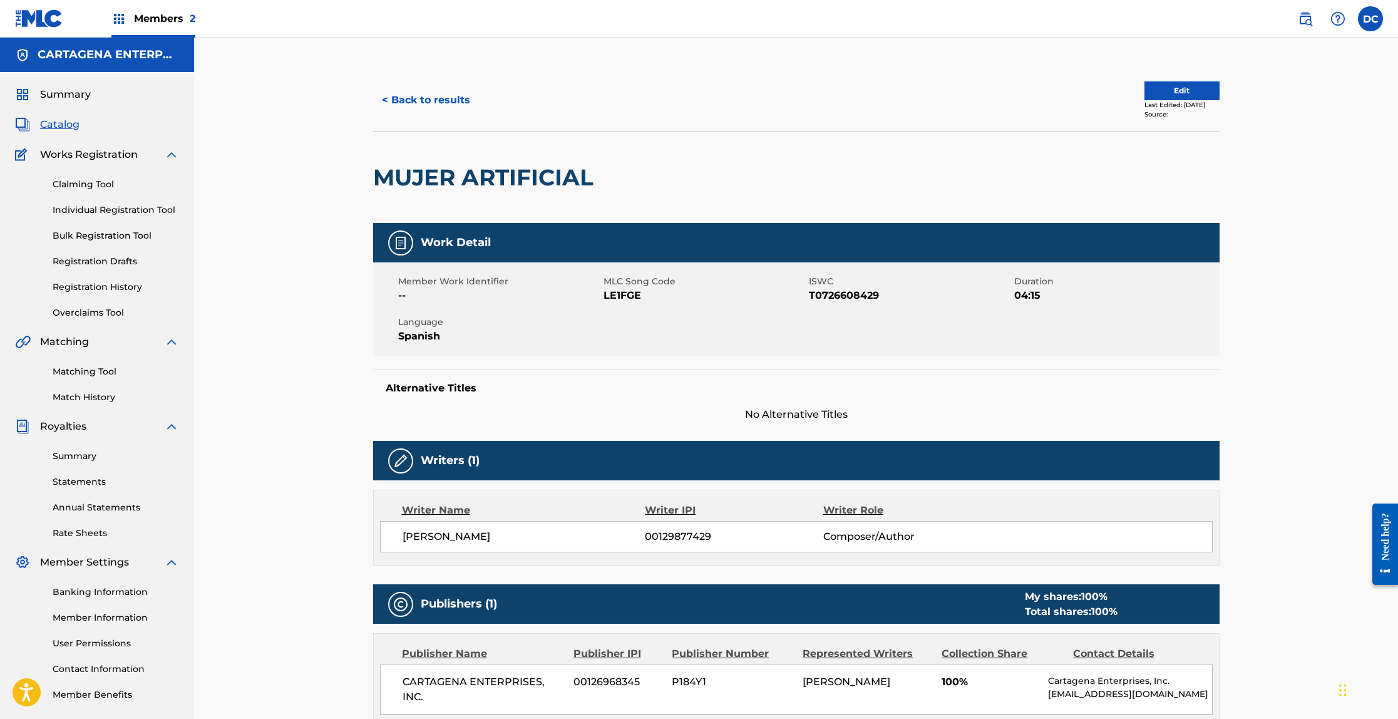
click at [441, 95] on button "< Back to results" at bounding box center [426, 100] width 106 height 31
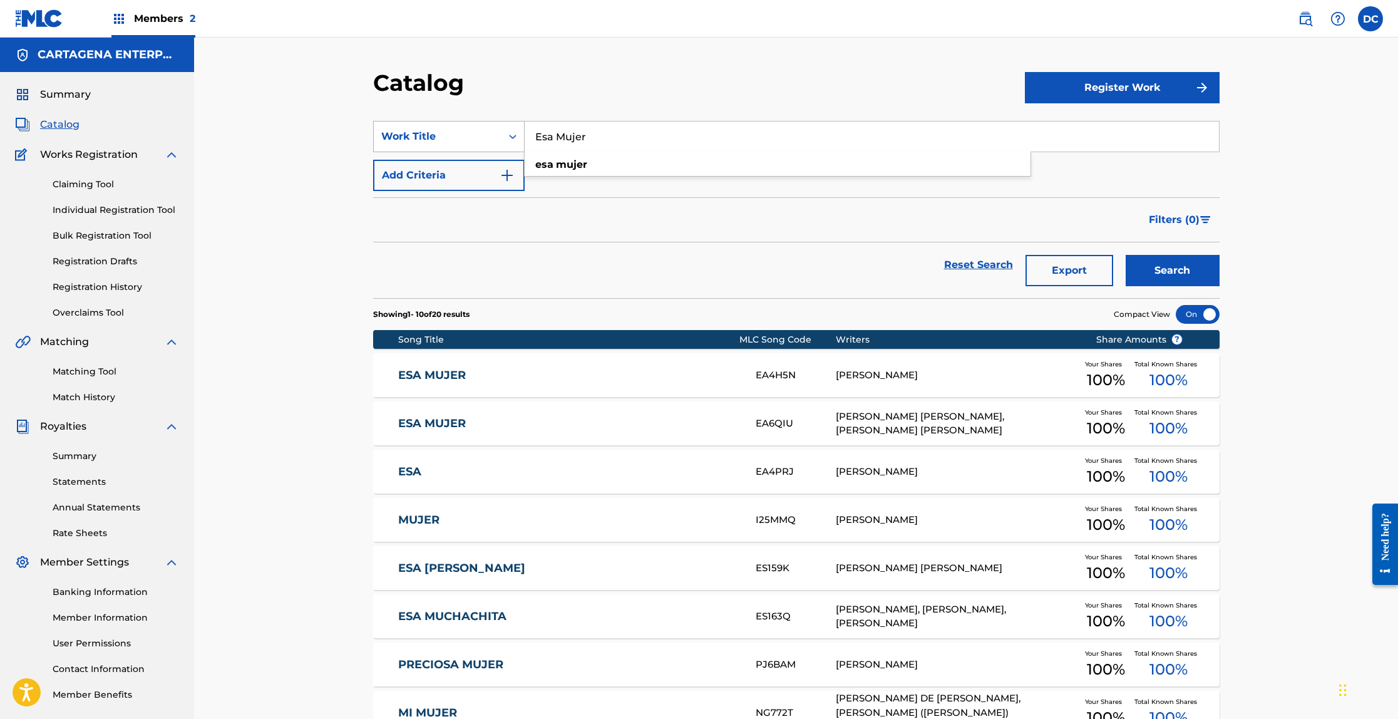
drag, startPoint x: 591, startPoint y: 136, endPoint x: 522, endPoint y: 130, distance: 69.2
click at [522, 130] on div "SearchWithCriteriae6858f31-0949-44b4-b30b-26f863b75e34 Work Title Esa Mujer esa…" at bounding box center [796, 136] width 846 height 31
type input "Porompompom"
click at [1126, 255] on button "Search" at bounding box center [1173, 270] width 94 height 31
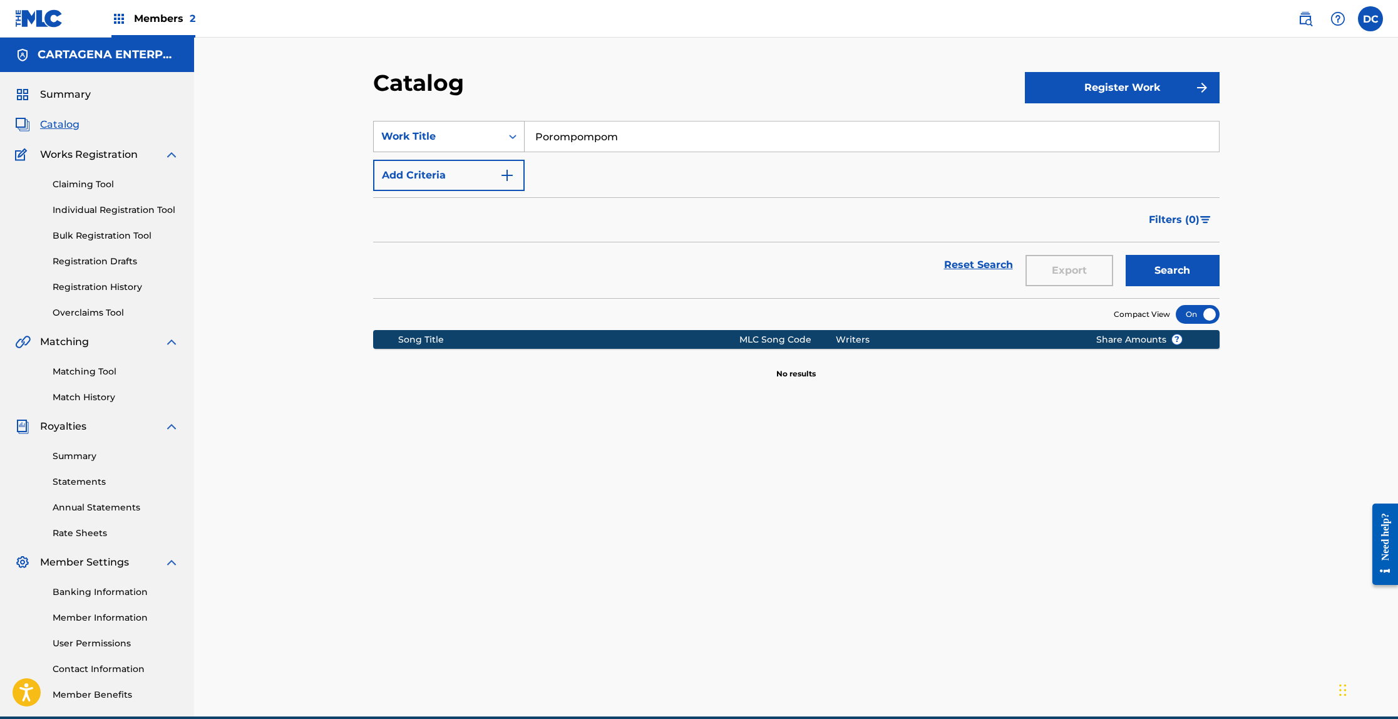
drag, startPoint x: 619, startPoint y: 141, endPoint x: 523, endPoint y: 138, distance: 96.5
click at [525, 139] on input "Porompompom" at bounding box center [872, 136] width 694 height 30
